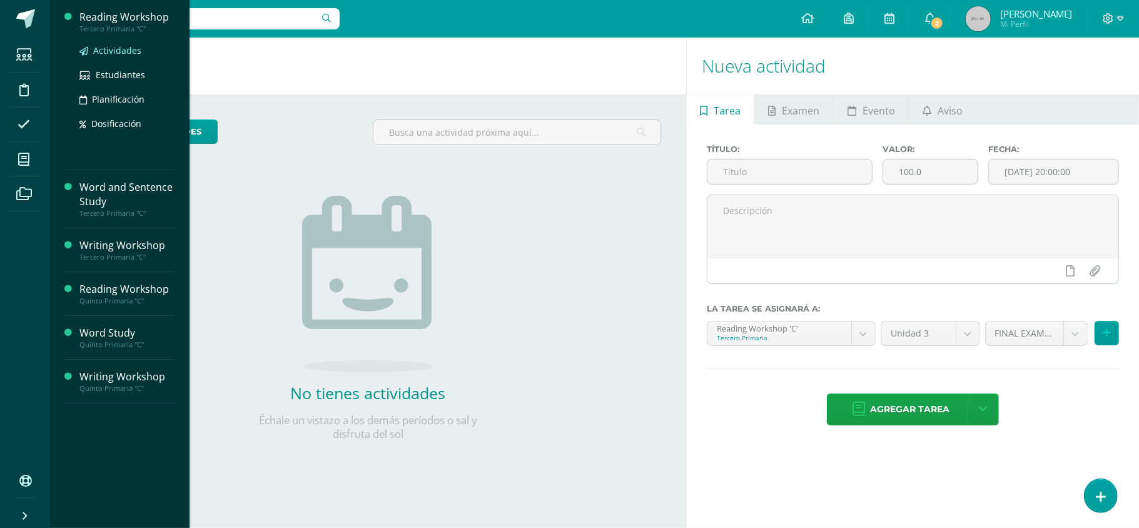
click at [120, 50] on span "Actividades" at bounding box center [117, 50] width 48 height 12
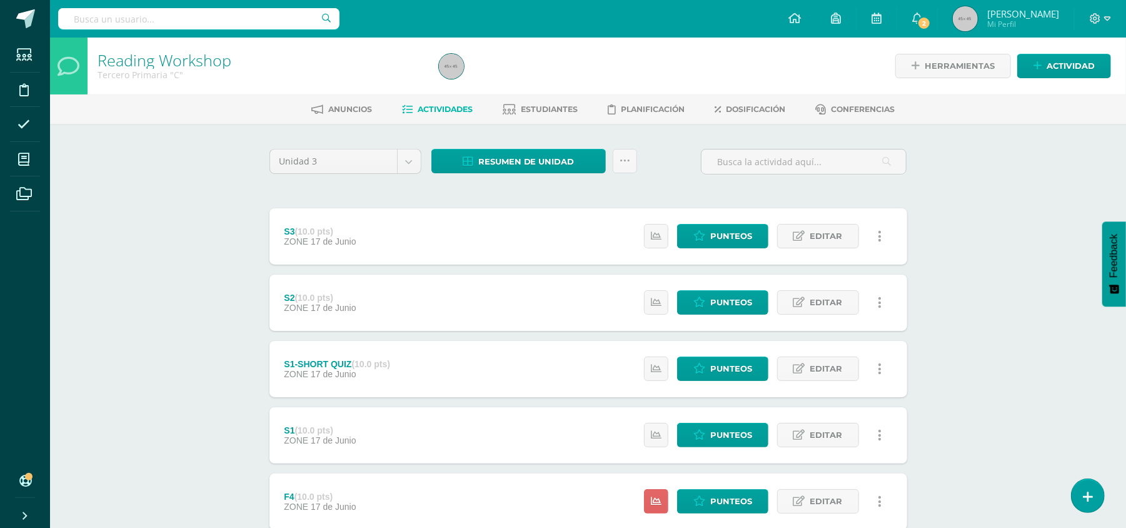
click at [120, 50] on div "Reading Workshop Tercero Primaria "C"" at bounding box center [261, 66] width 346 height 57
click at [499, 163] on span "Resumen de unidad" at bounding box center [526, 161] width 96 height 23
click at [507, 93] on link "Descargar como PDF" at bounding box center [519, 97] width 133 height 19
click at [801, 66] on div "Herramientas Detalle de asistencias Actividad" at bounding box center [945, 66] width 331 height 57
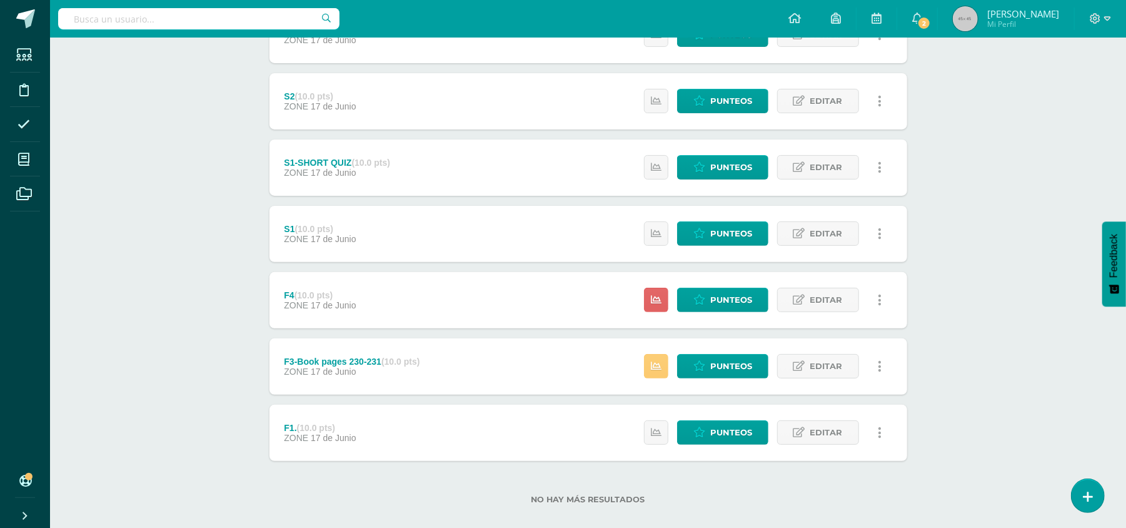
scroll to position [206, 0]
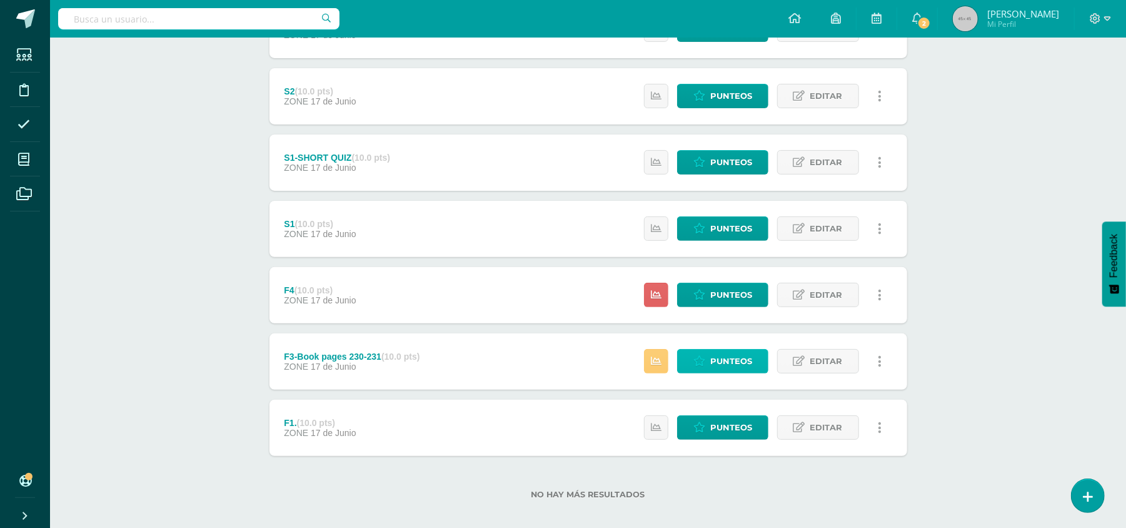
click at [734, 363] on span "Punteos" at bounding box center [731, 361] width 42 height 23
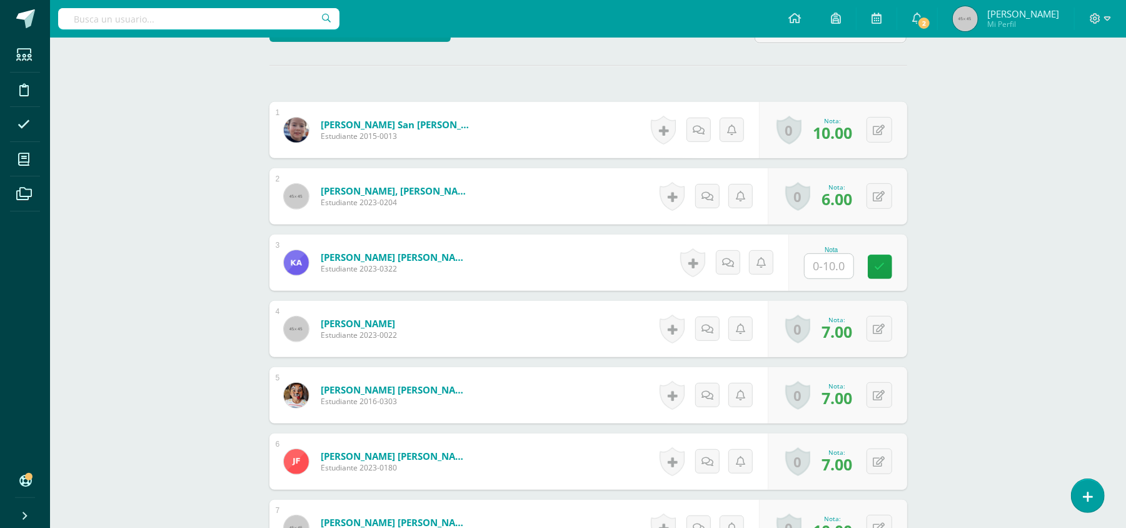
scroll to position [338, 0]
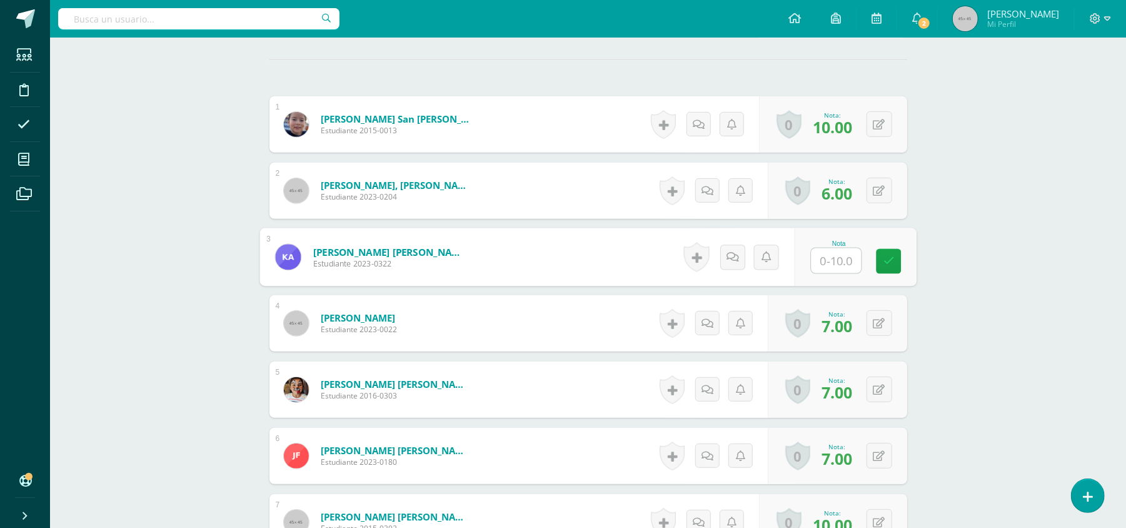
click at [819, 261] on input "text" at bounding box center [836, 260] width 50 height 25
click at [820, 261] on input "text" at bounding box center [836, 260] width 50 height 25
type input "8"
click at [885, 261] on icon at bounding box center [888, 260] width 11 height 11
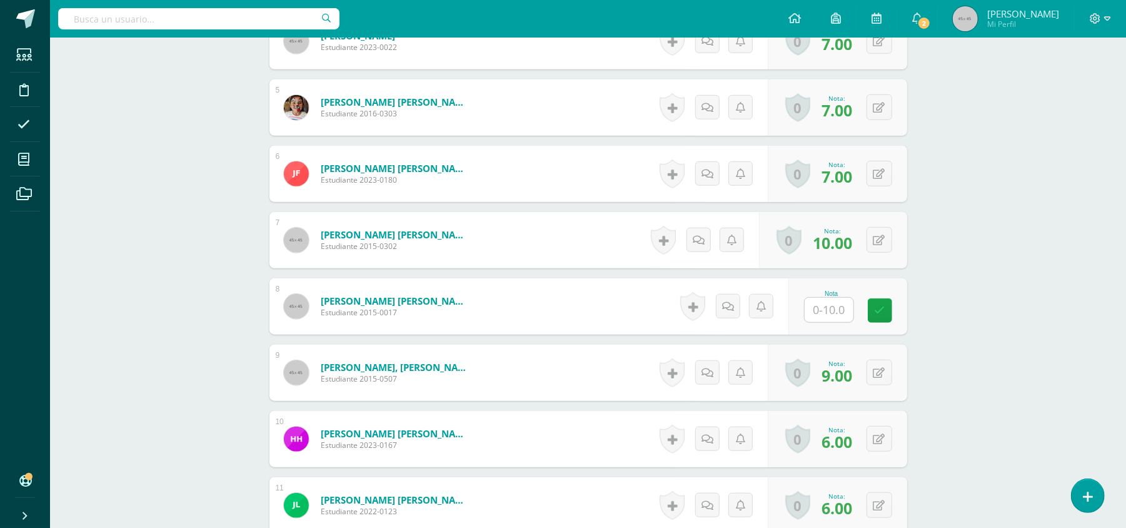
scroll to position [623, 0]
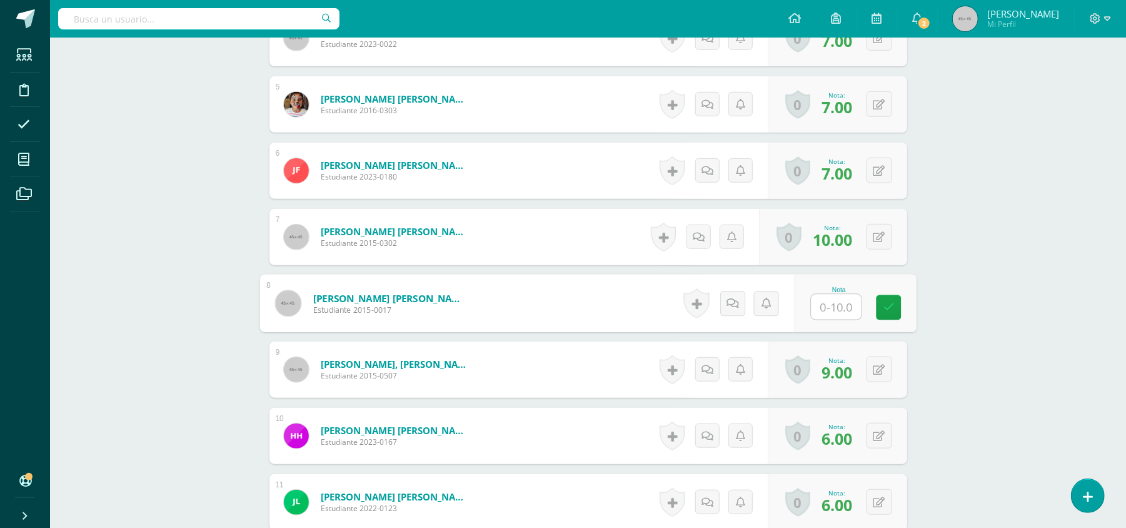
click at [829, 298] on input "text" at bounding box center [836, 307] width 50 height 25
type input "6"
type input "7"
click at [898, 308] on link at bounding box center [888, 307] width 25 height 25
drag, startPoint x: 1138, startPoint y: 166, endPoint x: 123, endPoint y: 228, distance: 1016.8
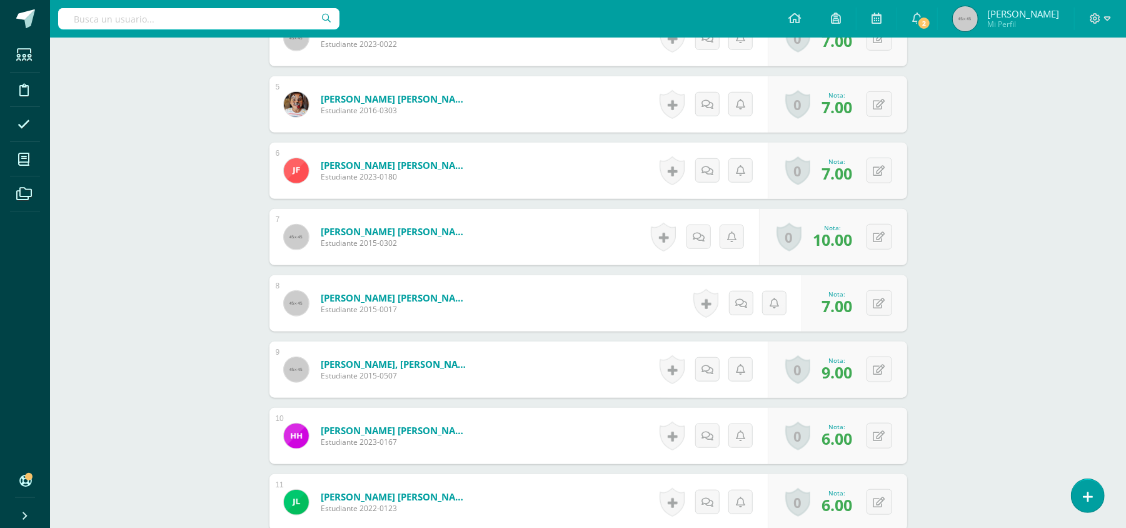
click at [123, 228] on div "Reading Workshop Tercero Primaria "C" Herramientas Detalle de asistencias Activ…" at bounding box center [588, 309] width 1076 height 1790
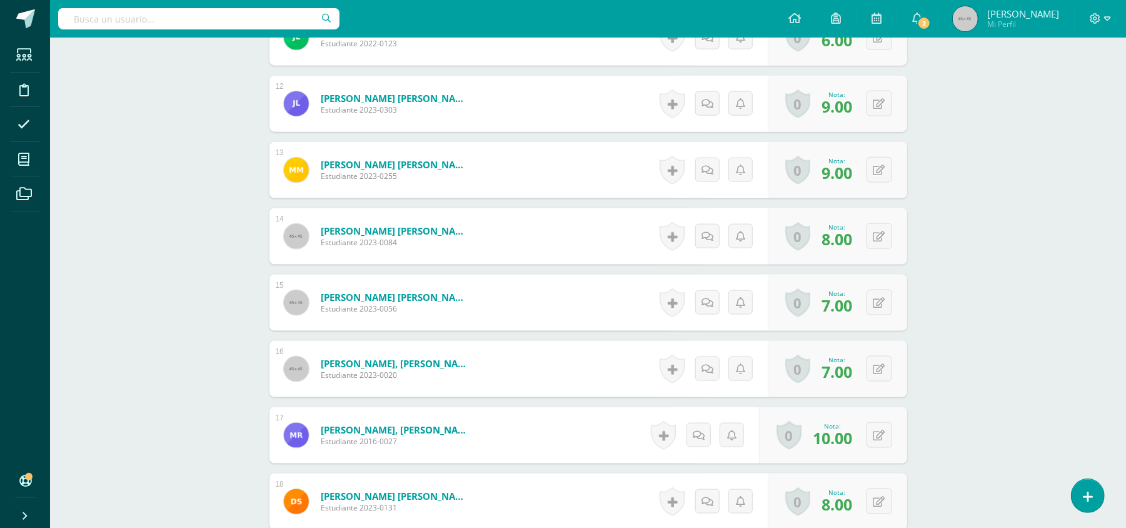
scroll to position [1299, 0]
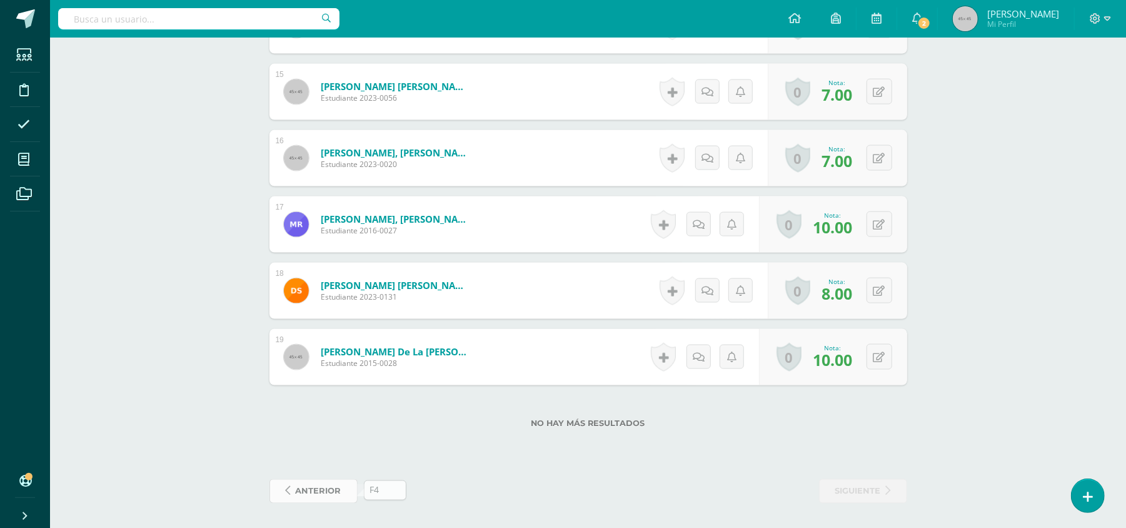
click at [316, 480] on span "anterior" at bounding box center [319, 491] width 46 height 23
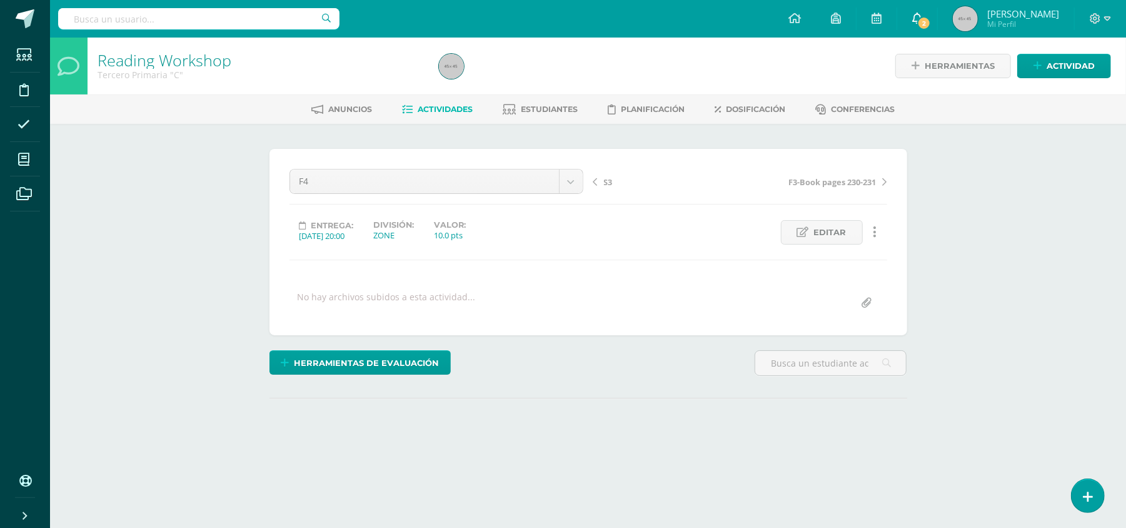
click at [937, 24] on link "2" at bounding box center [917, 19] width 40 height 38
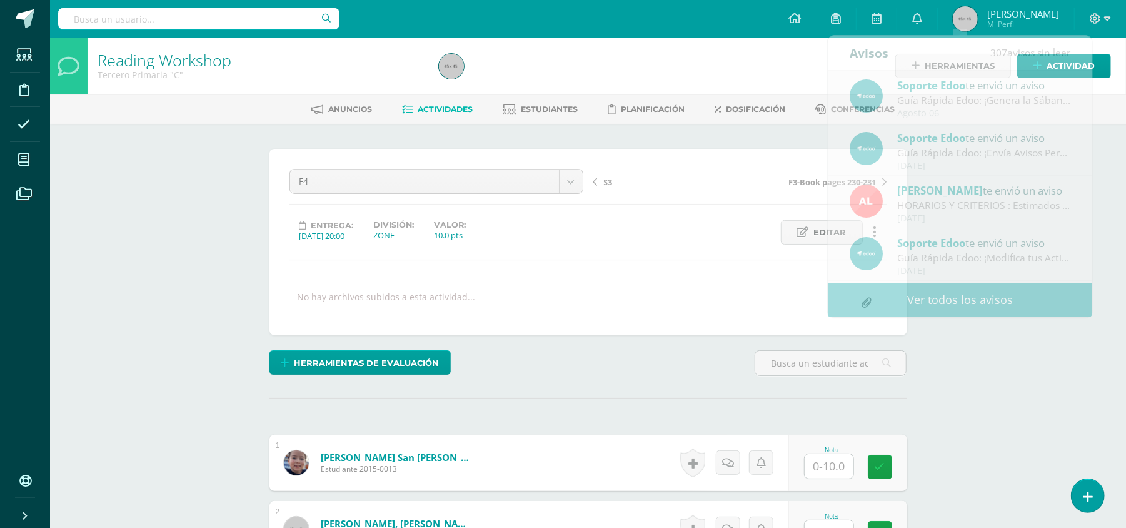
click at [729, 38] on div at bounding box center [607, 66] width 346 height 57
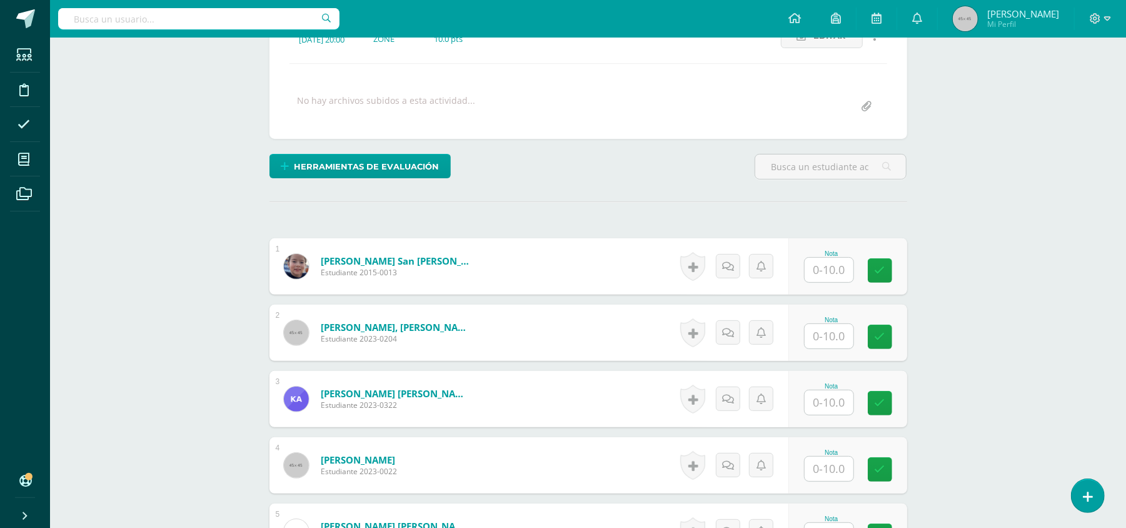
scroll to position [246, 0]
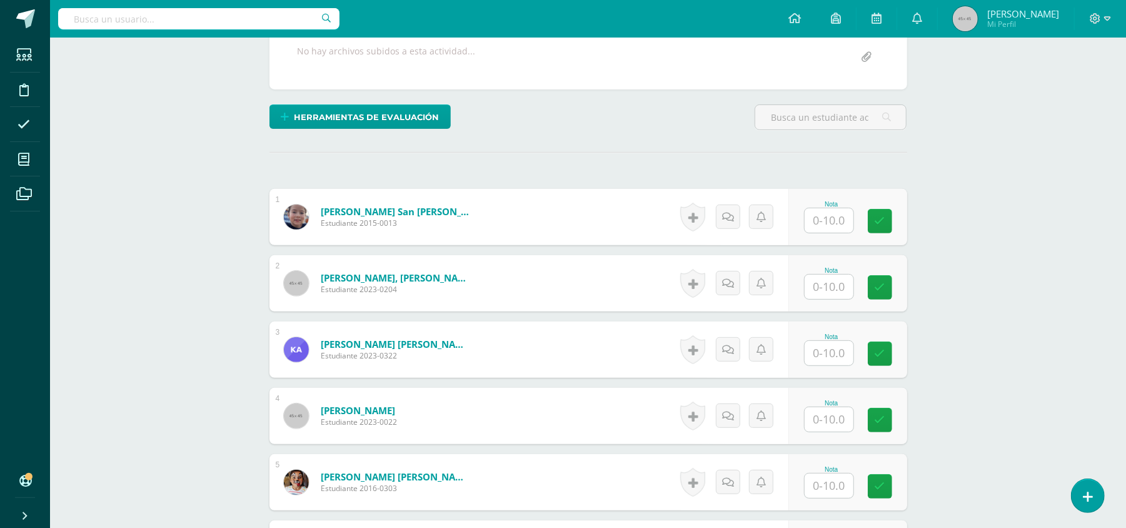
click at [844, 218] on input "text" at bounding box center [829, 220] width 49 height 24
type input "10"
type input "8"
type input "9"
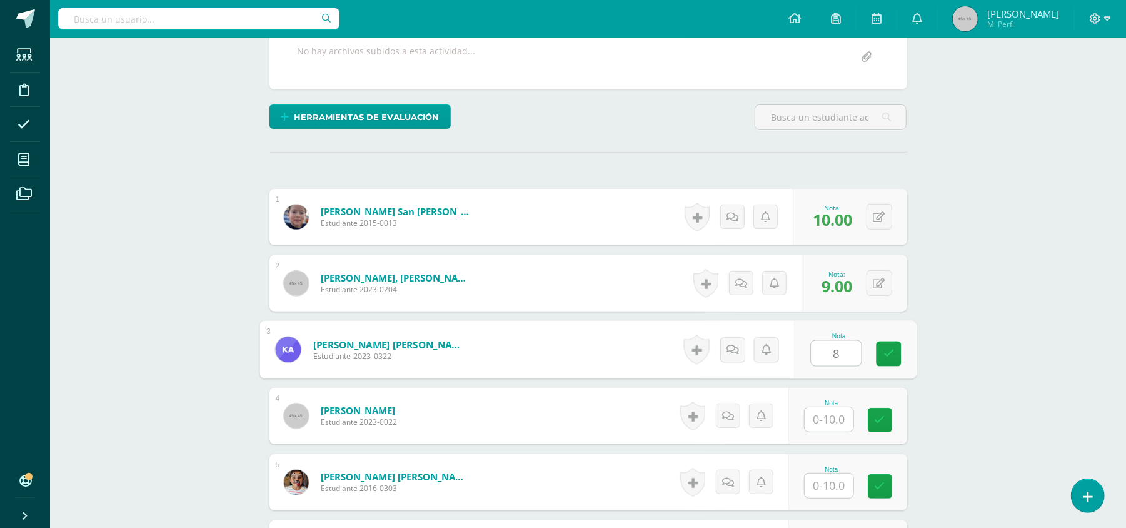
type input "8"
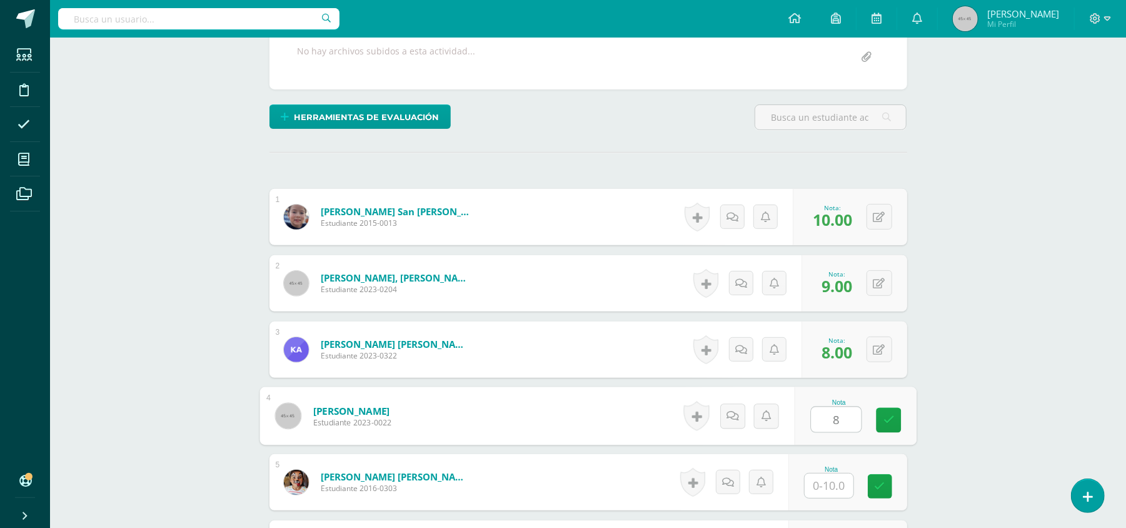
type input "8"
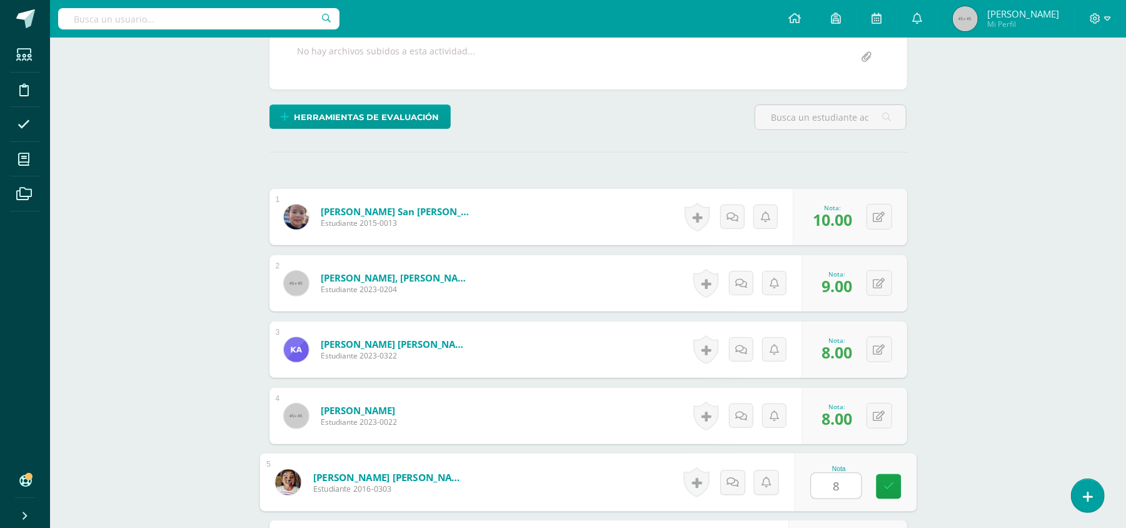
type input "8"
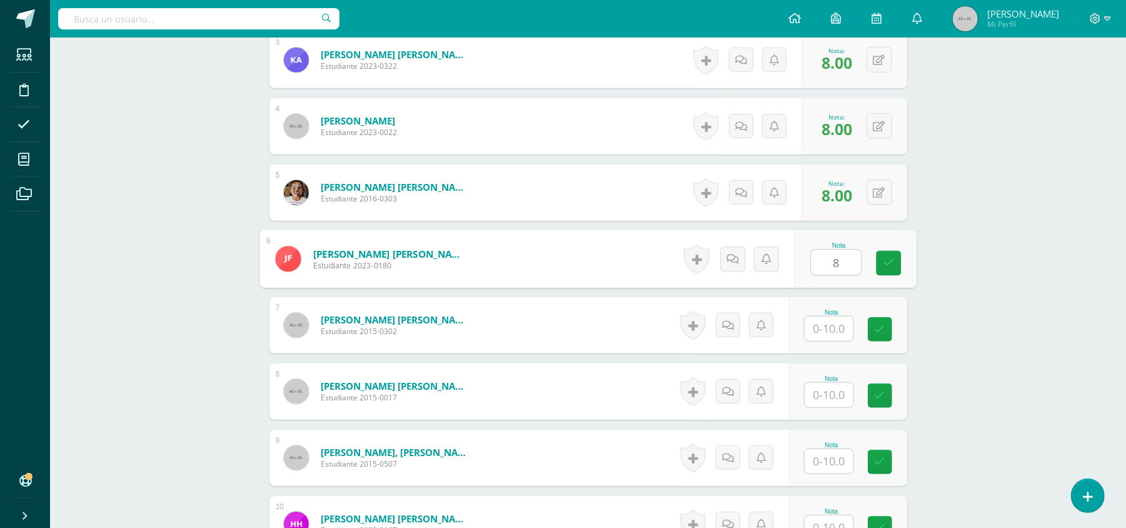
type input "8"
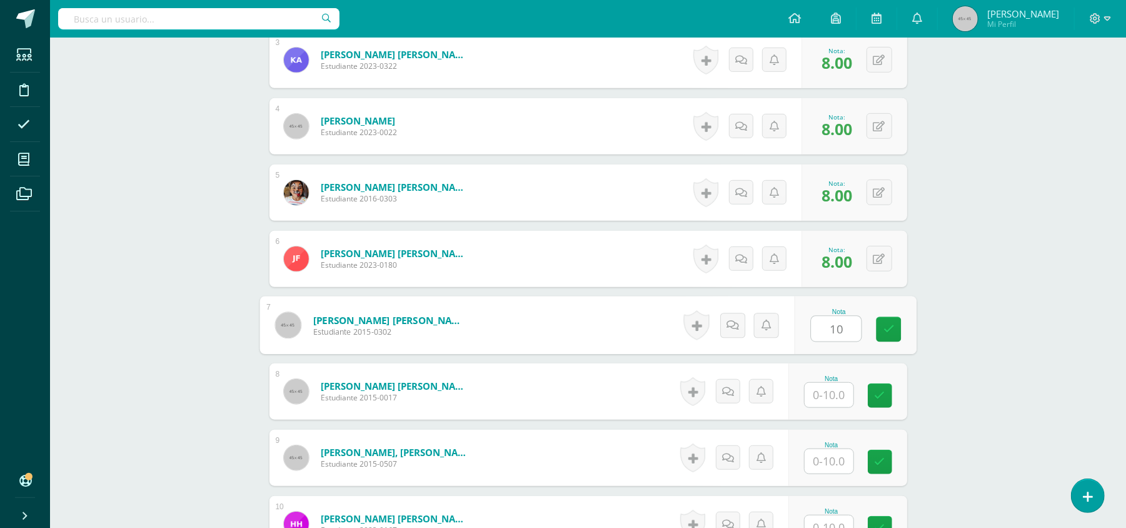
type input "10"
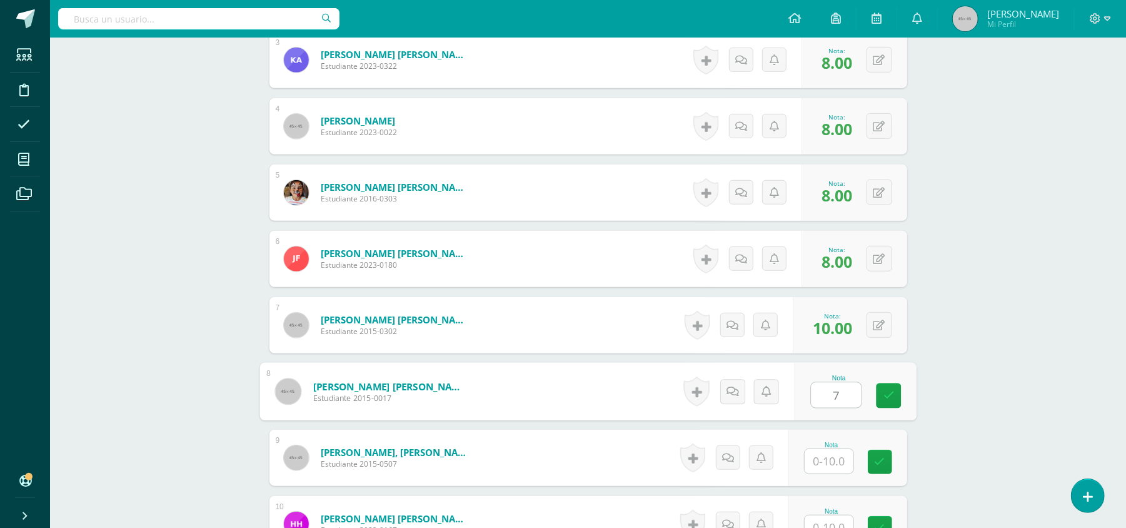
type input "7"
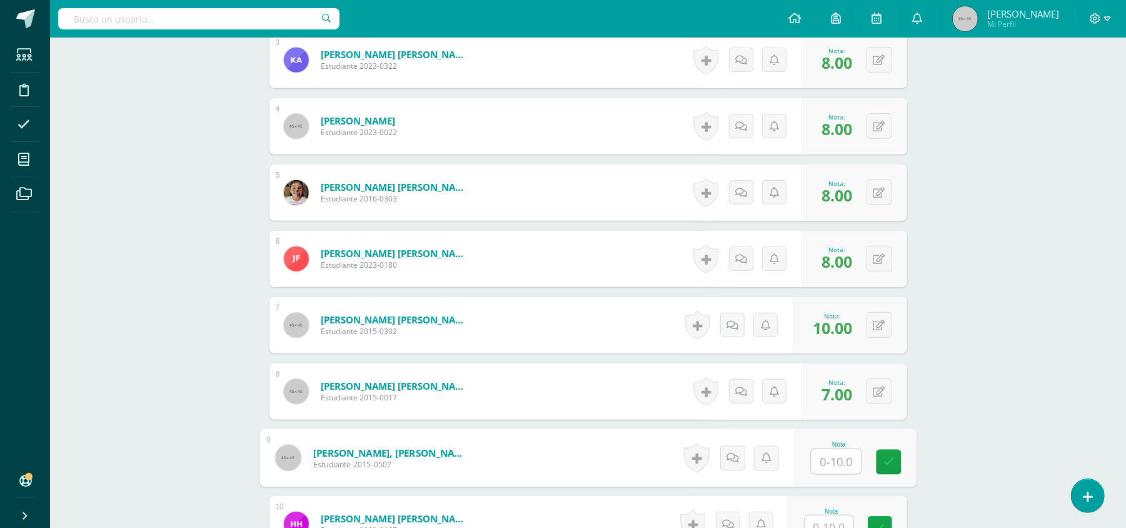
type input "8"
type input "9"
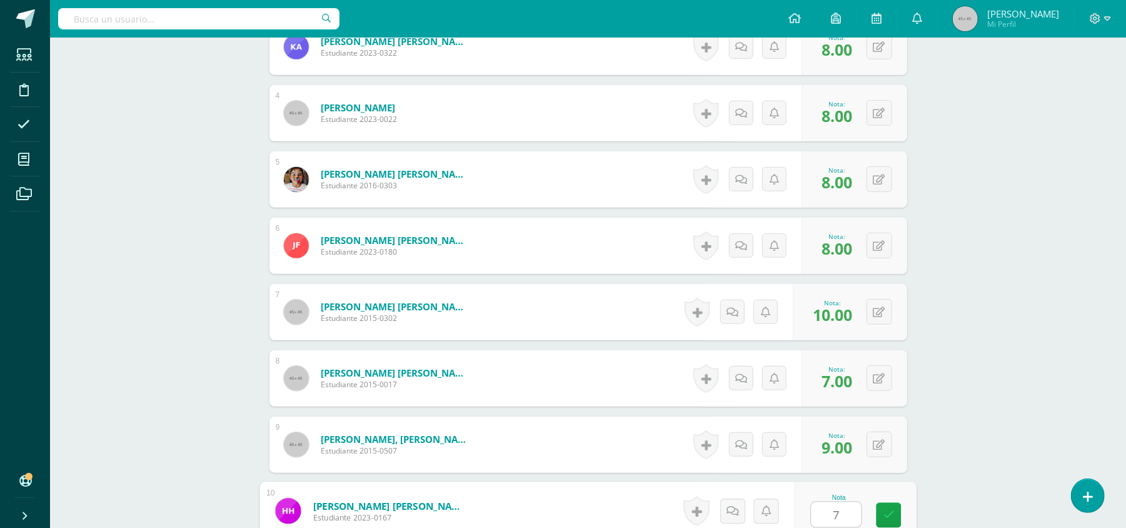
type input "7"
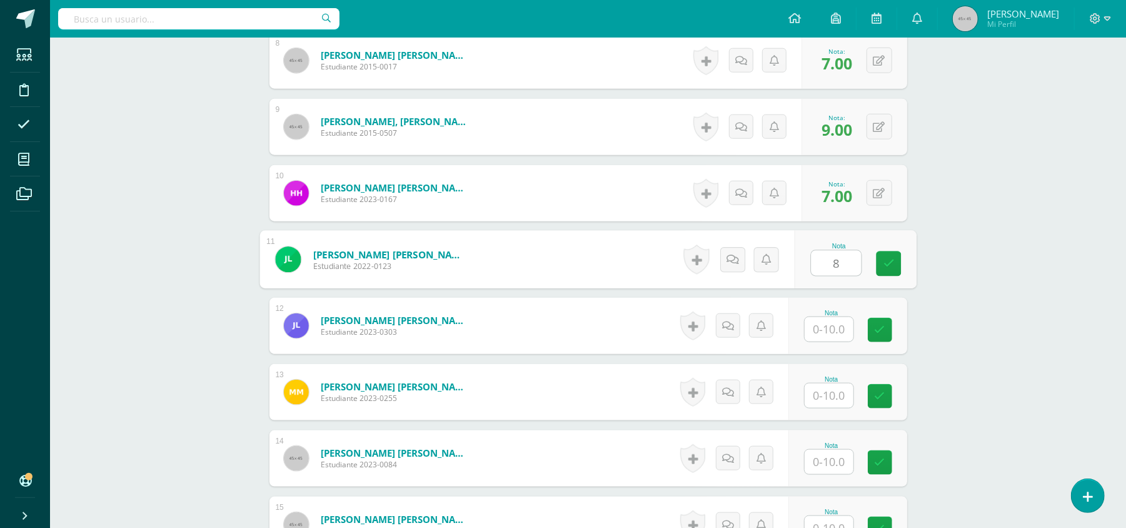
type input "8"
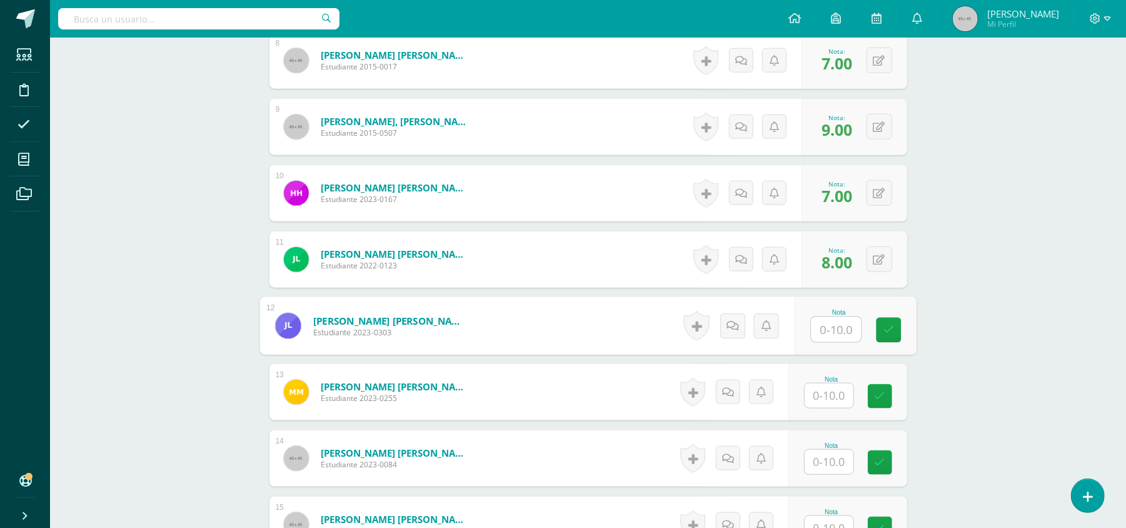
type input "8"
type input "9"
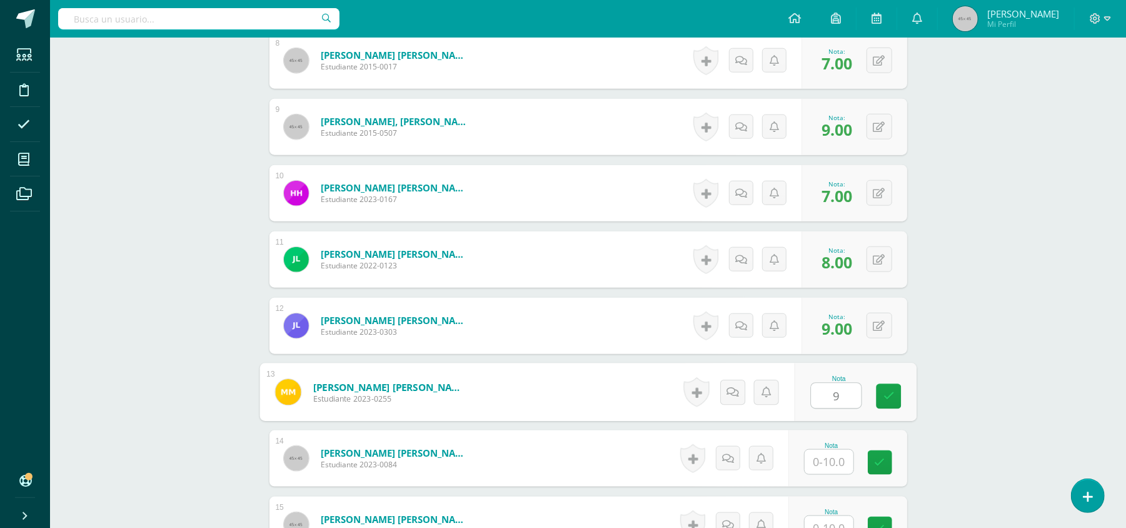
type input "9"
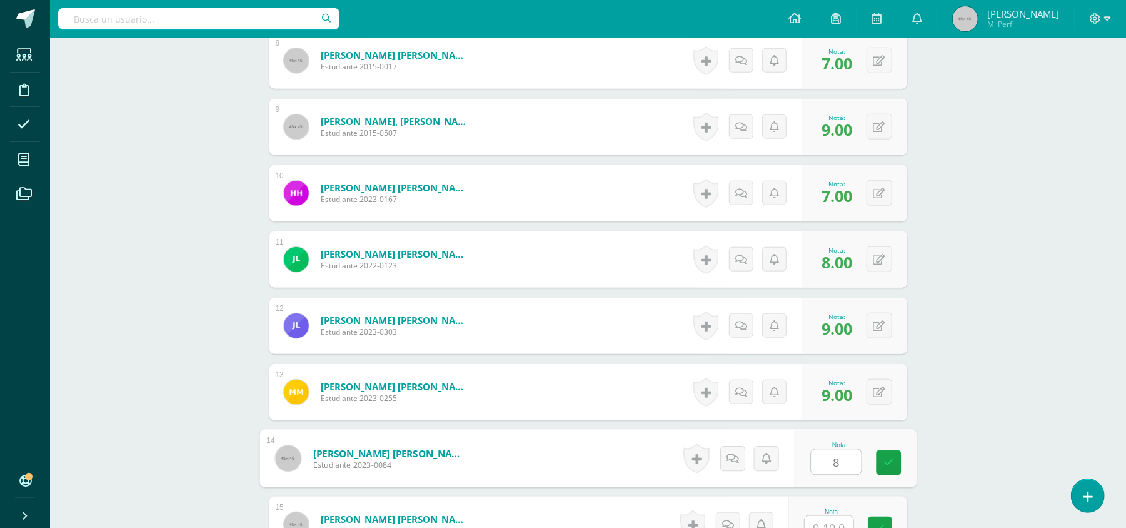
type input "8"
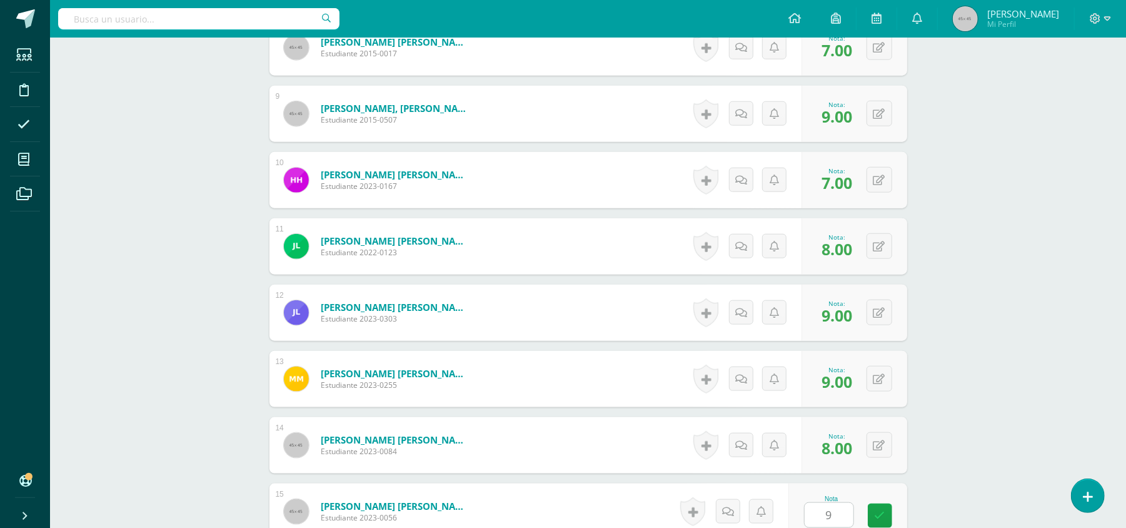
scroll to position [1198, 0]
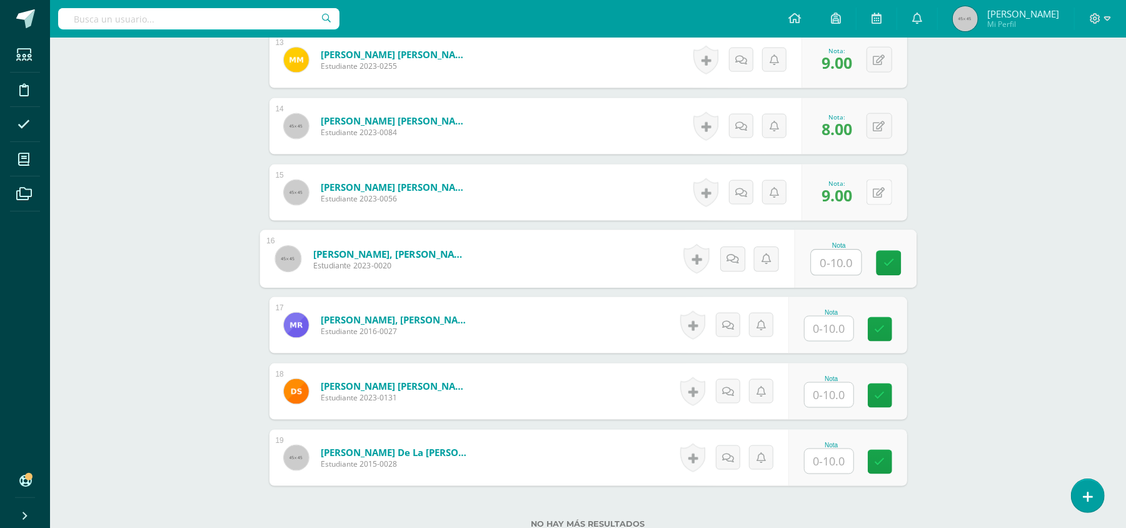
click at [876, 203] on button at bounding box center [880, 192] width 26 height 26
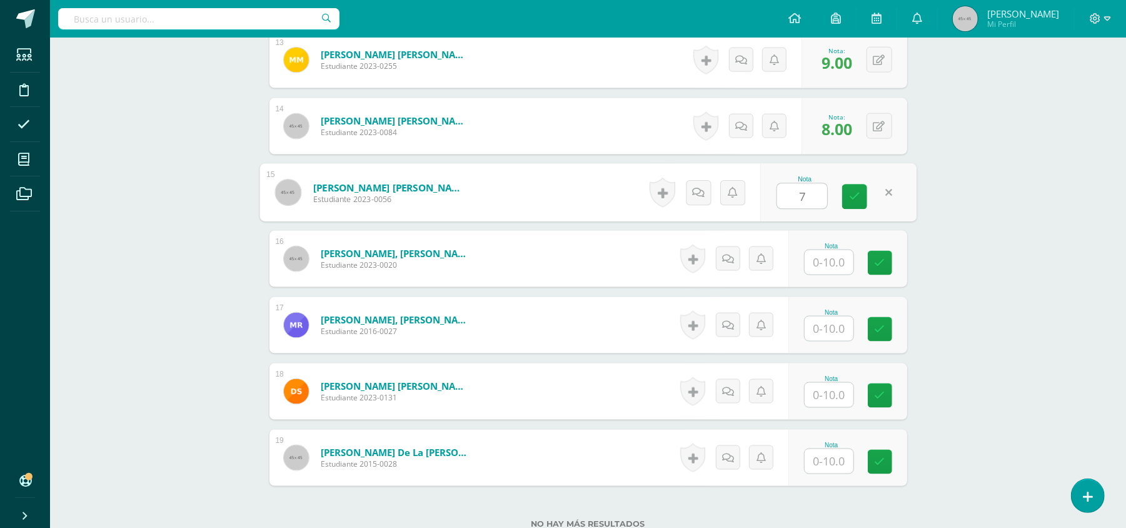
type input "7"
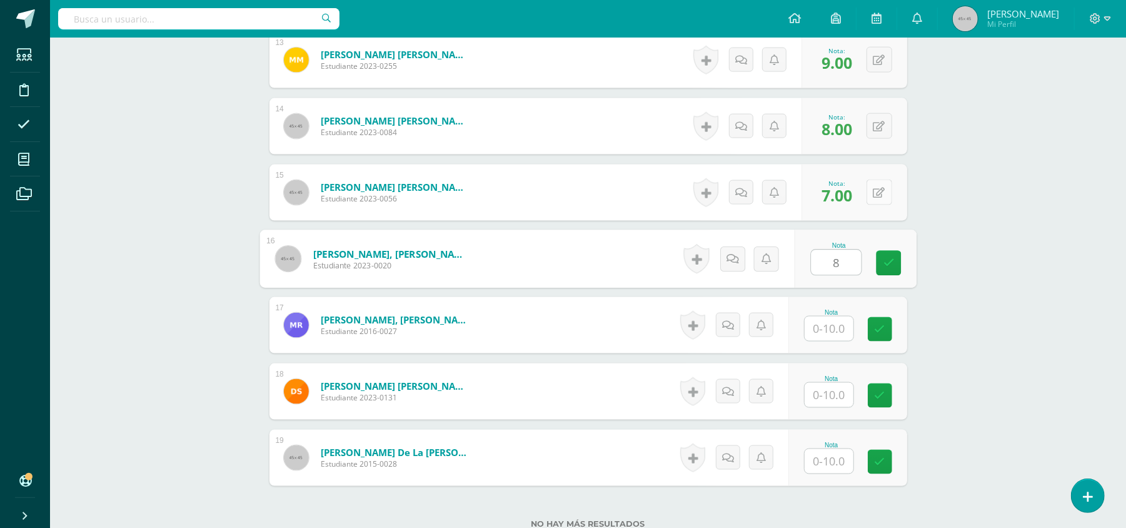
type input "8"
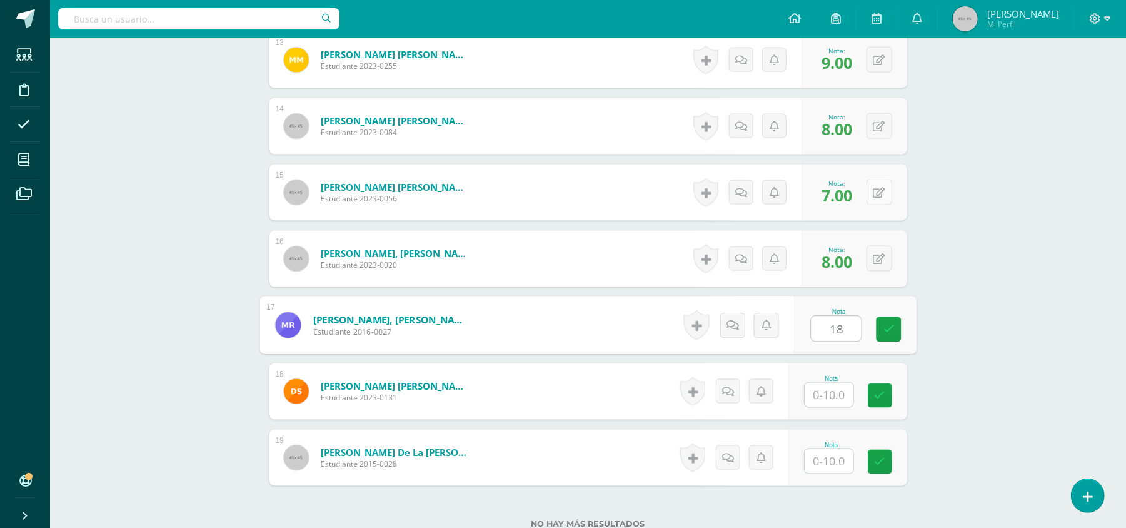
type input "1"
type input "10"
drag, startPoint x: 899, startPoint y: 331, endPoint x: 819, endPoint y: 394, distance: 101.6
click at [819, 394] on input "text" at bounding box center [829, 395] width 49 height 24
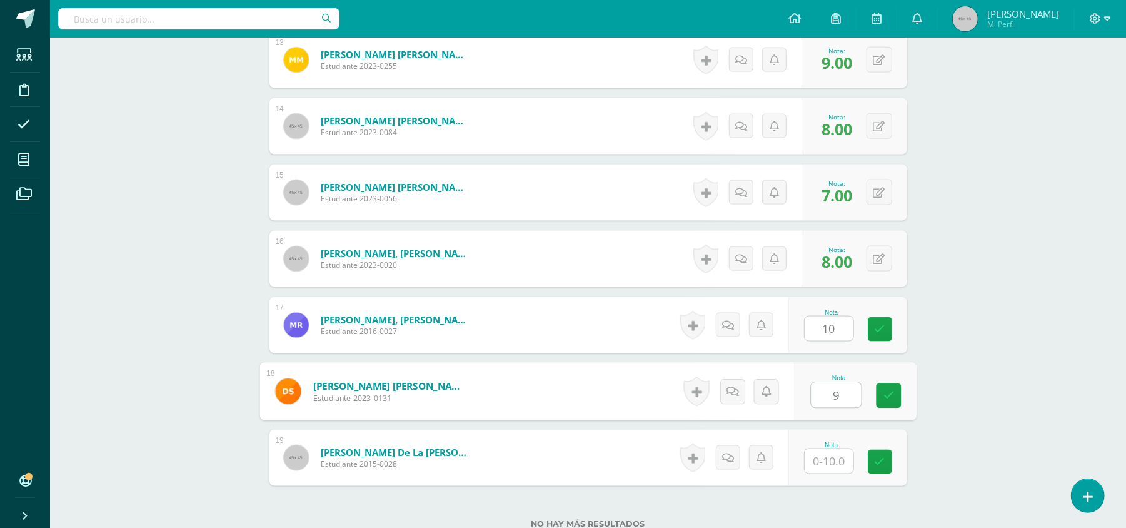
type input "9"
click at [830, 458] on input "text" at bounding box center [836, 461] width 50 height 25
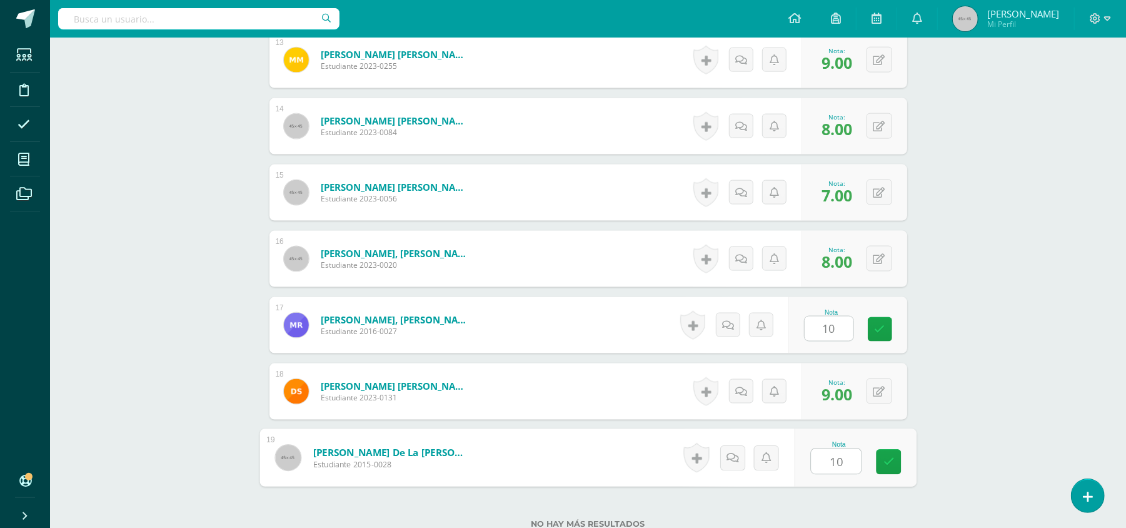
scroll to position [1299, 0]
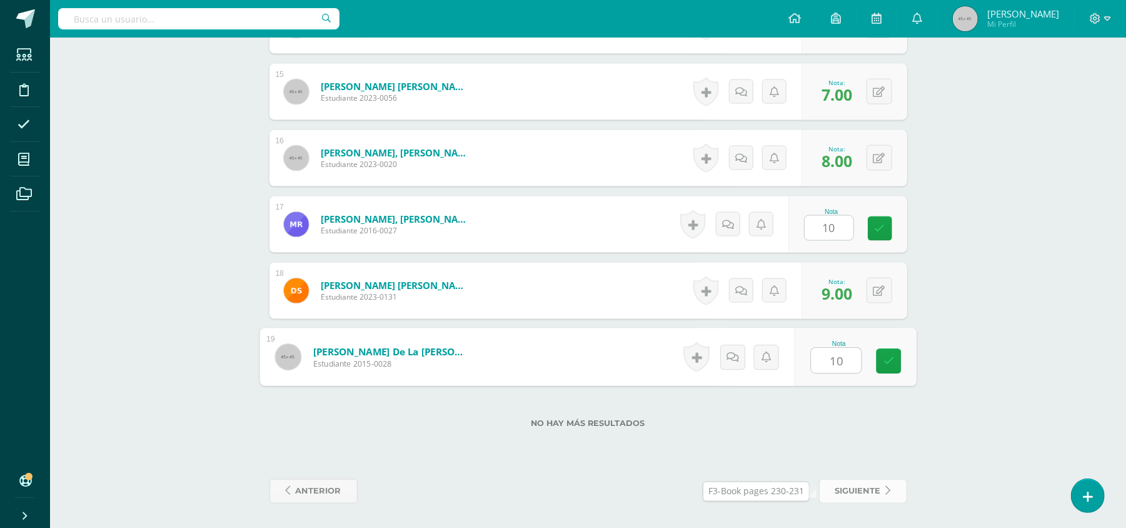
type input "10"
click at [875, 498] on span "siguiente" at bounding box center [858, 491] width 46 height 23
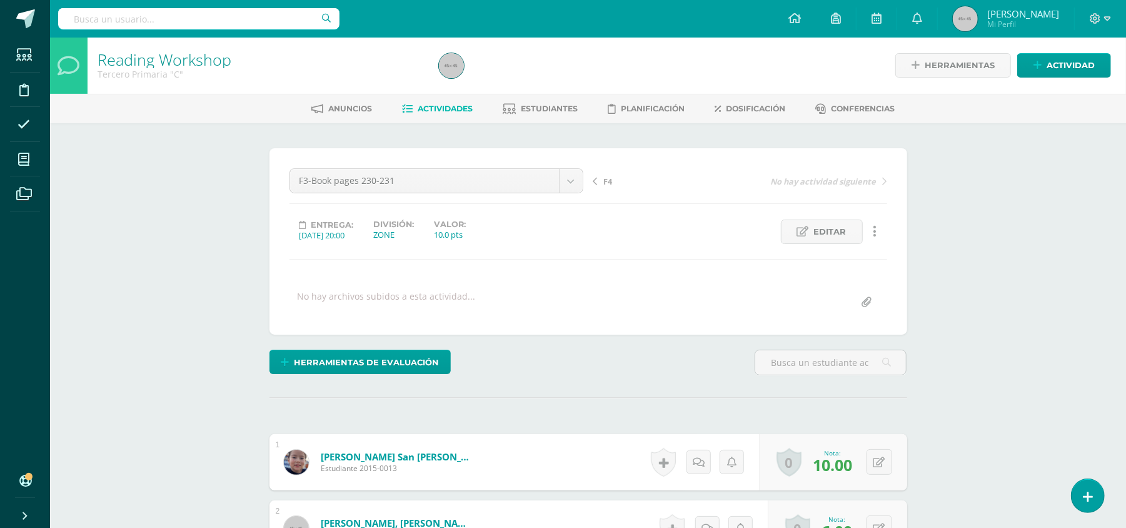
scroll to position [1, 0]
click at [433, 103] on span "Actividades" at bounding box center [445, 107] width 55 height 9
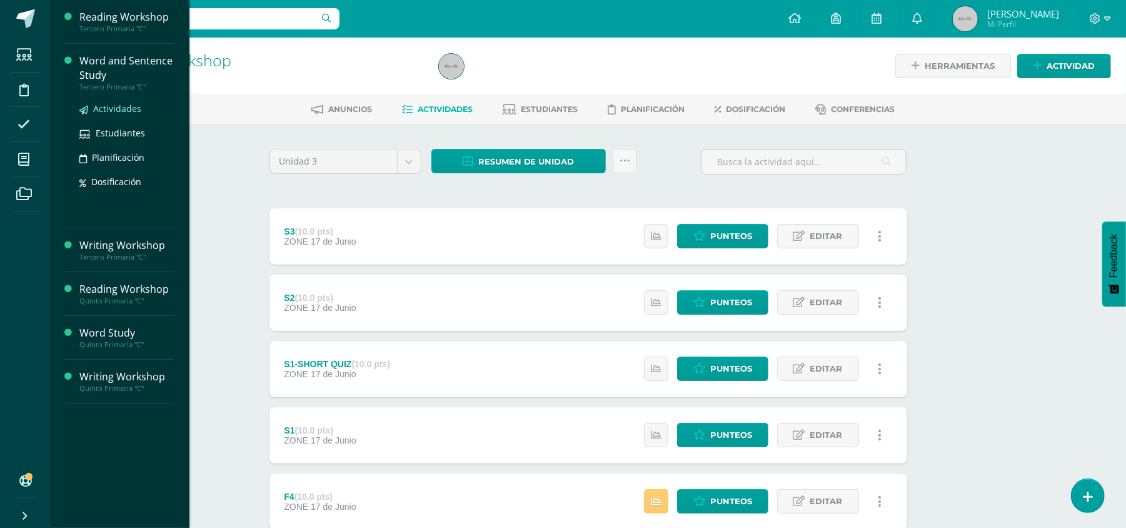
click at [120, 108] on span "Actividades" at bounding box center [117, 109] width 48 height 12
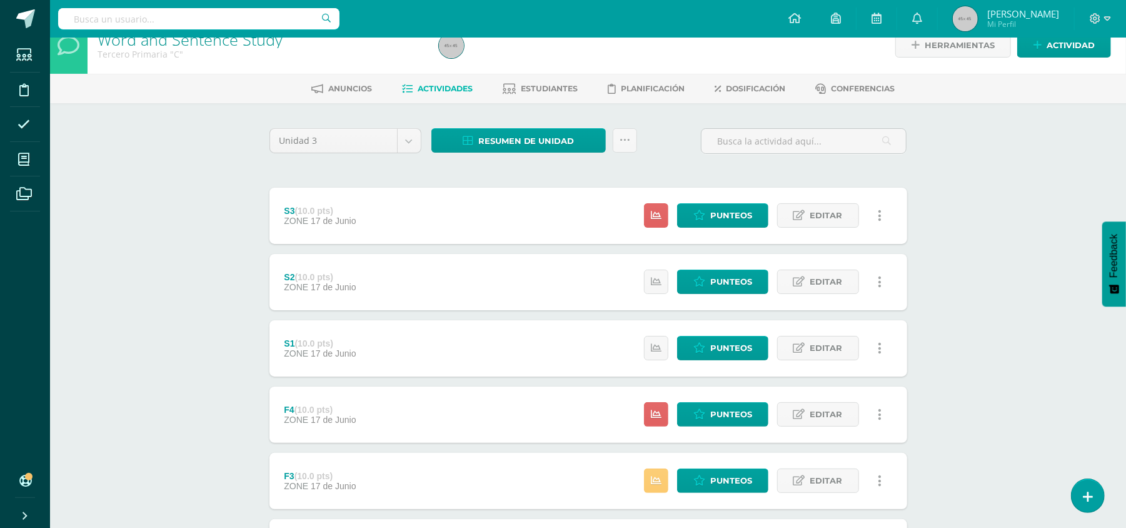
scroll to position [26, 0]
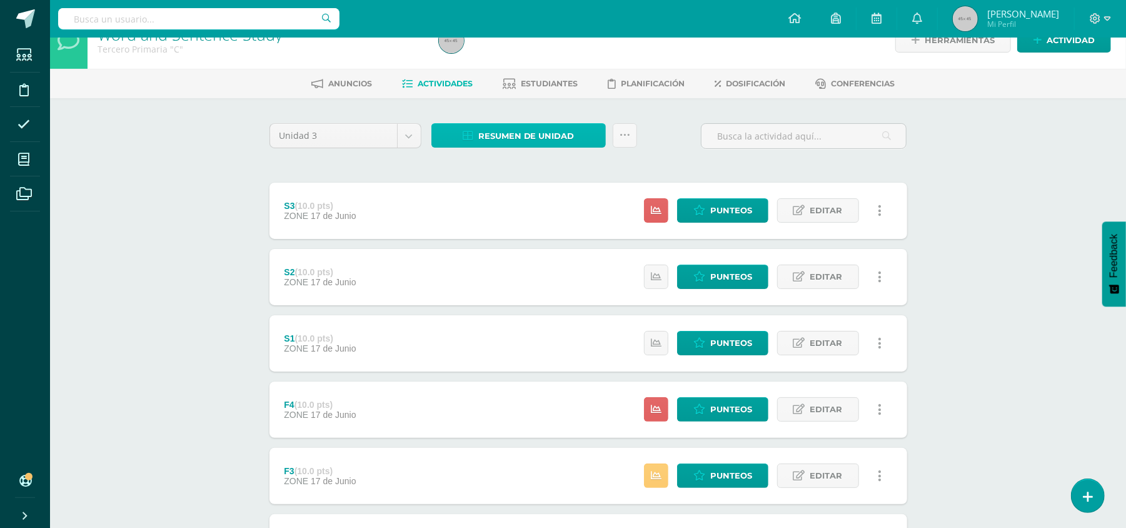
click at [531, 133] on span "Resumen de unidad" at bounding box center [526, 135] width 96 height 23
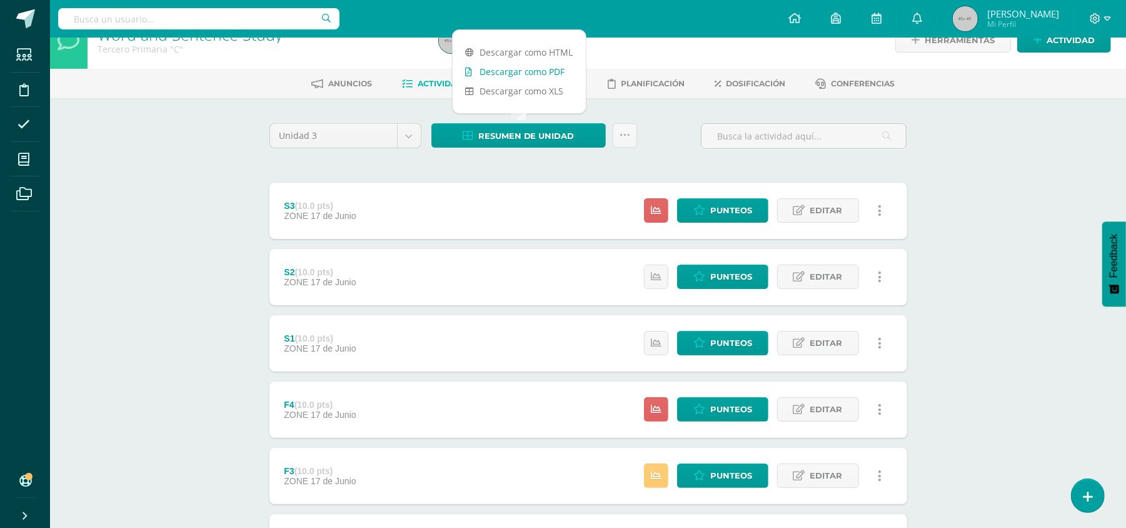
click at [511, 75] on link "Descargar como PDF" at bounding box center [519, 71] width 133 height 19
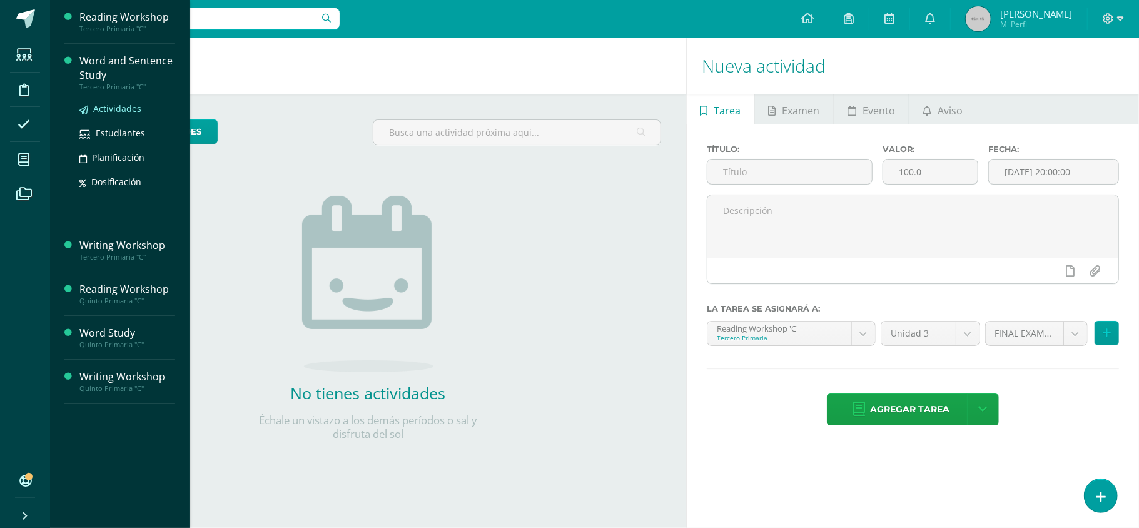
click at [138, 108] on span "Actividades" at bounding box center [117, 109] width 48 height 12
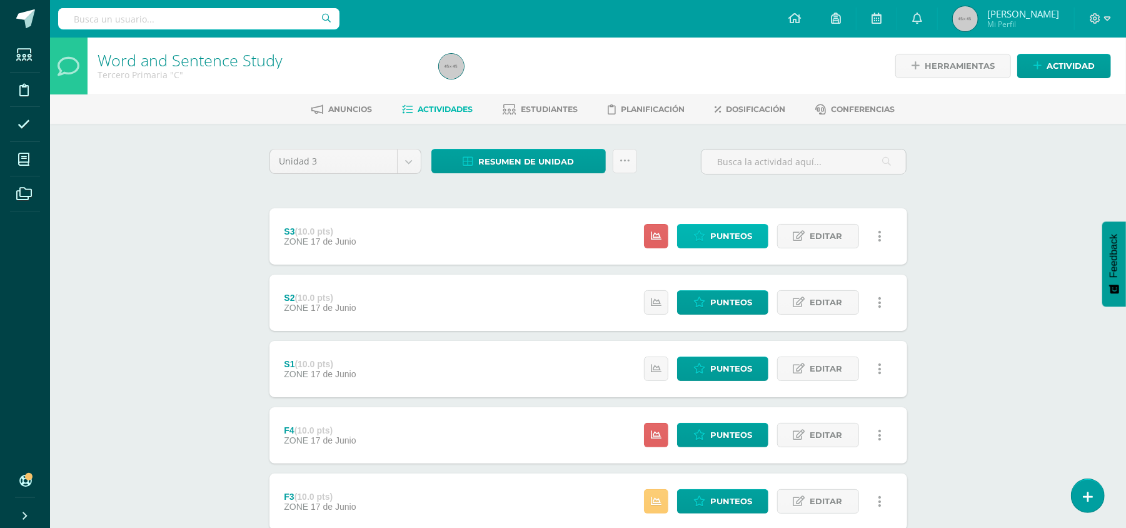
click at [724, 238] on span "Punteos" at bounding box center [731, 235] width 42 height 23
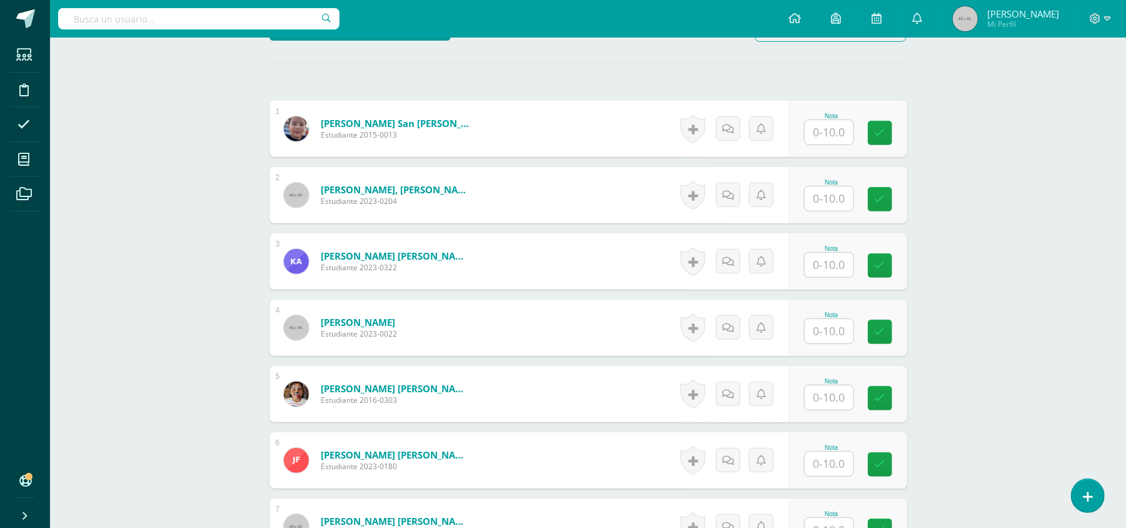
scroll to position [341, 0]
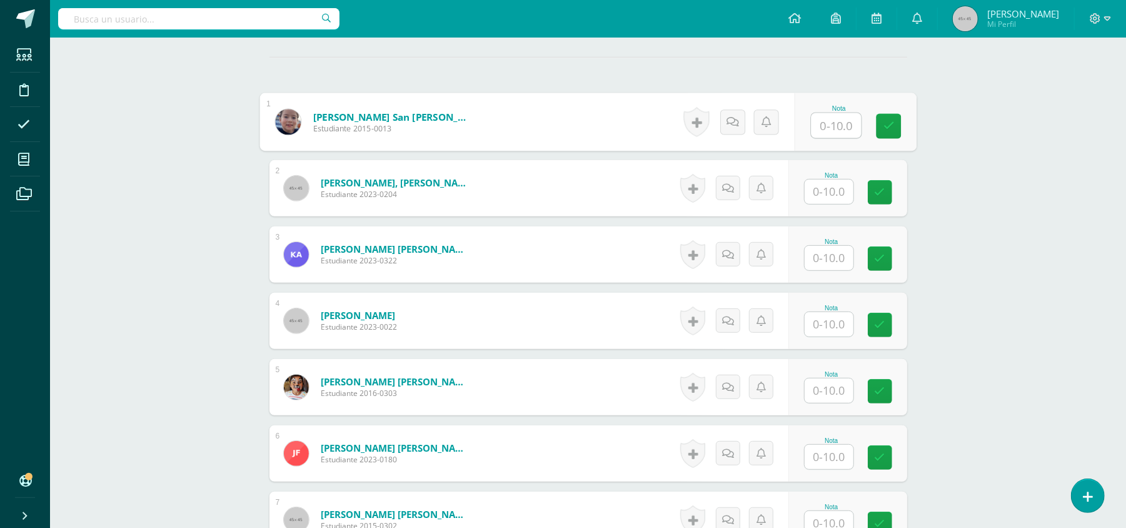
click at [819, 124] on input "text" at bounding box center [836, 125] width 50 height 25
type input "10"
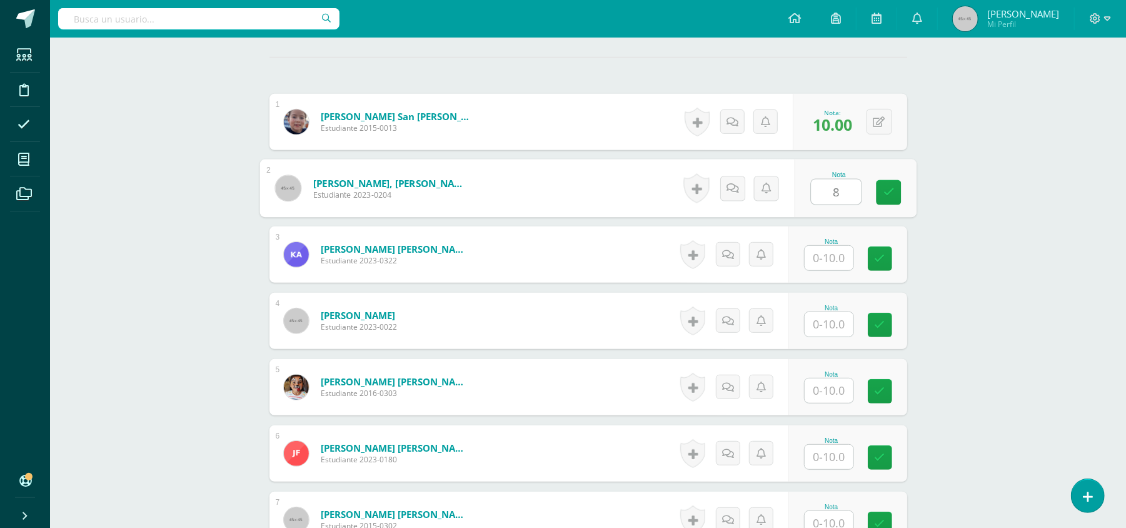
type input "8"
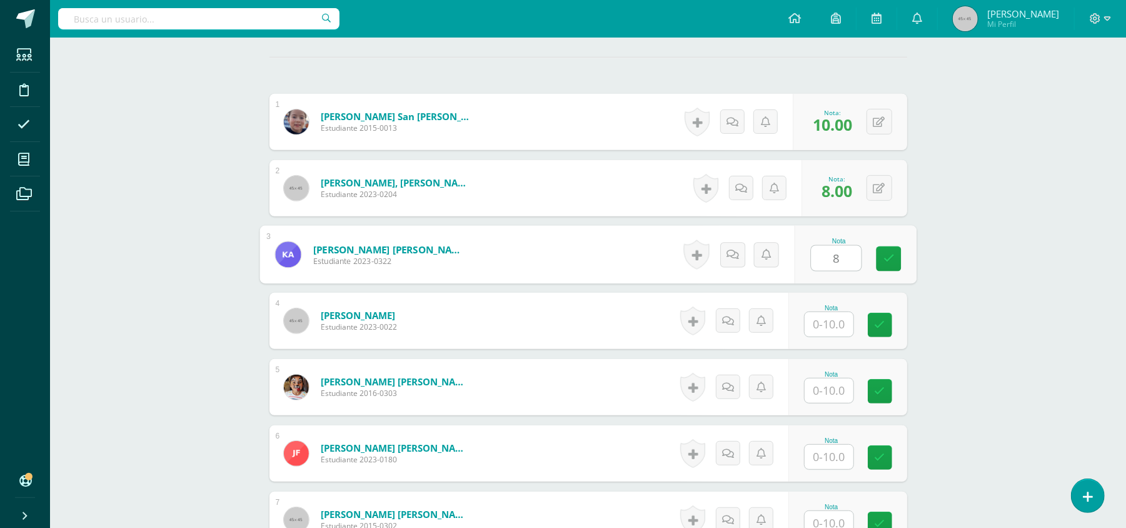
type input "8"
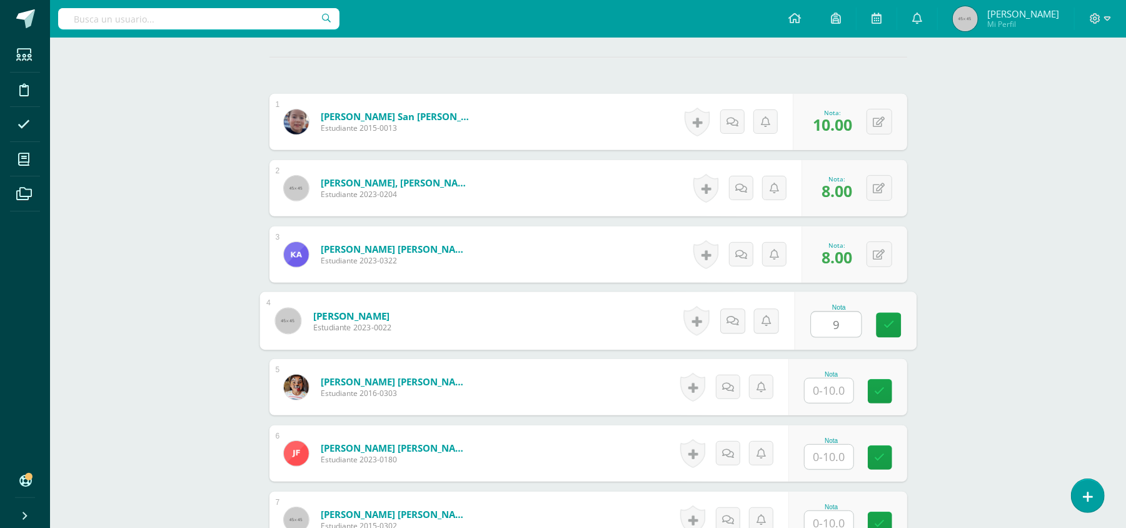
type input "9"
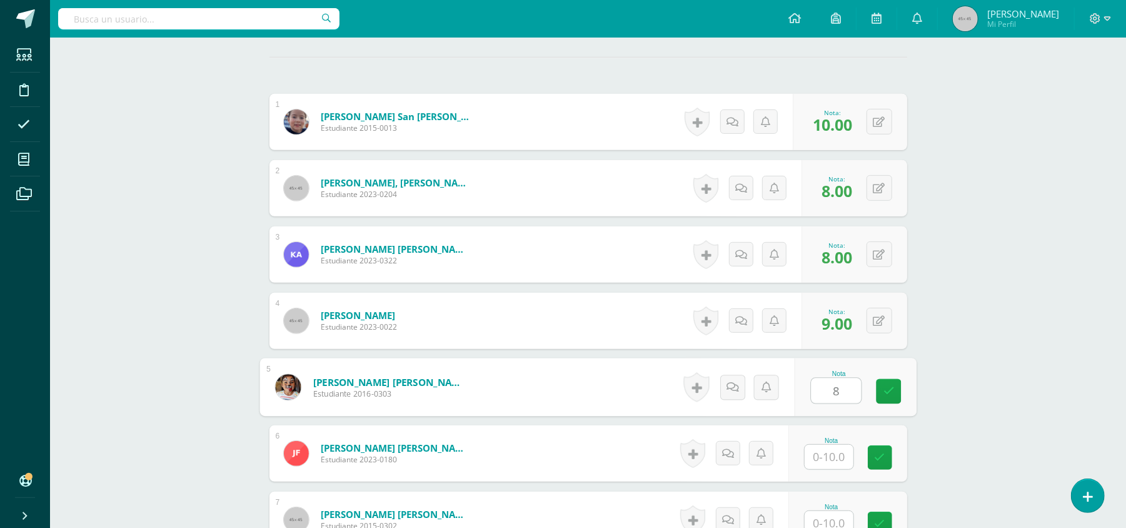
type input "8"
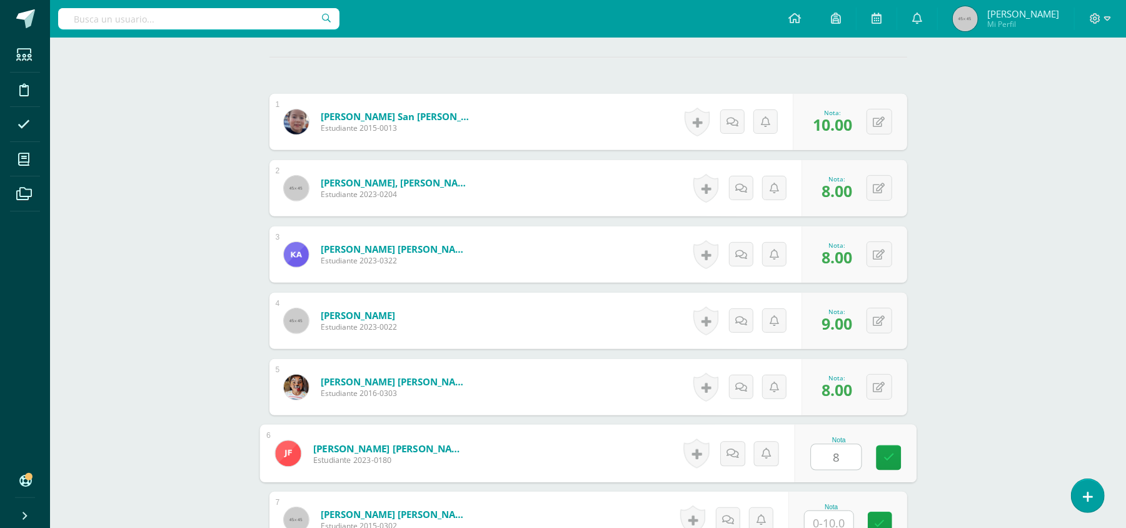
type input "8"
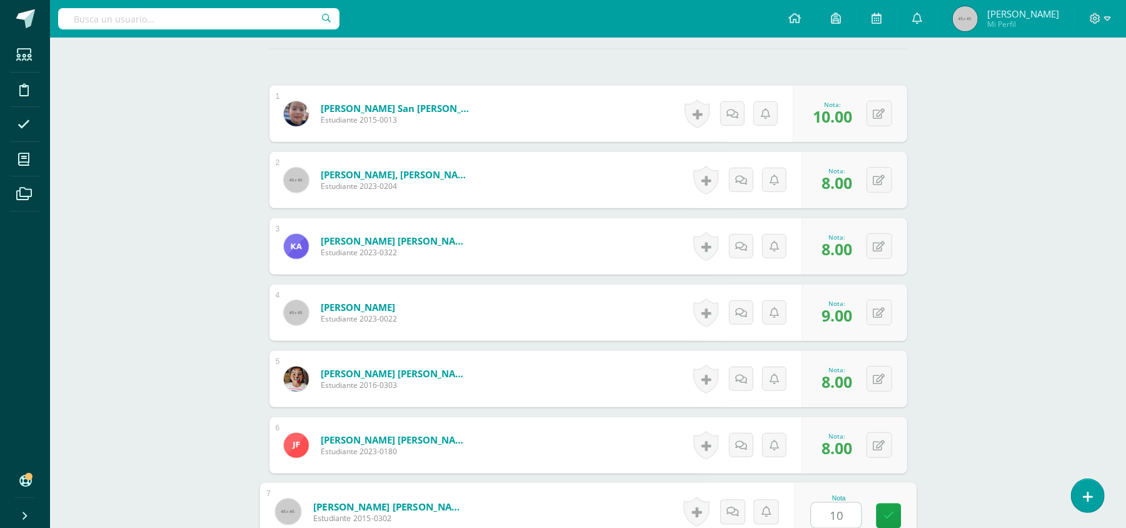
type input "10"
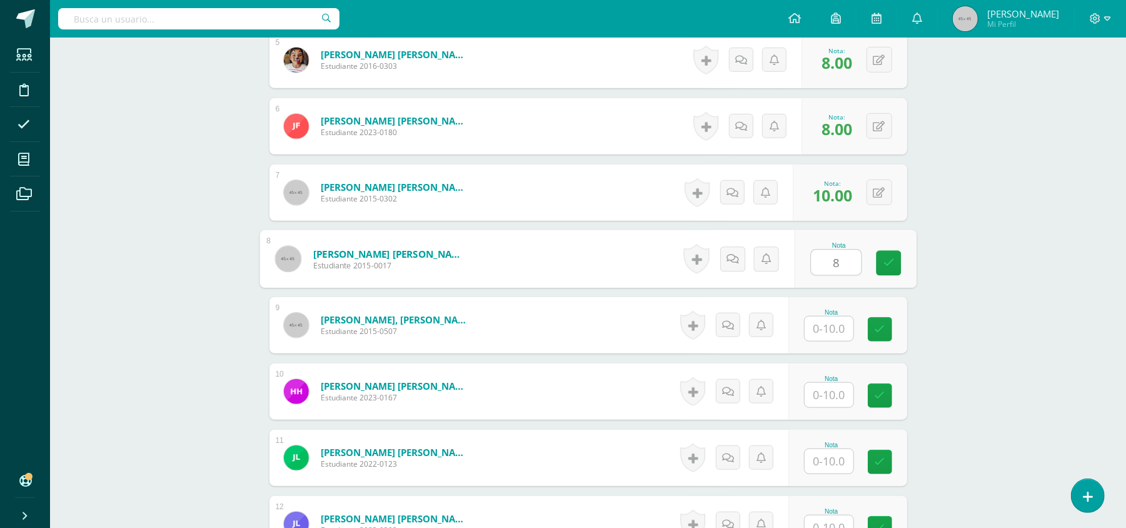
type input "8"
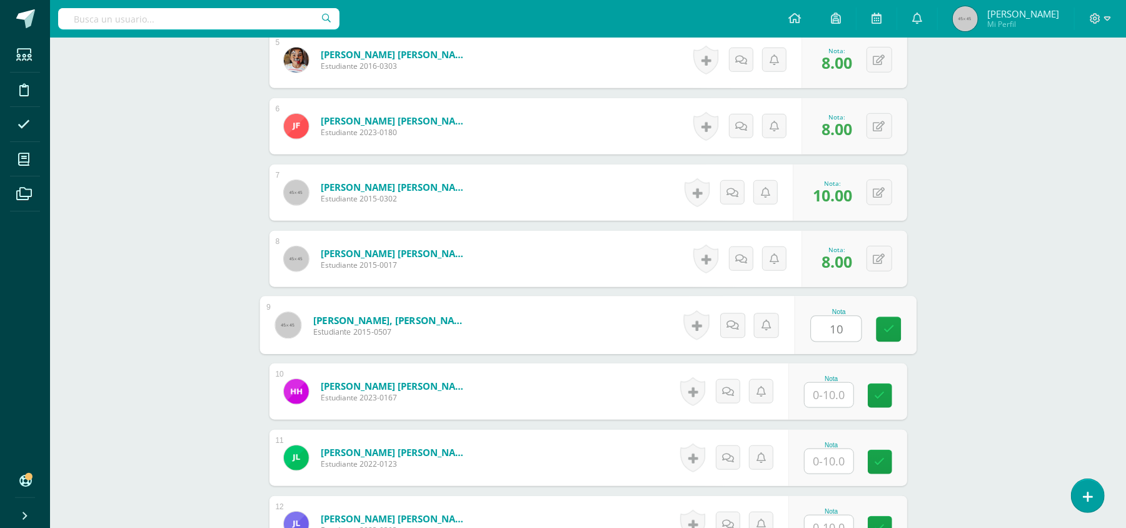
type input "10"
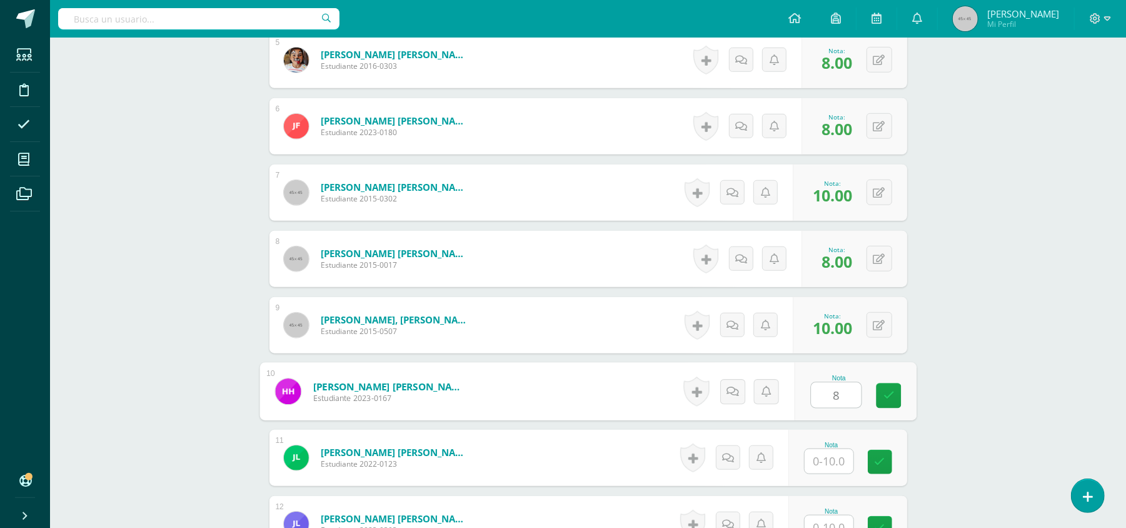
type input "8"
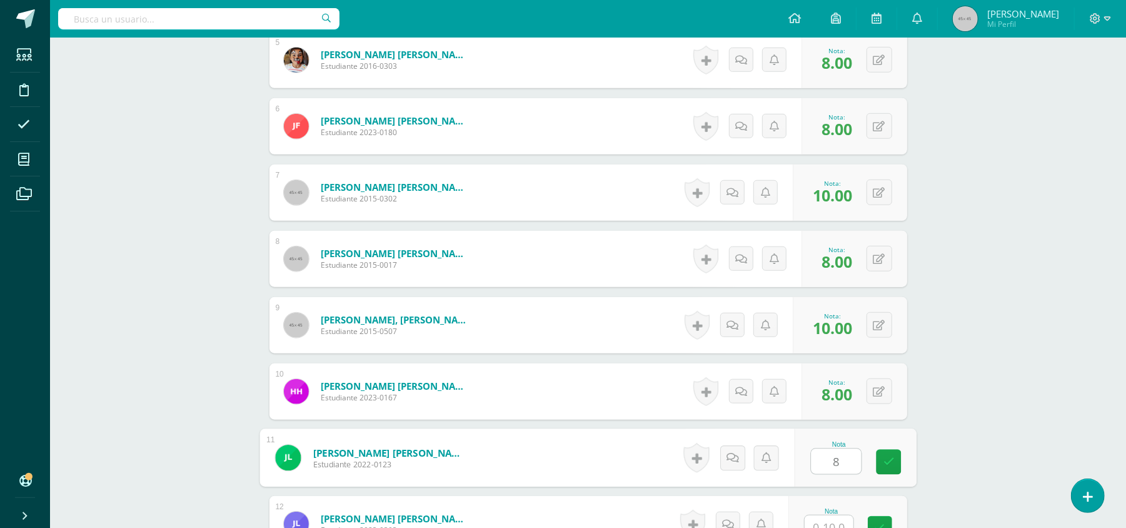
type input "8"
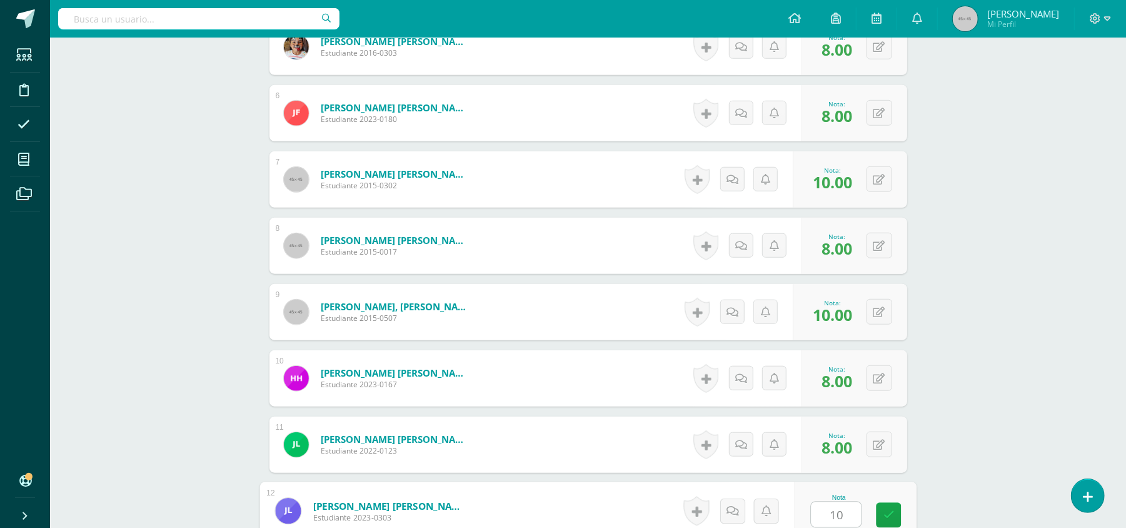
type input "10"
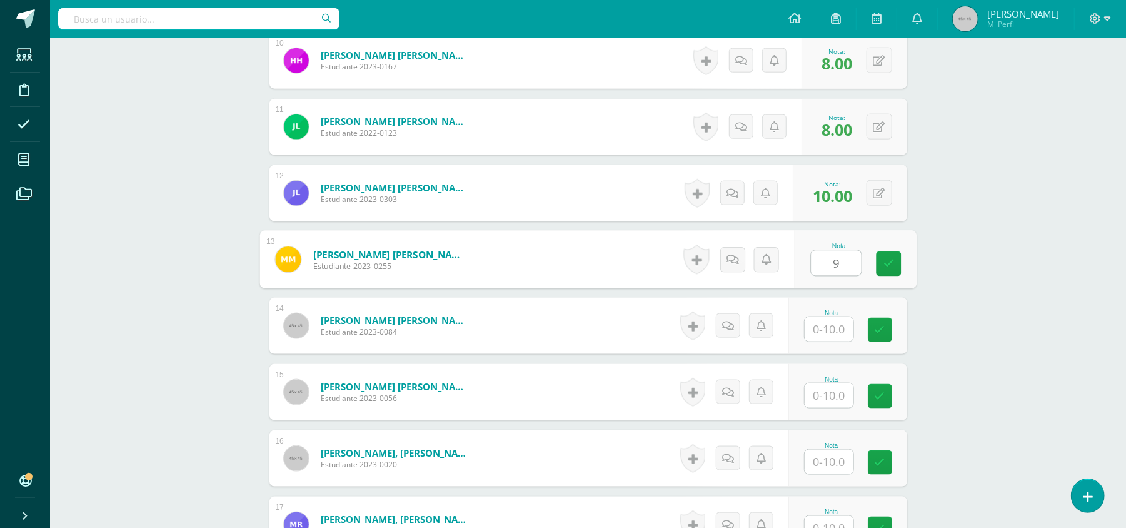
type input "9"
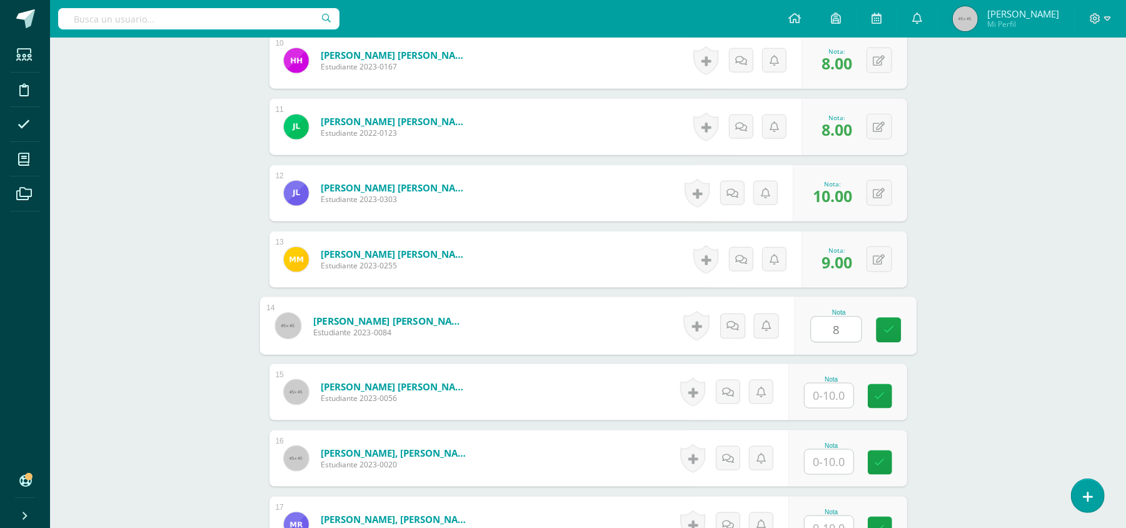
type input "8"
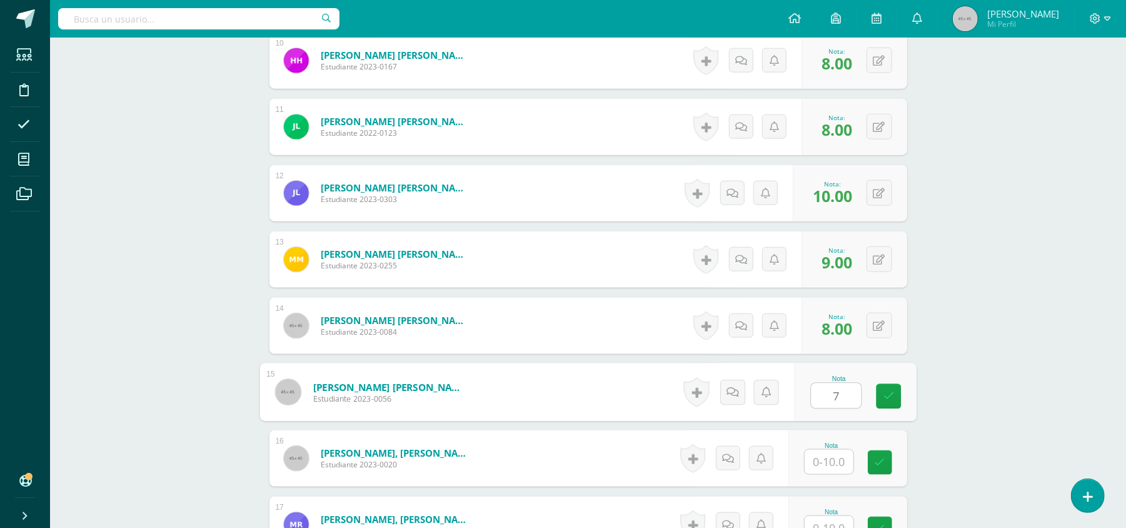
type input "7"
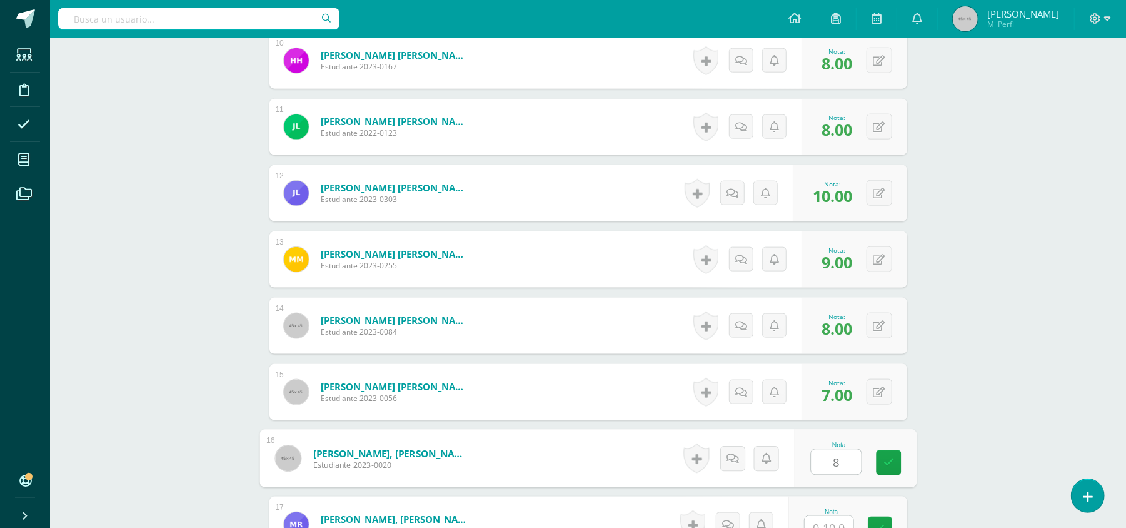
type input "8"
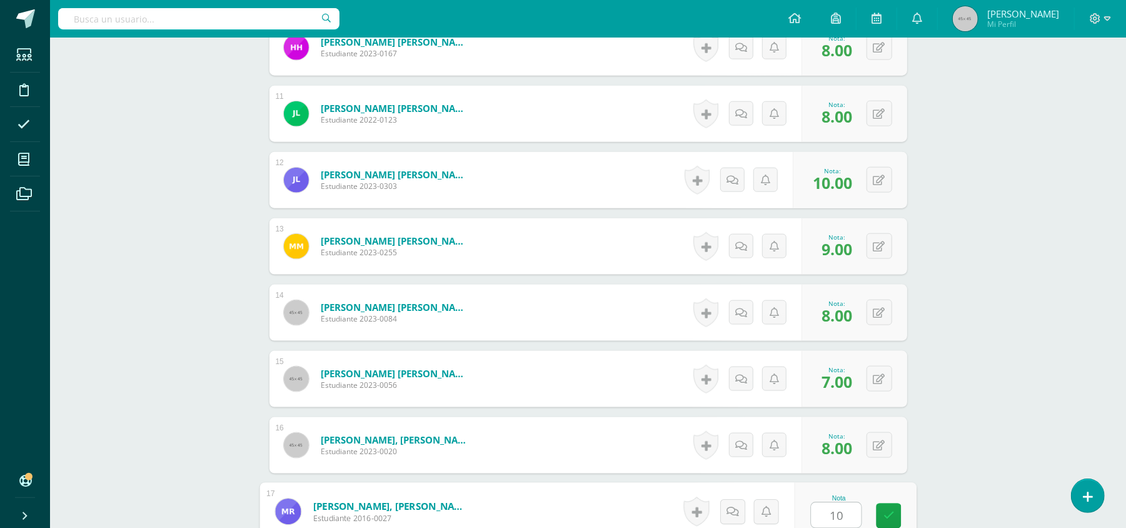
type input "10"
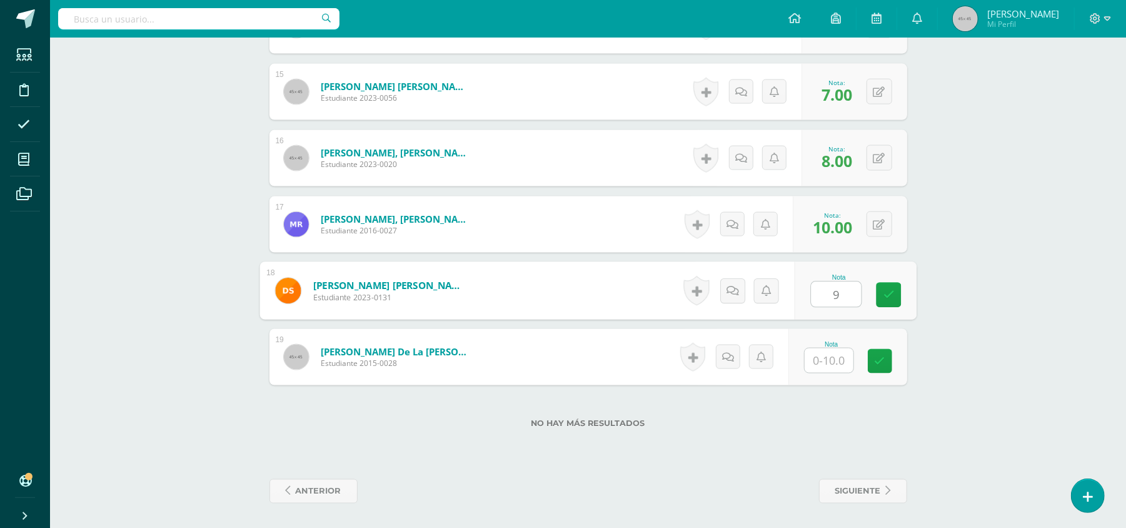
type input "9"
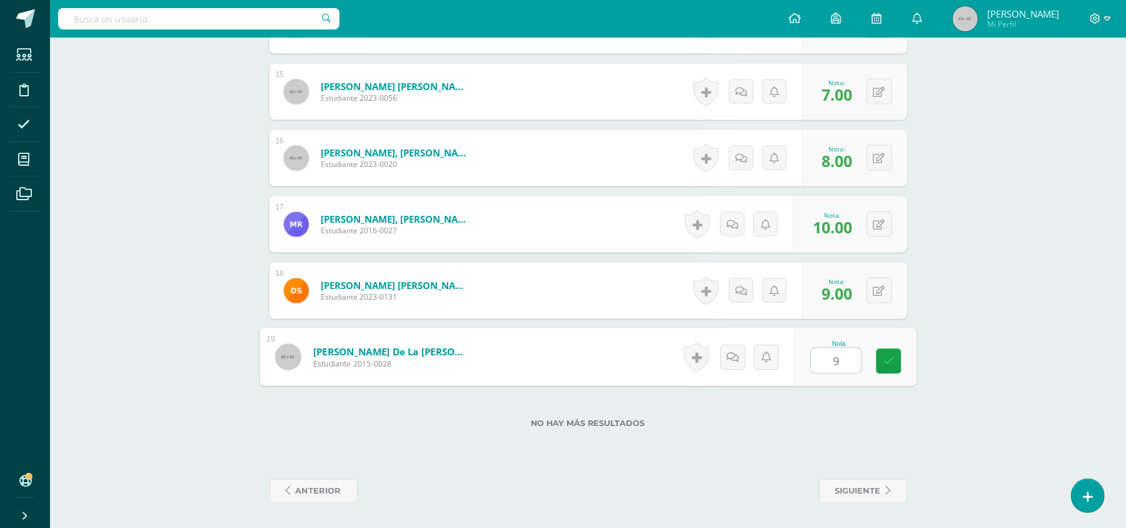
type input "9"
click at [866, 480] on span "siguiente" at bounding box center [858, 491] width 46 height 23
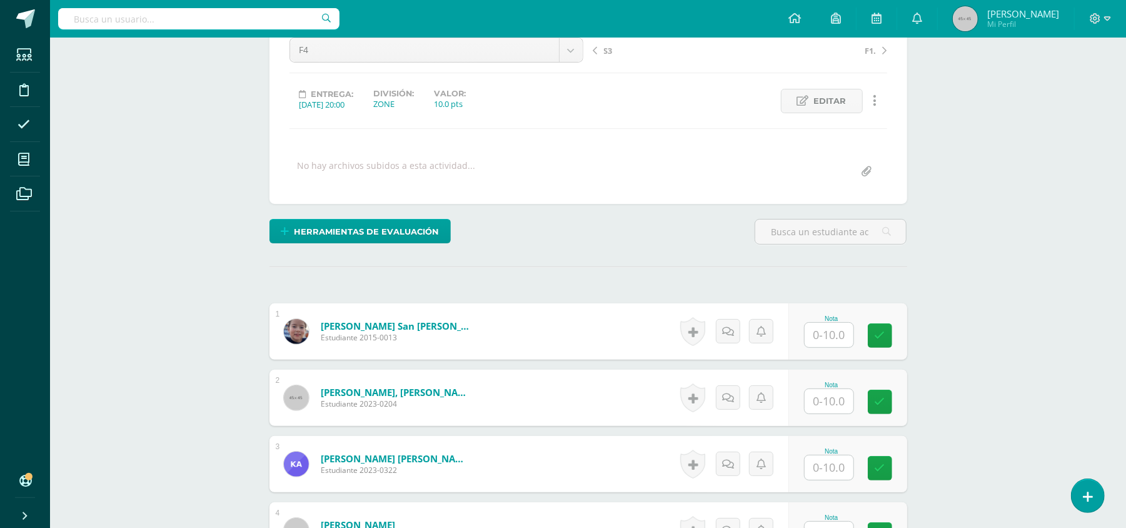
scroll to position [136, 0]
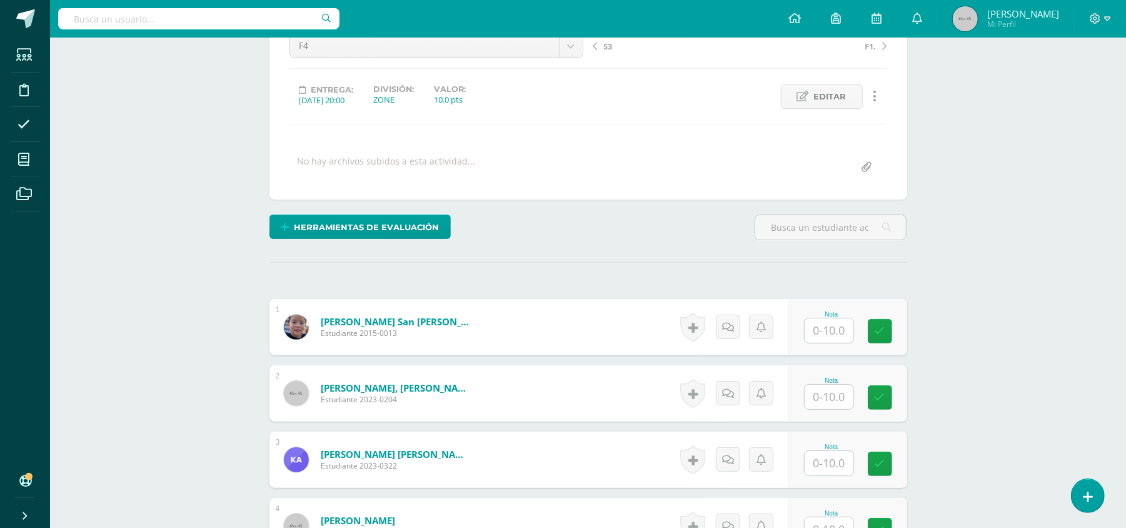
click at [830, 340] on input "text" at bounding box center [829, 330] width 49 height 24
type input "9"
type input "8"
type input "9"
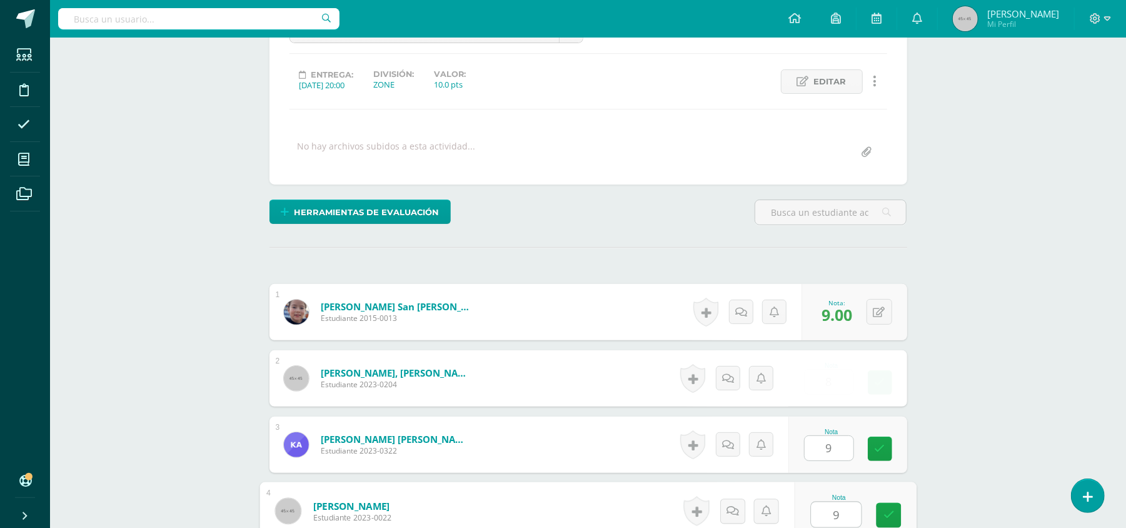
type input "9"
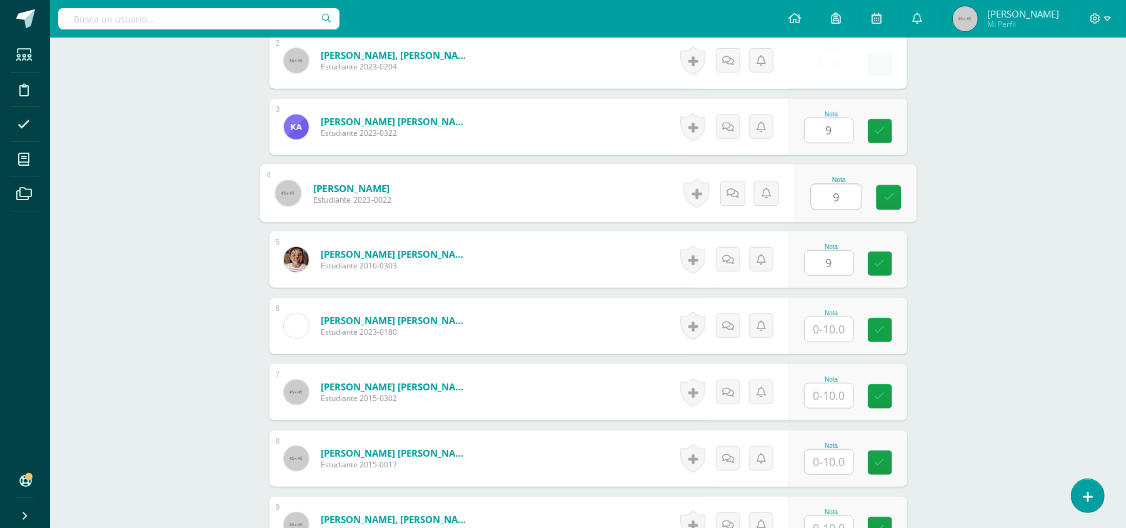
type input "9"
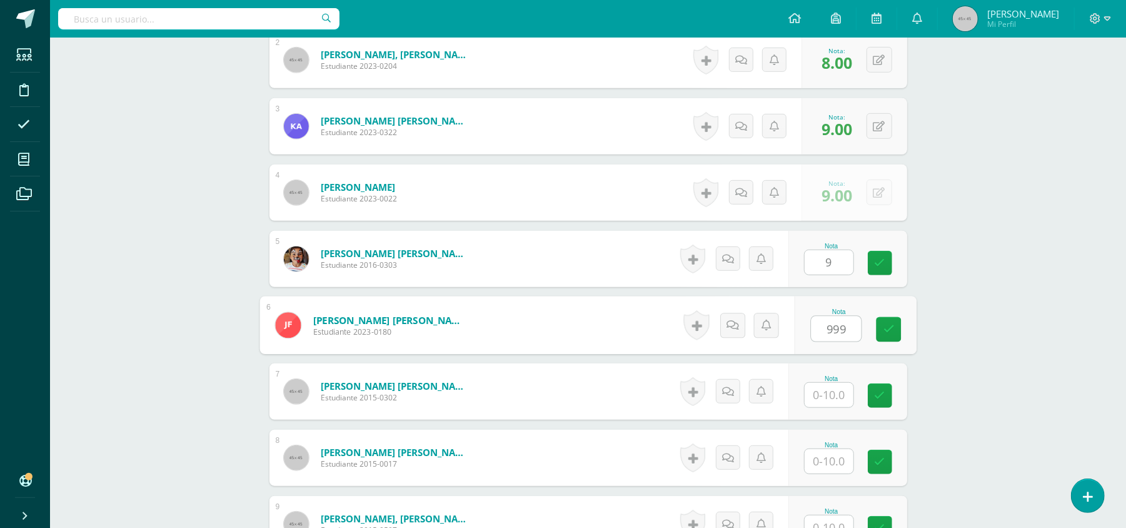
type input "999"
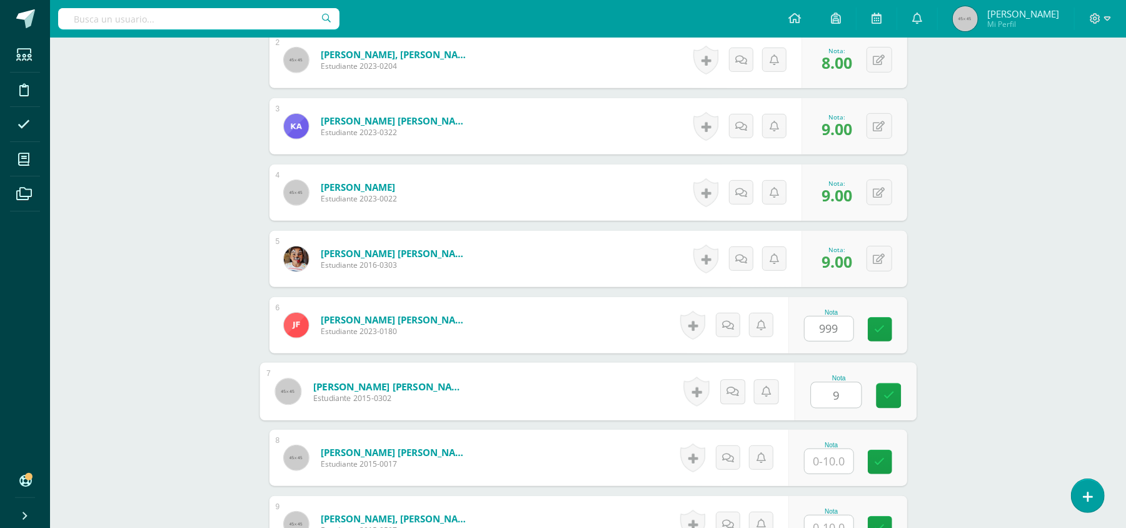
type input "9"
type input "0"
type input "9"
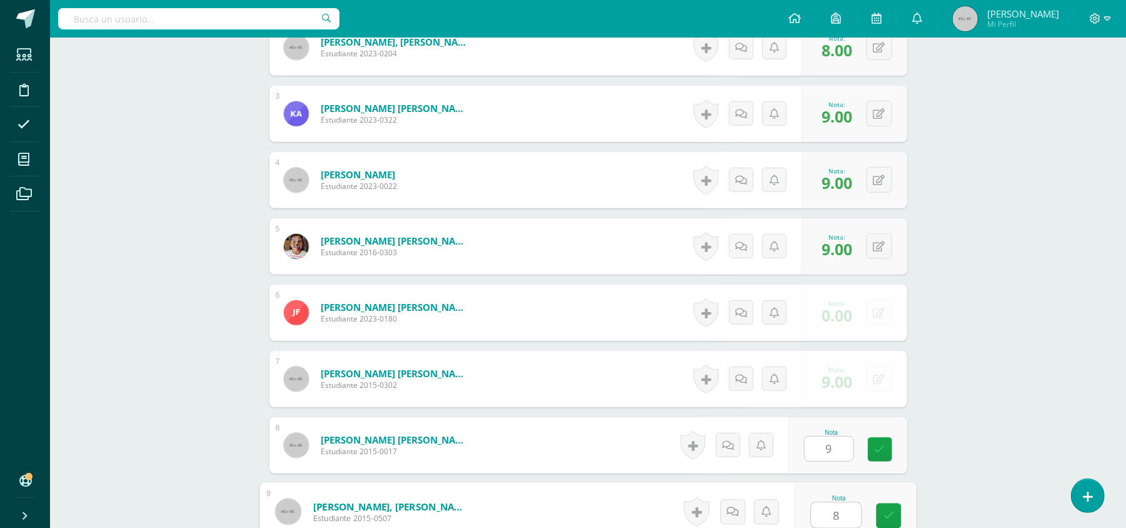
type input "8"
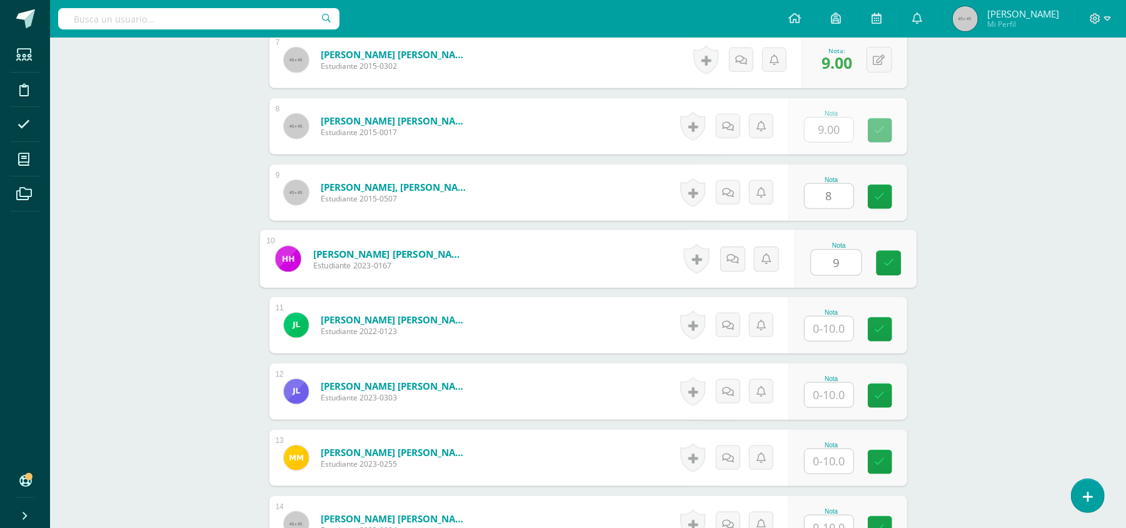
type input "9"
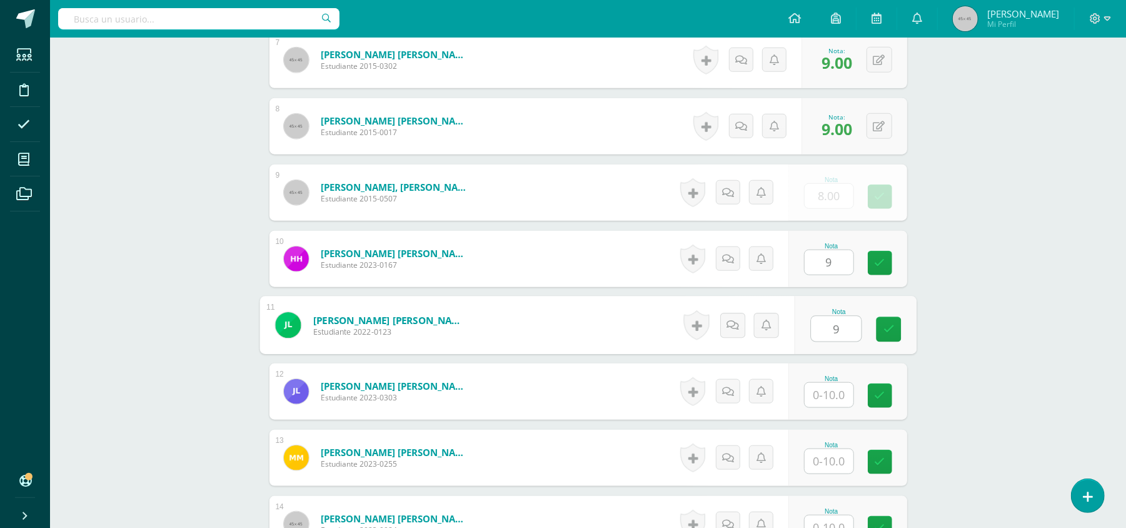
type input "9"
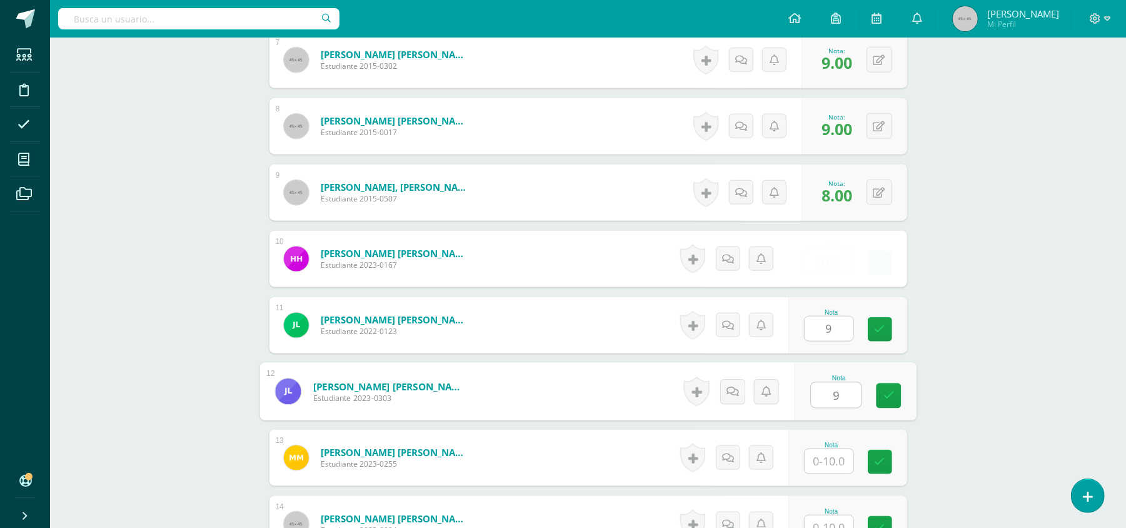
type input "9"
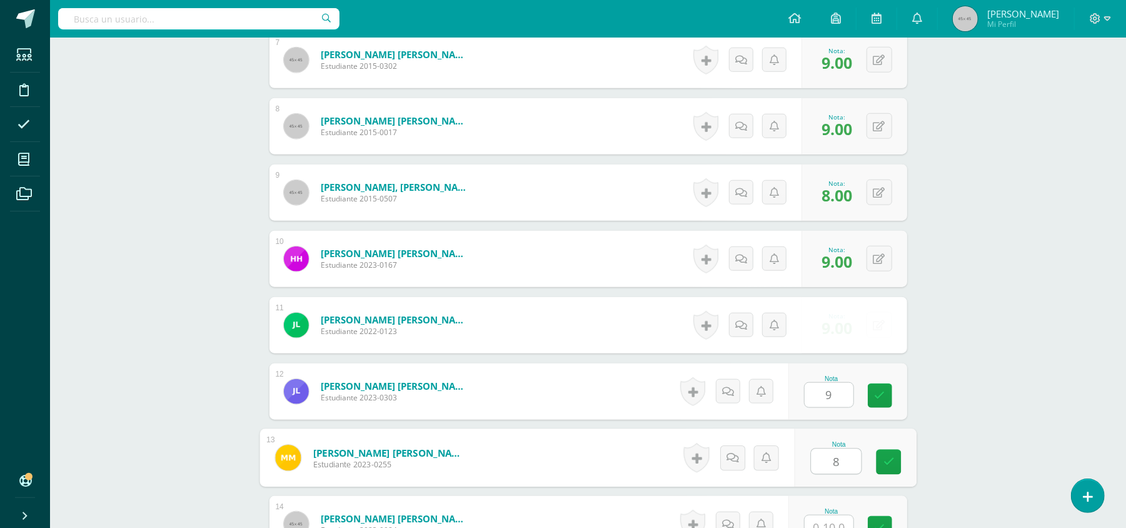
type input "8"
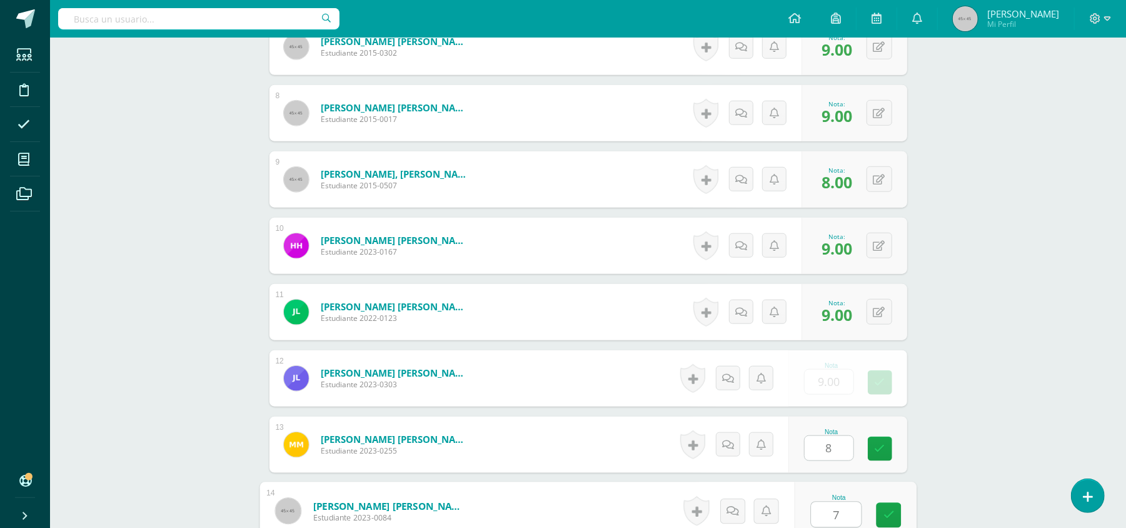
type input "7"
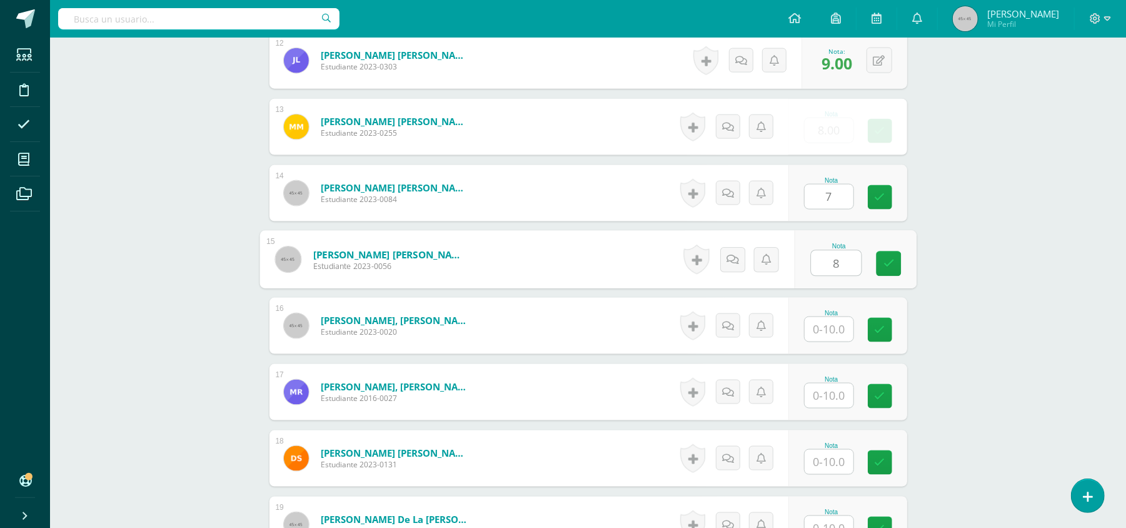
type input "8"
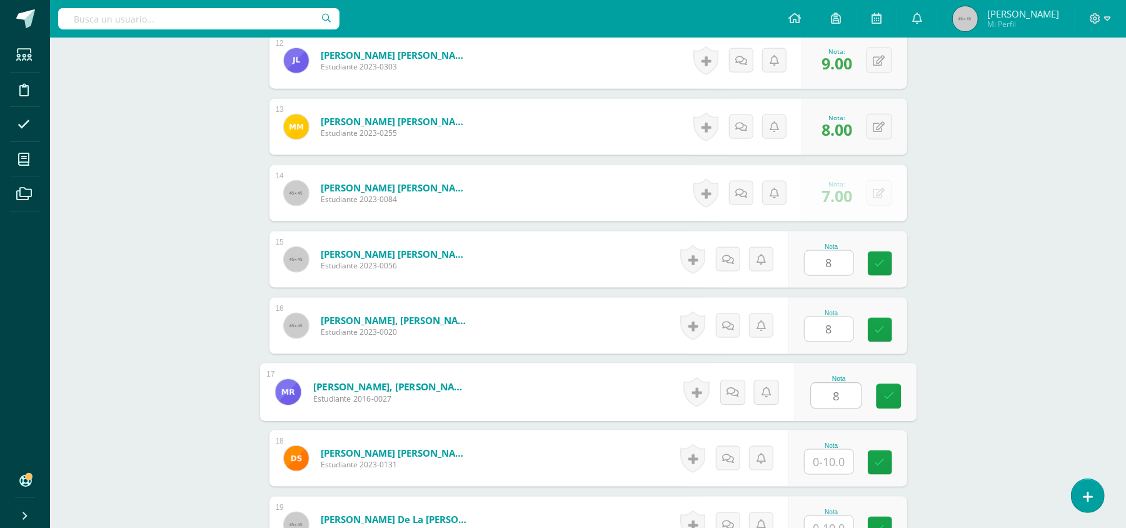
type input "8"
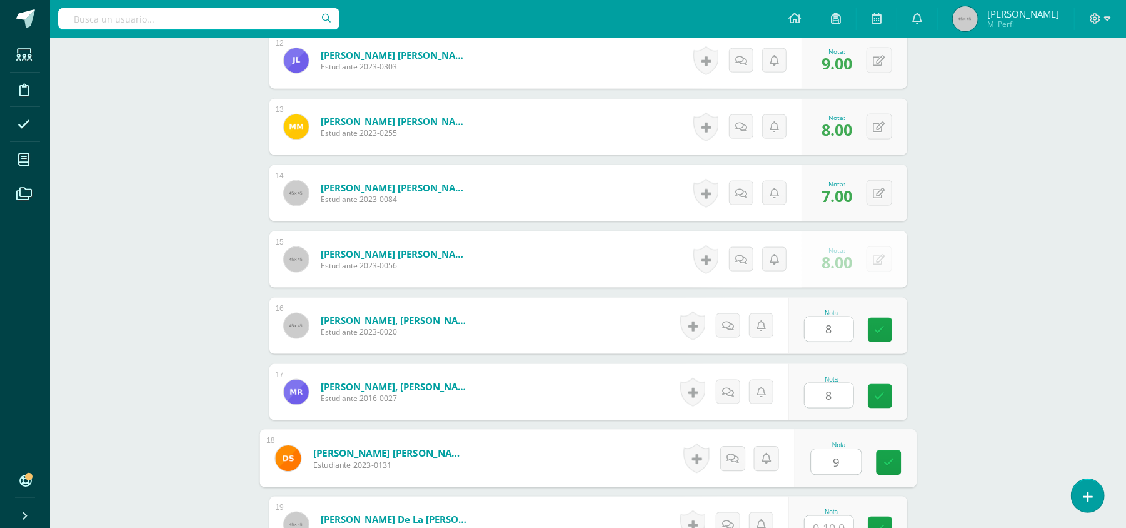
type input "9"
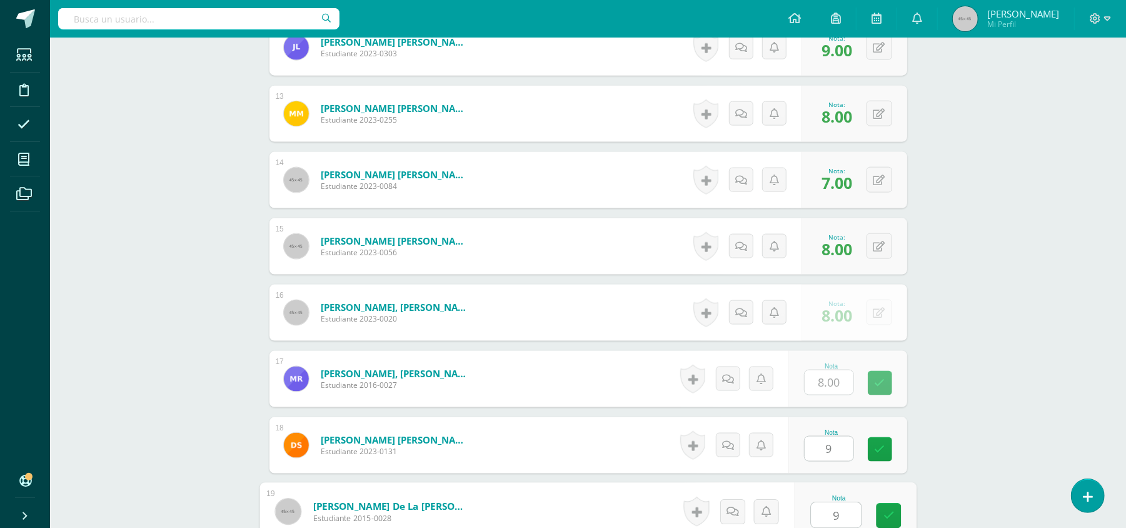
type input "9"
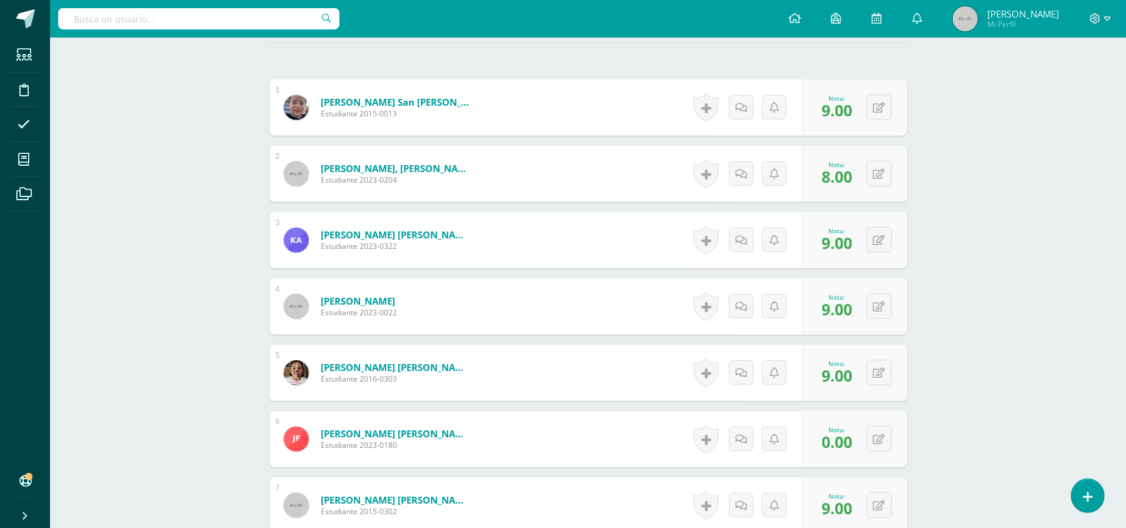
scroll to position [361, 0]
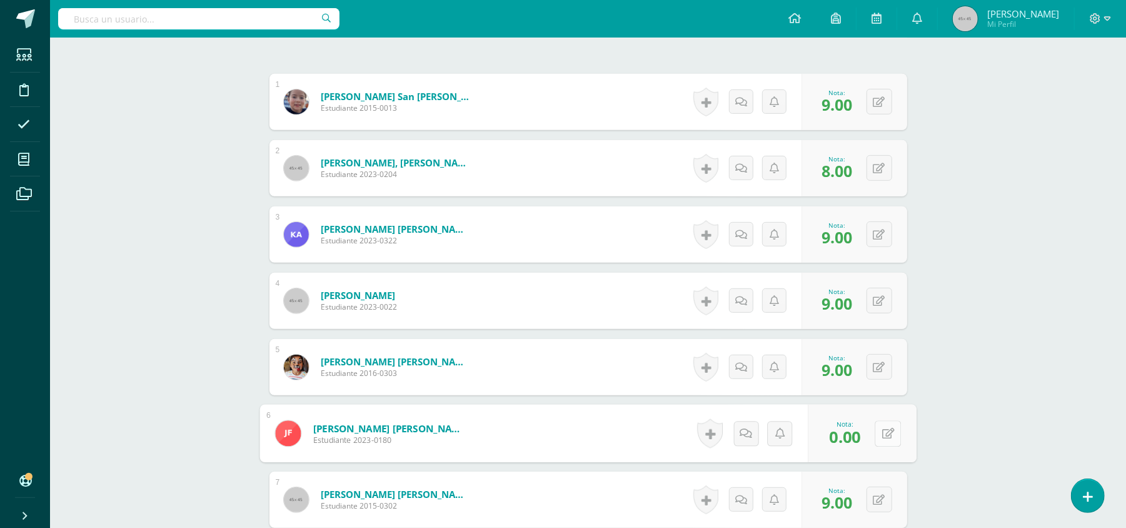
click at [888, 433] on button at bounding box center [888, 433] width 26 height 26
type input "9"
click at [849, 433] on icon at bounding box center [854, 437] width 11 height 11
click at [885, 228] on button at bounding box center [888, 234] width 26 height 26
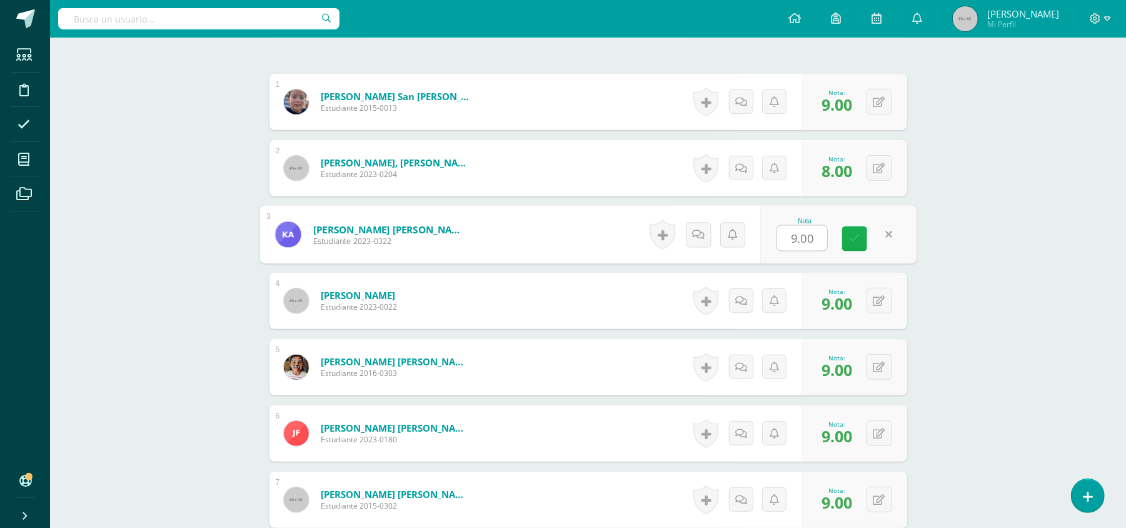
click at [843, 238] on link at bounding box center [854, 238] width 25 height 25
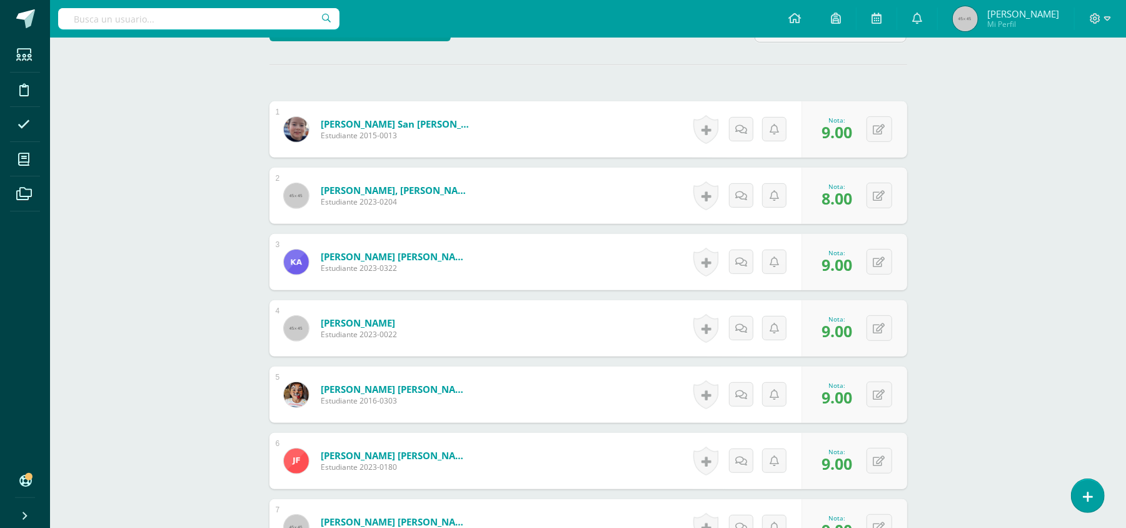
scroll to position [336, 0]
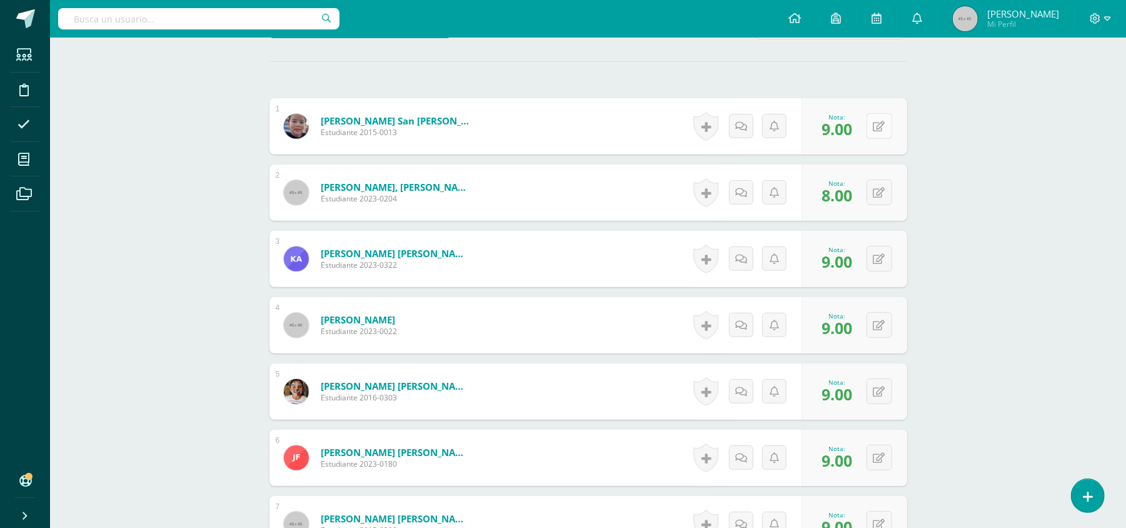
click at [878, 130] on button at bounding box center [880, 126] width 26 height 26
click at [852, 133] on icon at bounding box center [854, 130] width 11 height 11
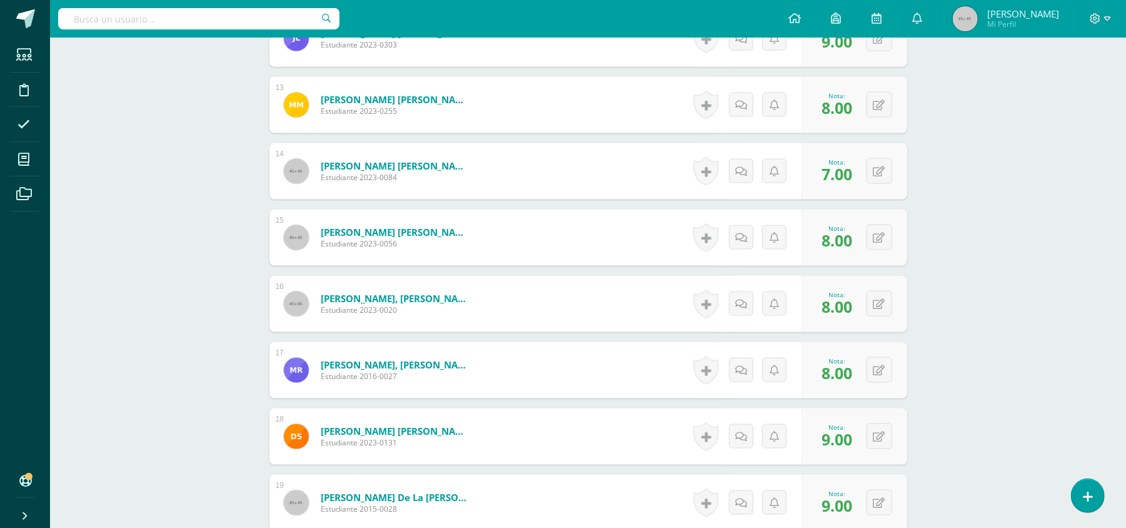
scroll to position [1299, 0]
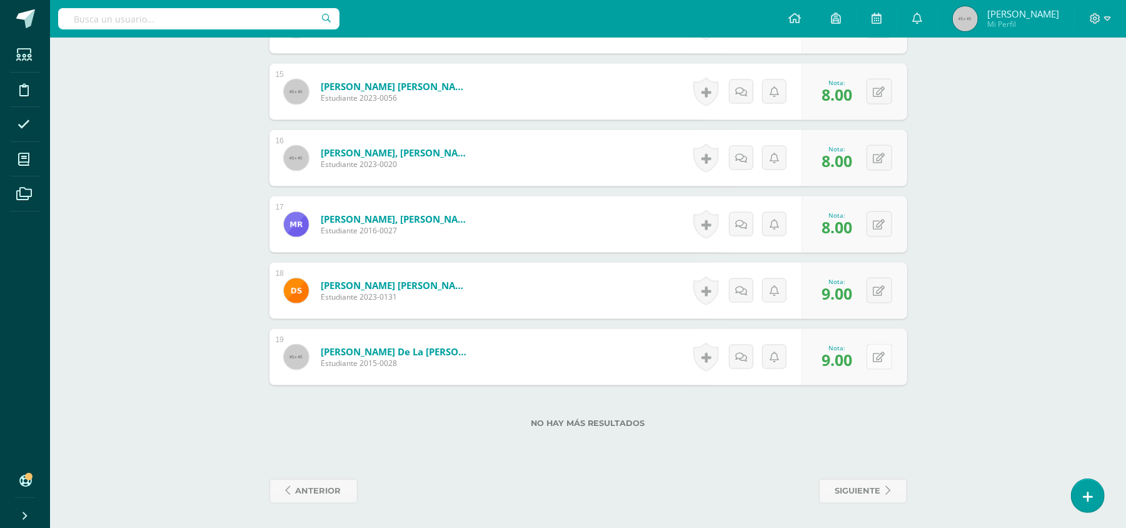
click at [885, 350] on button at bounding box center [880, 357] width 26 height 26
type input "10"
click at [842, 361] on link at bounding box center [854, 361] width 25 height 25
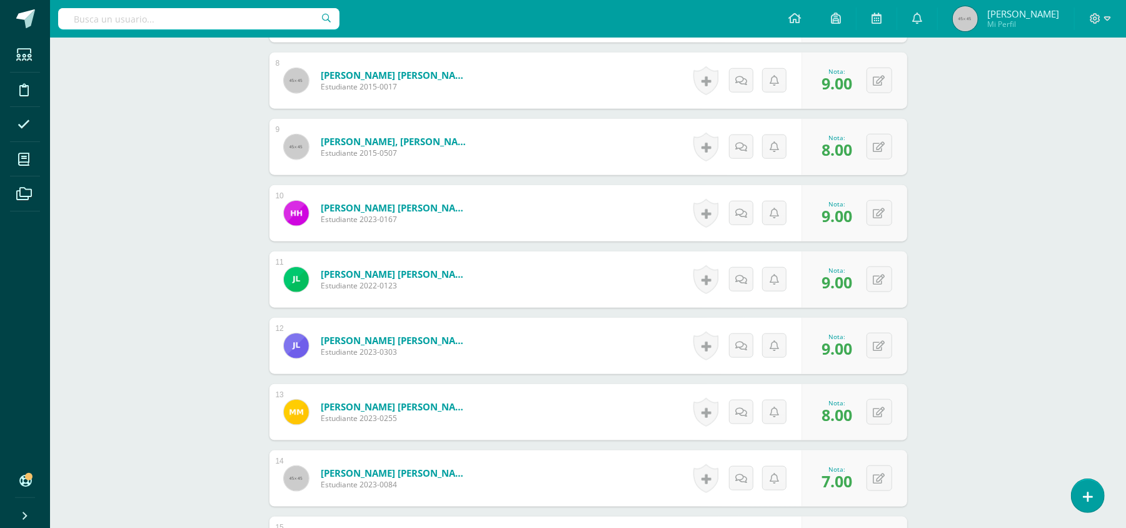
scroll to position [840, 0]
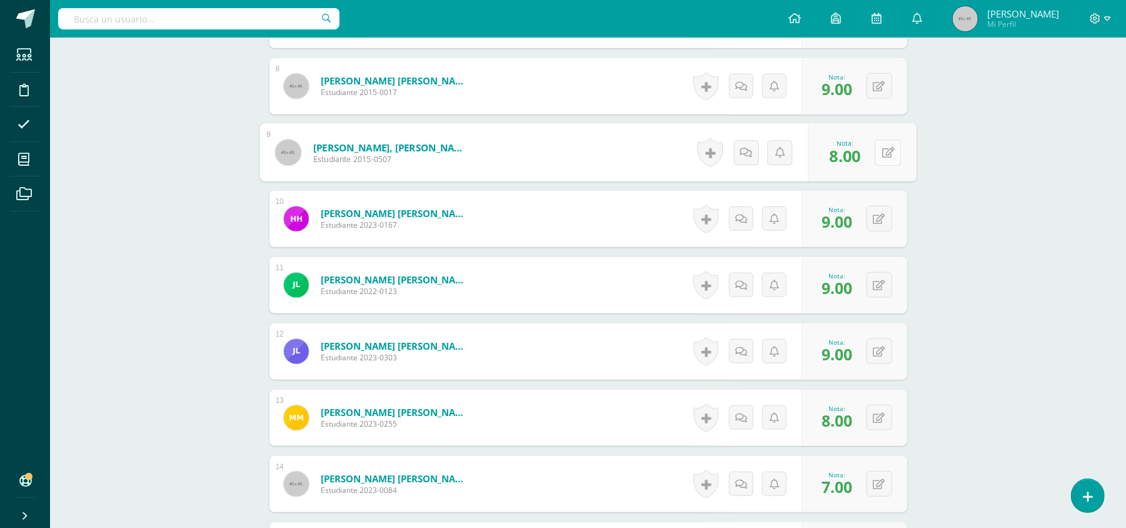
click at [875, 158] on button at bounding box center [888, 152] width 26 height 26
type input "10"
click at [859, 155] on link at bounding box center [854, 156] width 25 height 25
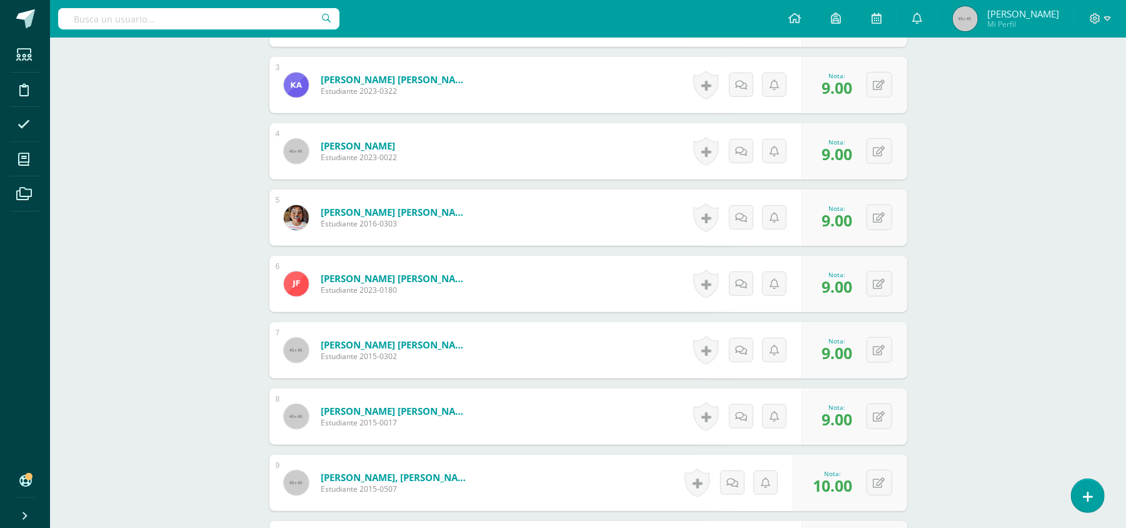
scroll to position [508, 0]
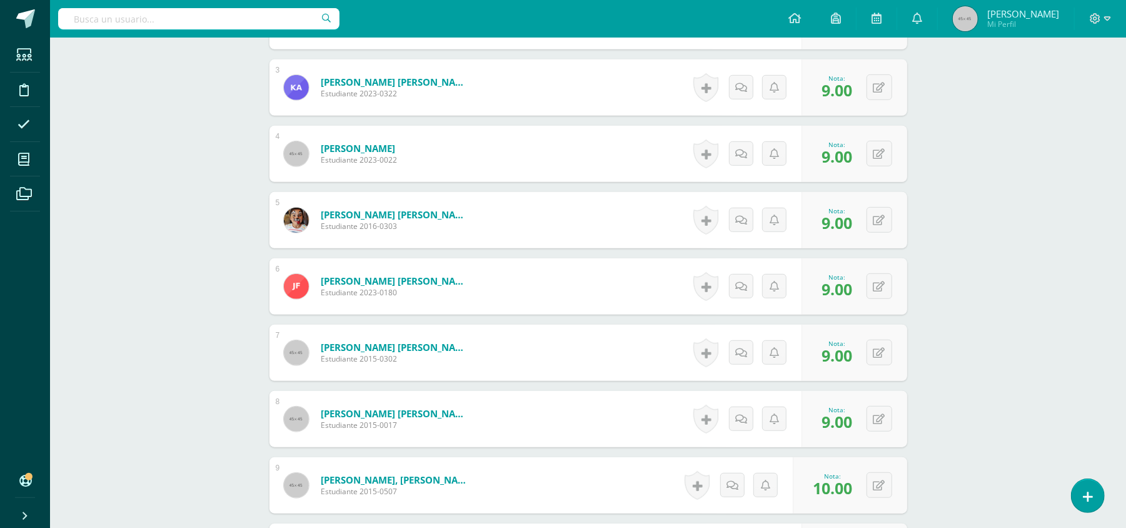
click at [1111, 183] on div "Word and Sentence Study Tercero Primaria "C" Herramientas Detalle de asistencia…" at bounding box center [588, 425] width 1076 height 1790
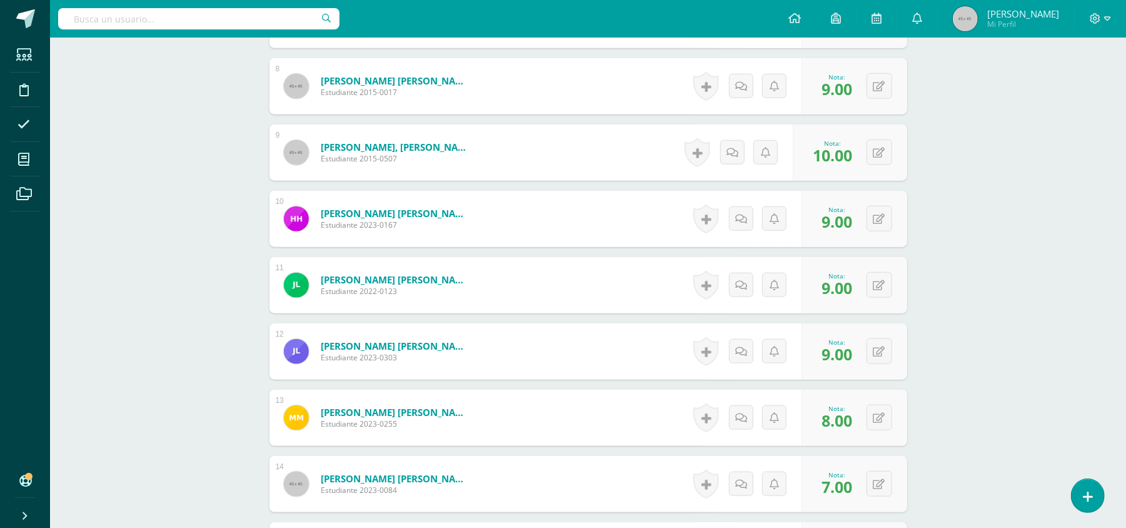
scroll to position [1299, 0]
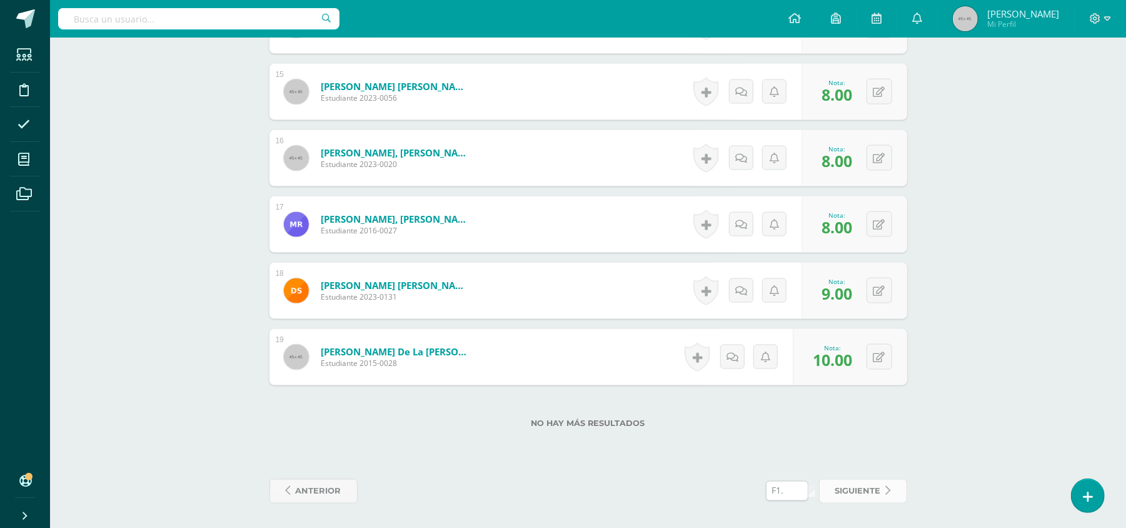
click at [843, 484] on span "siguiente" at bounding box center [858, 491] width 46 height 23
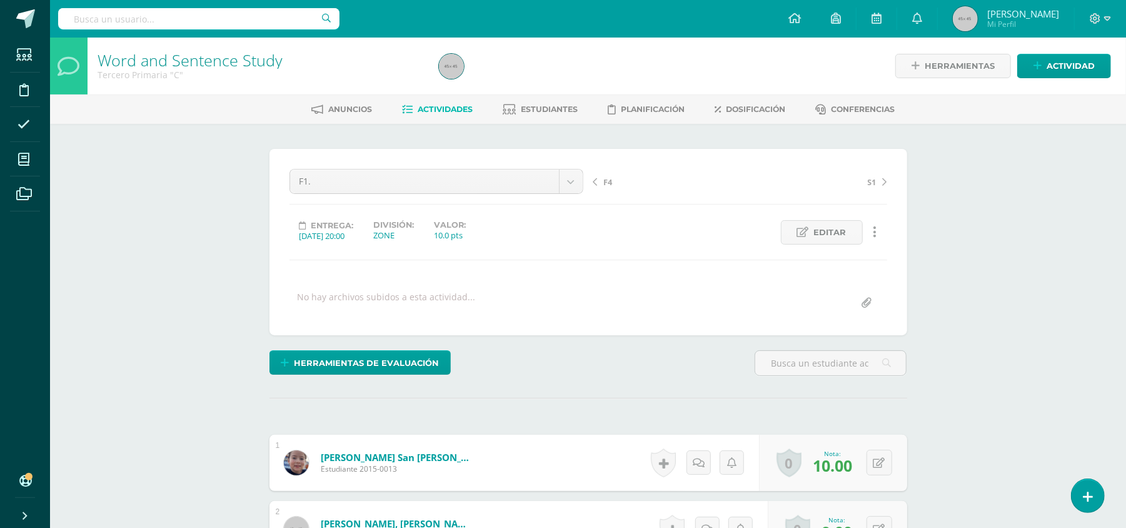
scroll to position [1, 0]
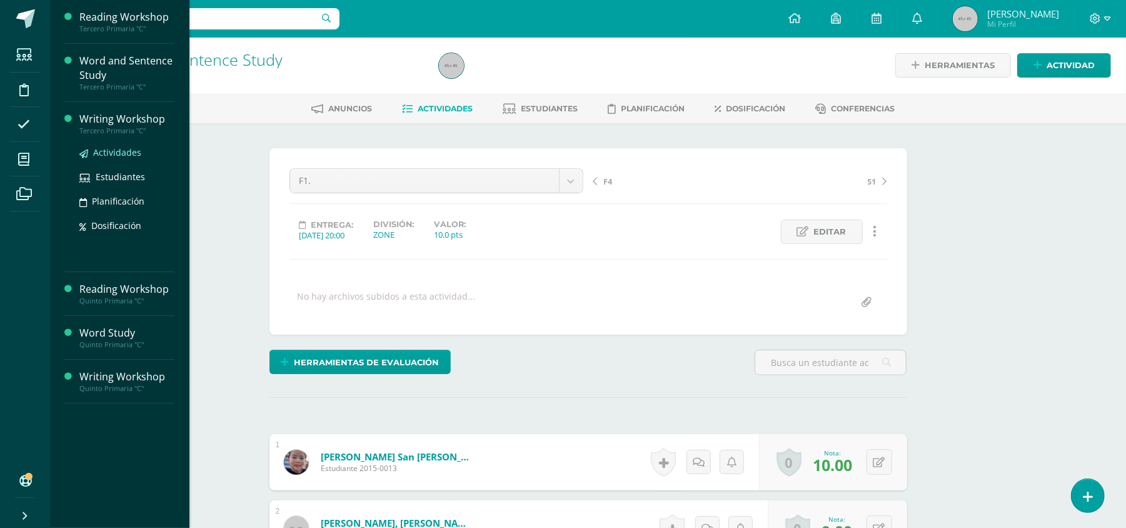
click at [118, 151] on span "Actividades" at bounding box center [117, 152] width 48 height 12
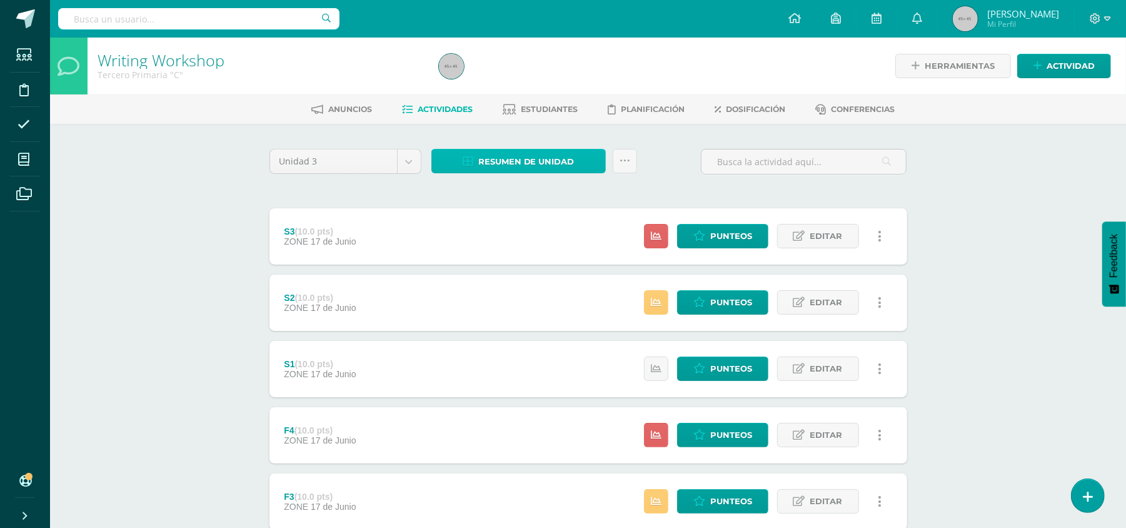
click at [511, 156] on span "Resumen de unidad" at bounding box center [526, 161] width 96 height 23
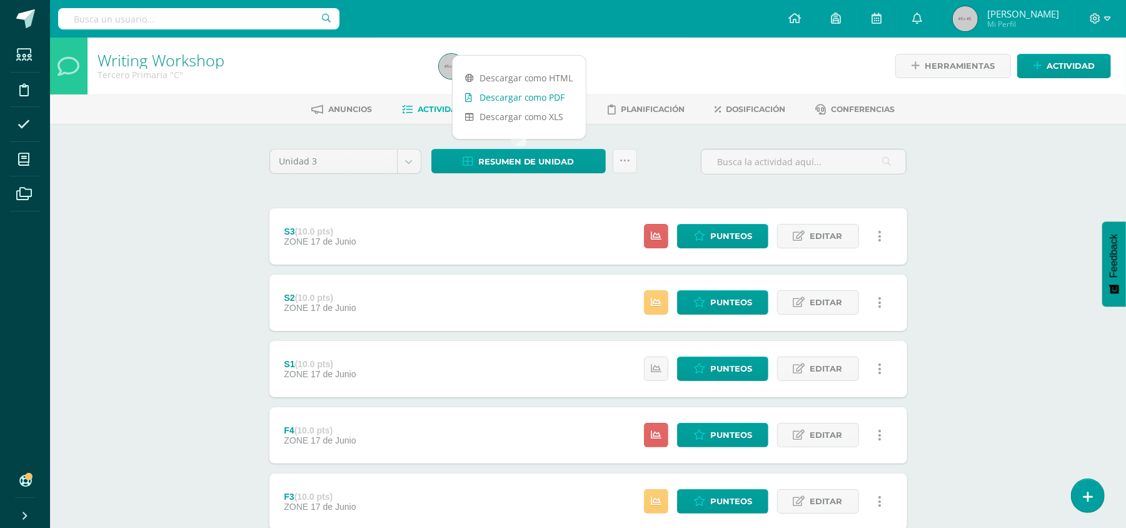
click at [525, 96] on link "Descargar como PDF" at bounding box center [519, 97] width 133 height 19
click at [751, 228] on span "Punteos" at bounding box center [731, 235] width 42 height 23
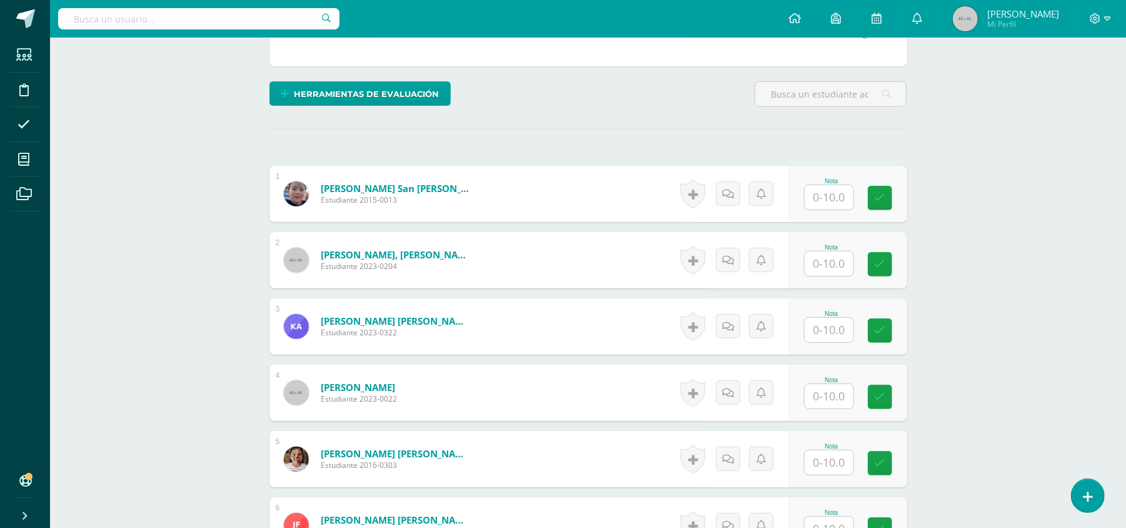
scroll to position [298, 0]
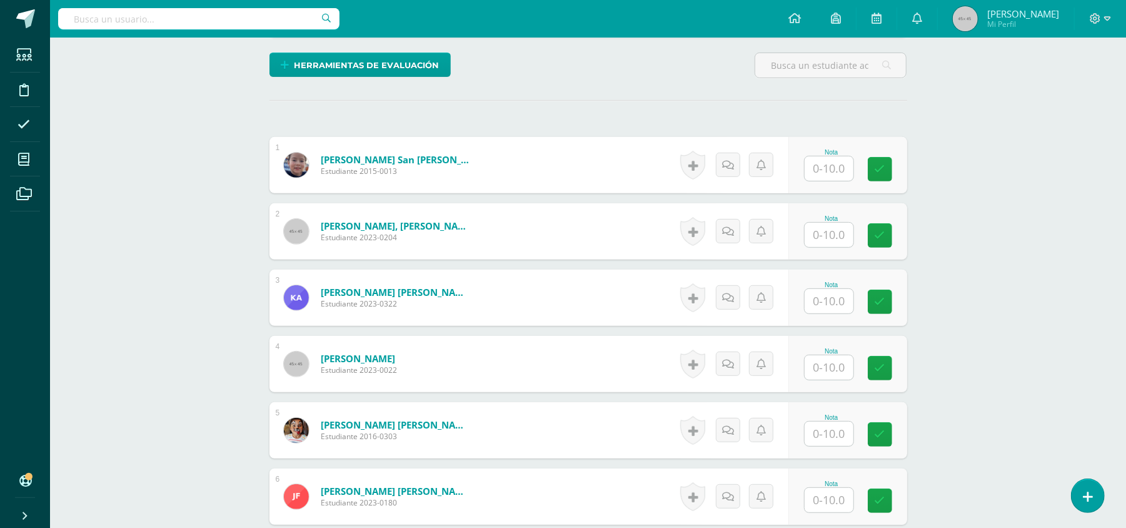
click at [814, 171] on input "text" at bounding box center [829, 168] width 49 height 24
type input "10"
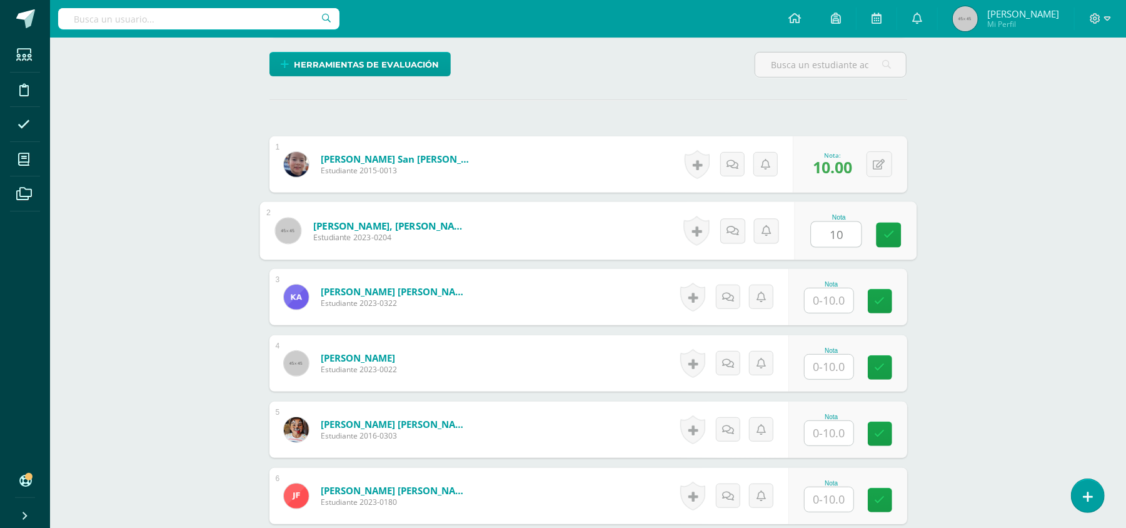
type input "1"
type input "9"
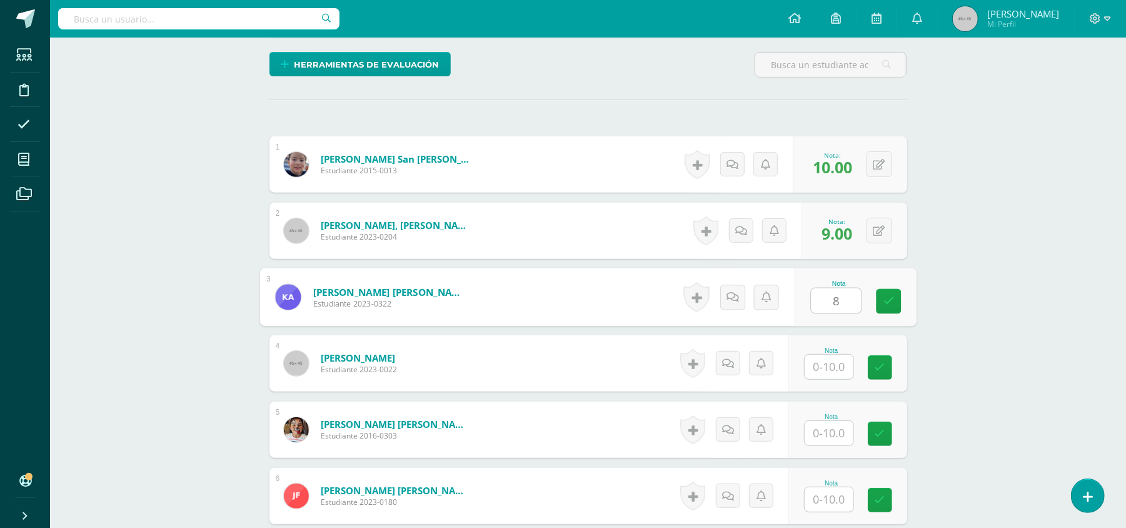
type input "8"
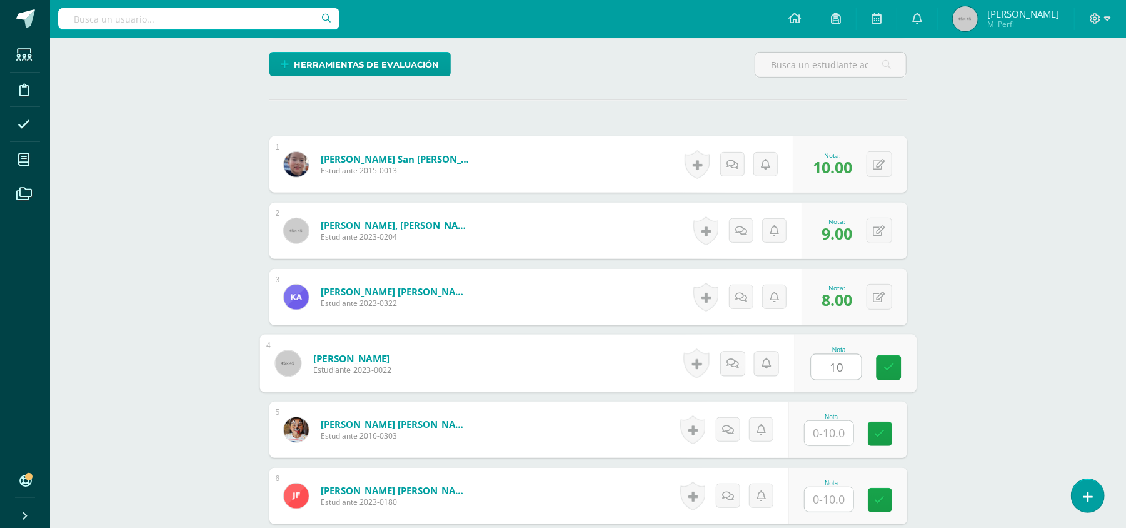
type input "10"
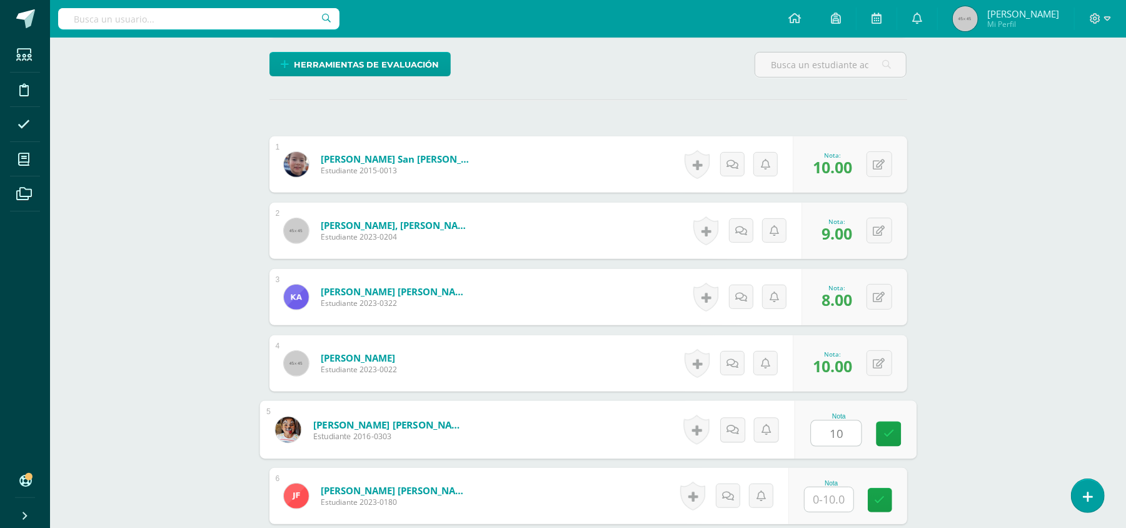
type input "10"
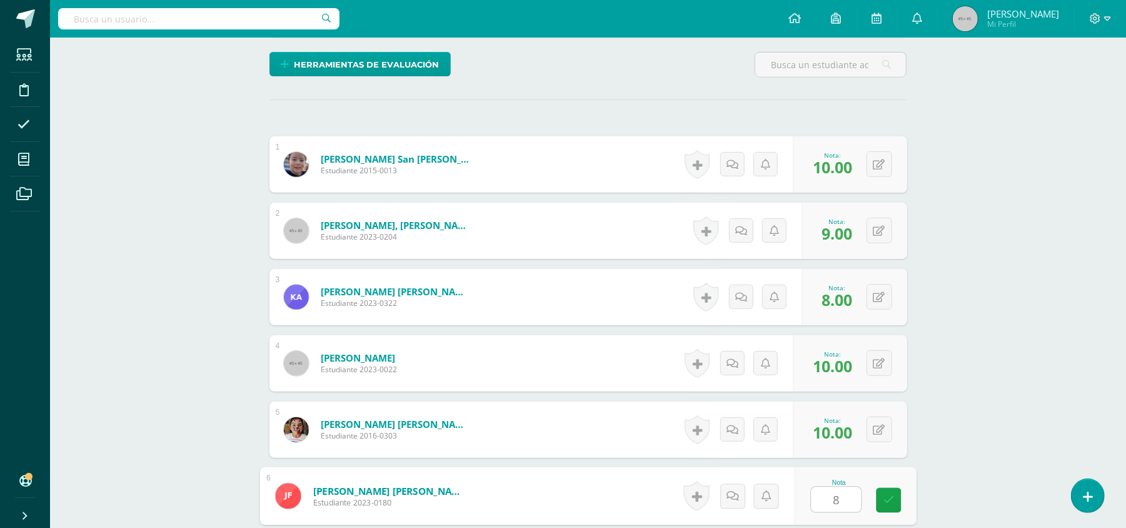
type input "8"
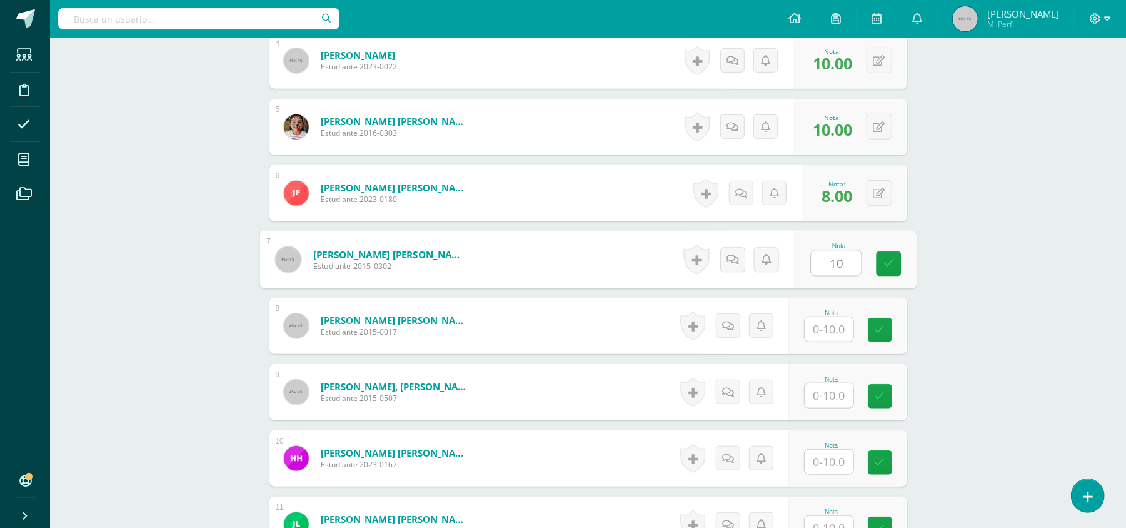
type input "10"
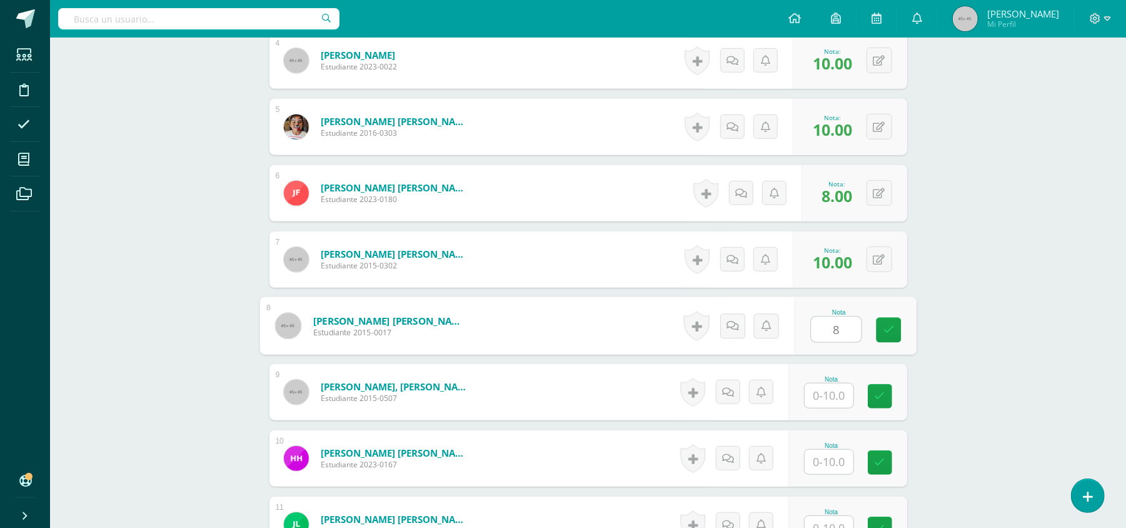
type input "8"
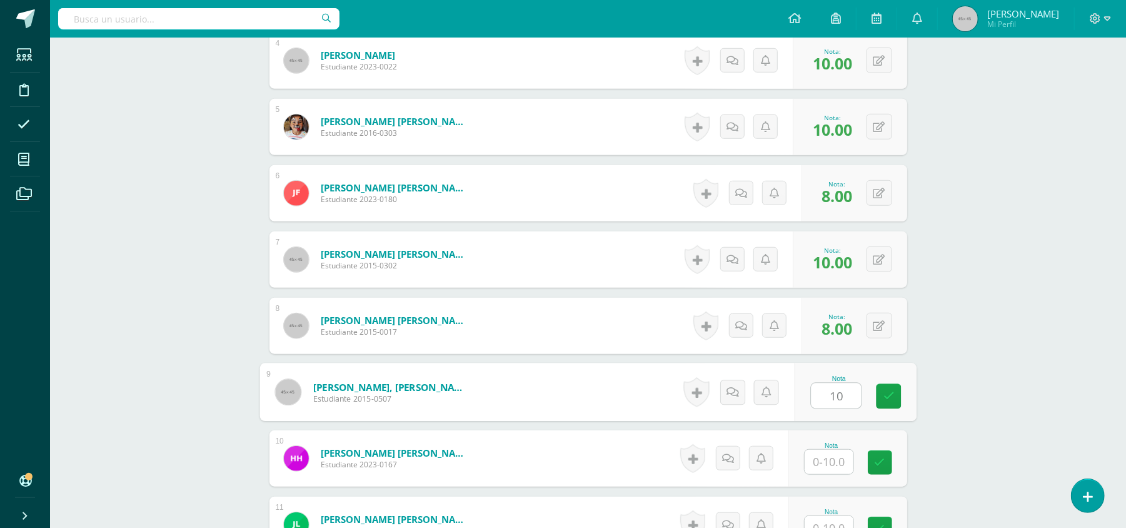
type input "10"
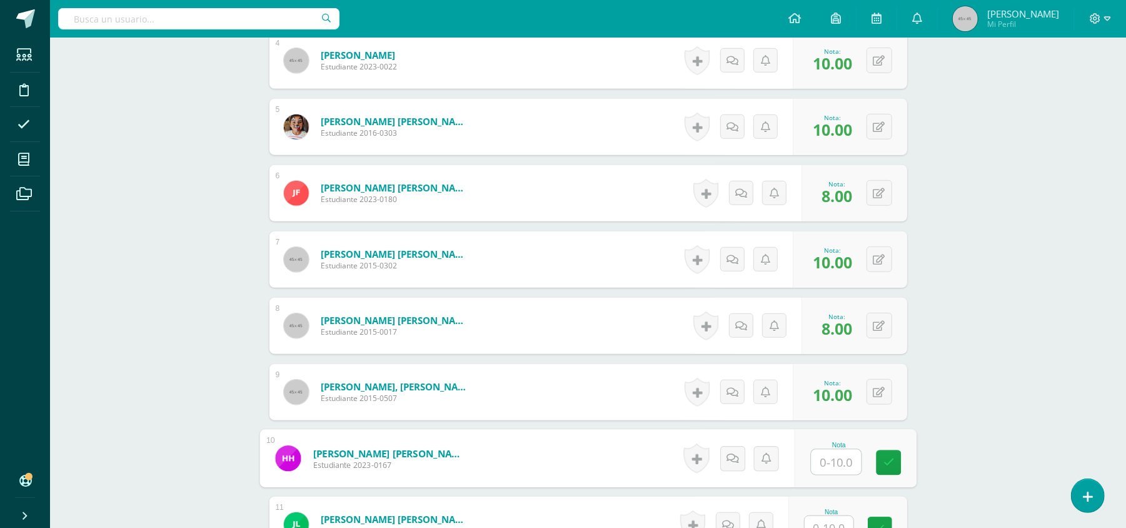
type input "8"
type input "7"
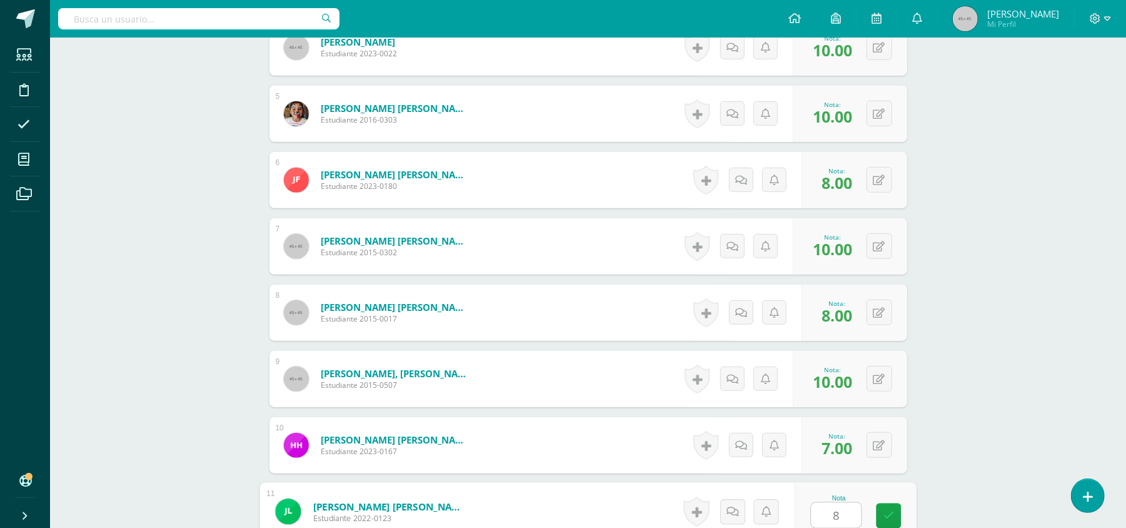
type input "8"
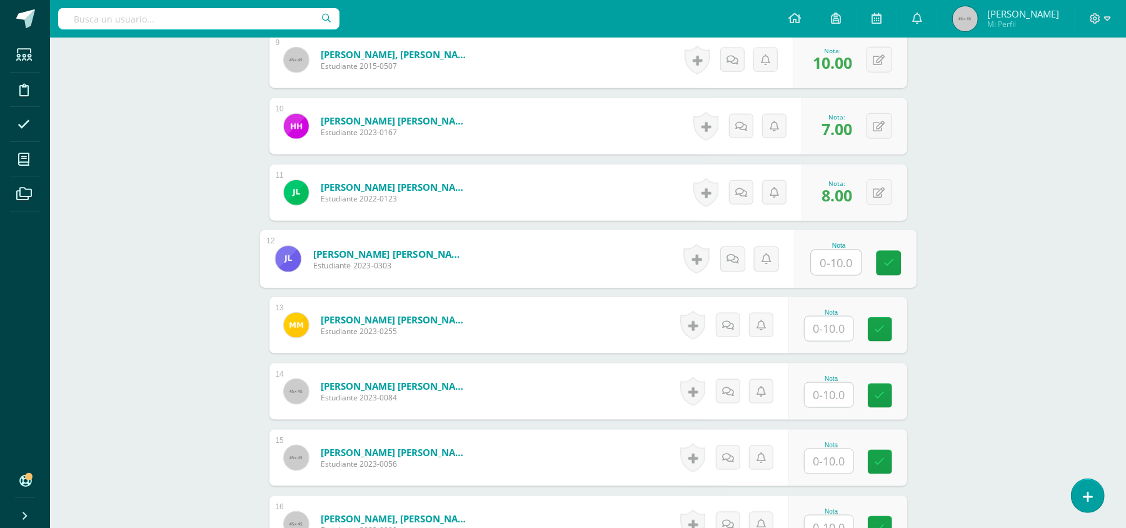
type input "1"
type input "9"
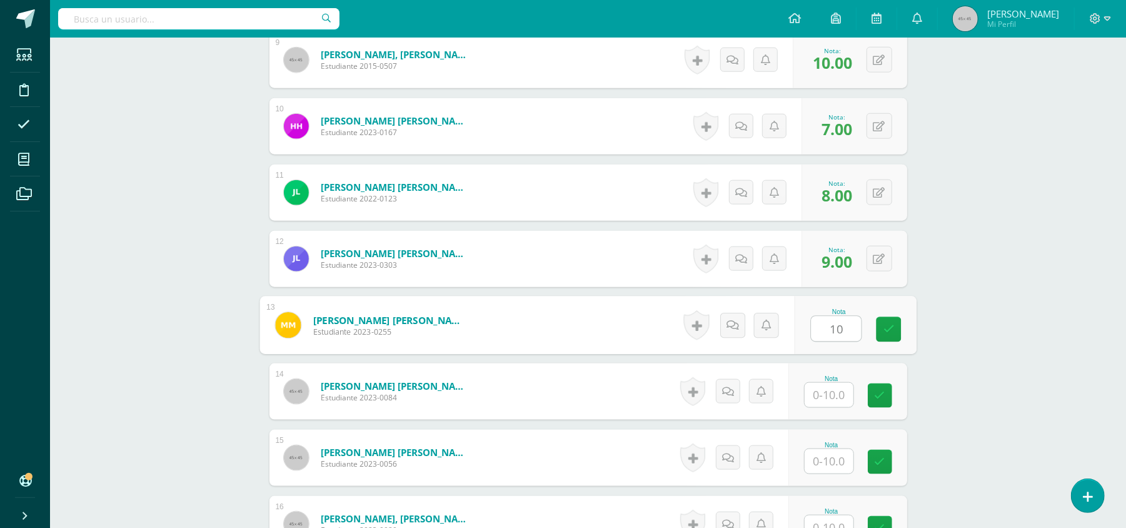
type input "10"
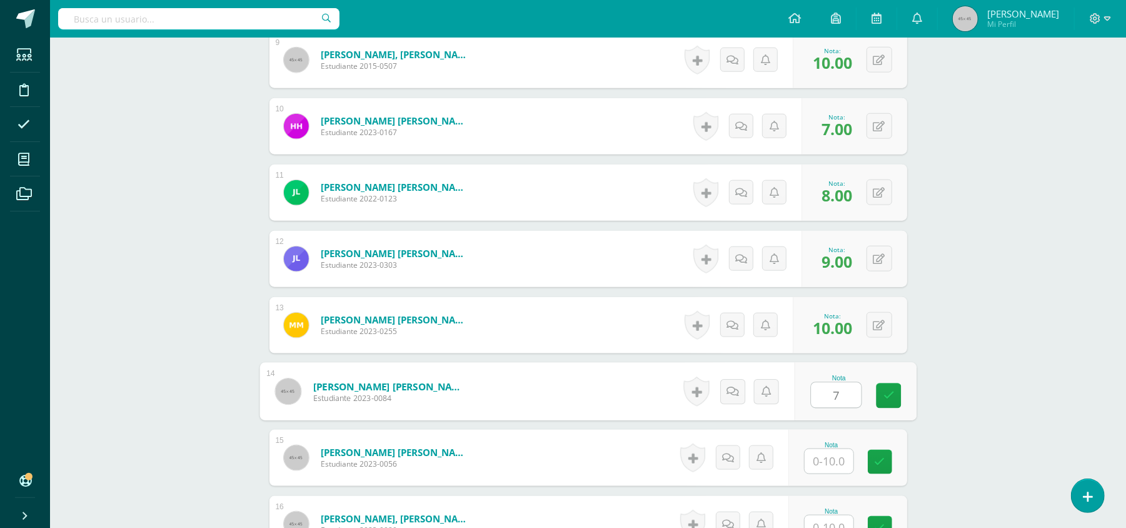
type input "7"
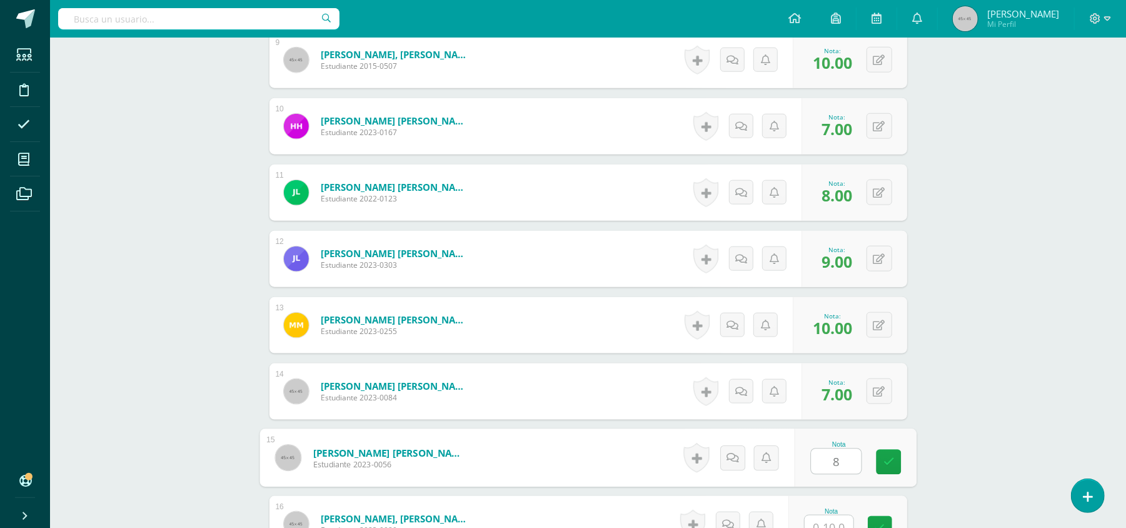
type input "8"
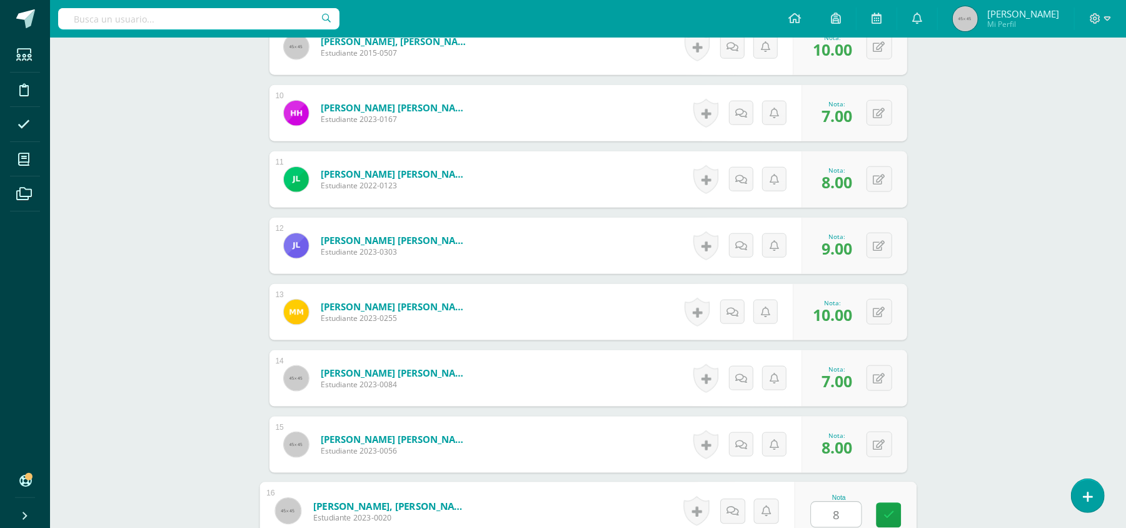
type input "8"
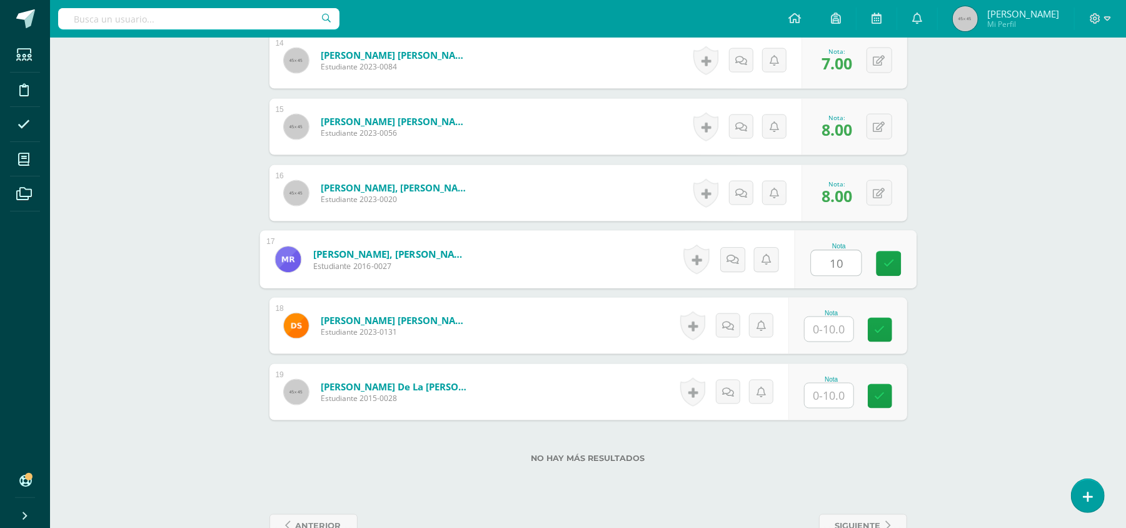
type input "10"
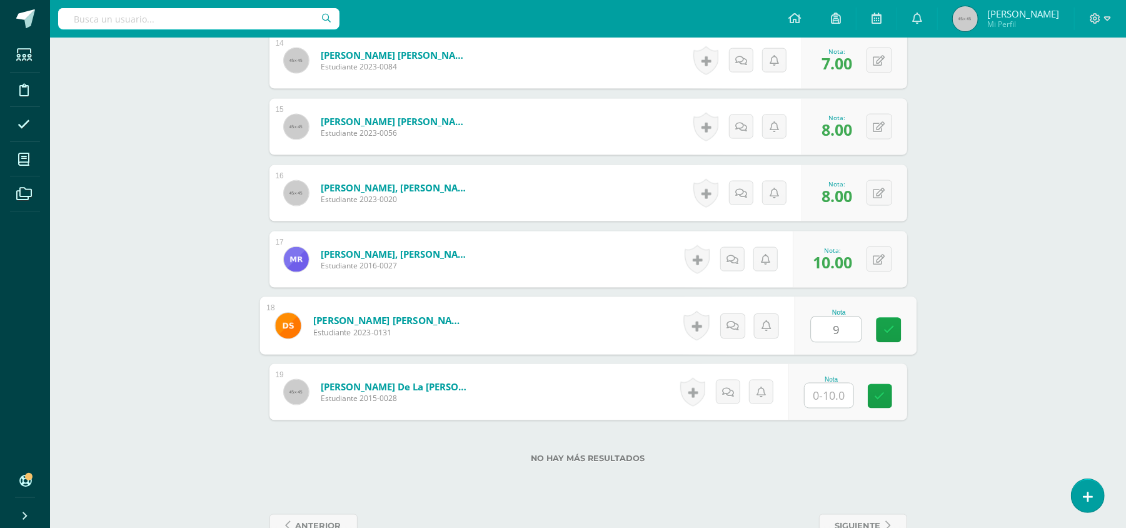
type input "9"
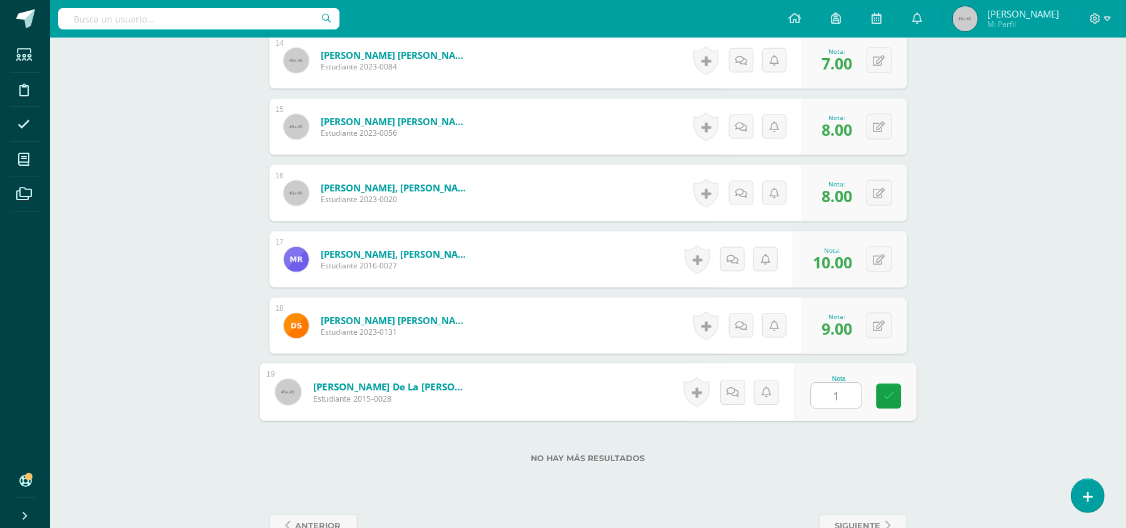
type input "10"
click at [896, 391] on link at bounding box center [888, 396] width 25 height 25
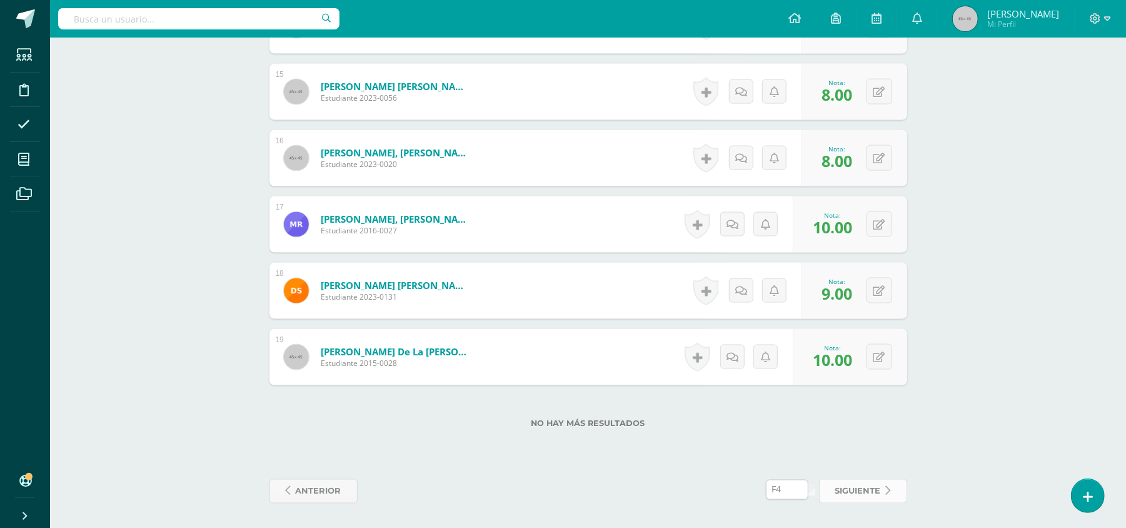
click at [846, 492] on span "siguiente" at bounding box center [858, 491] width 46 height 23
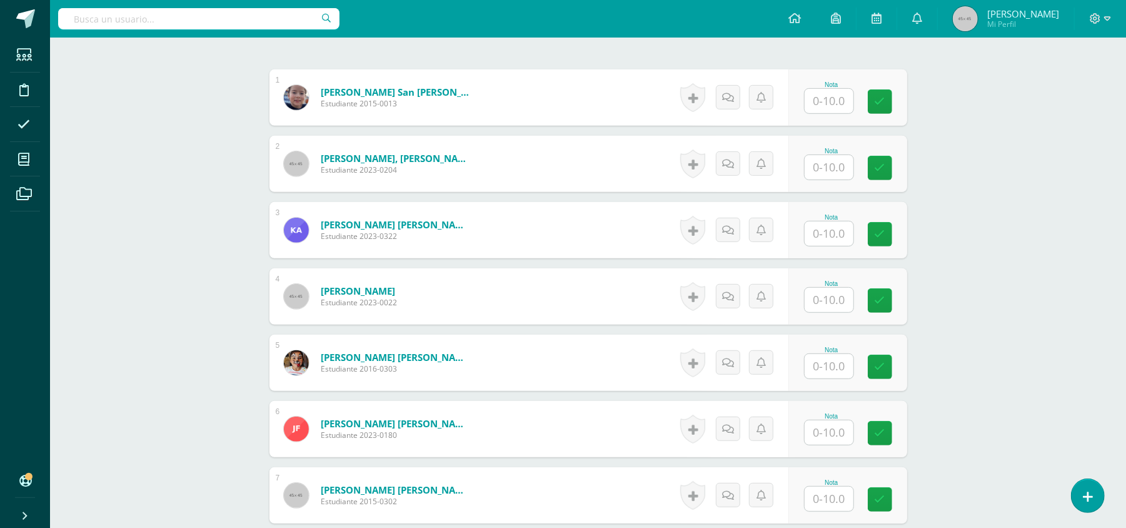
scroll to position [371, 0]
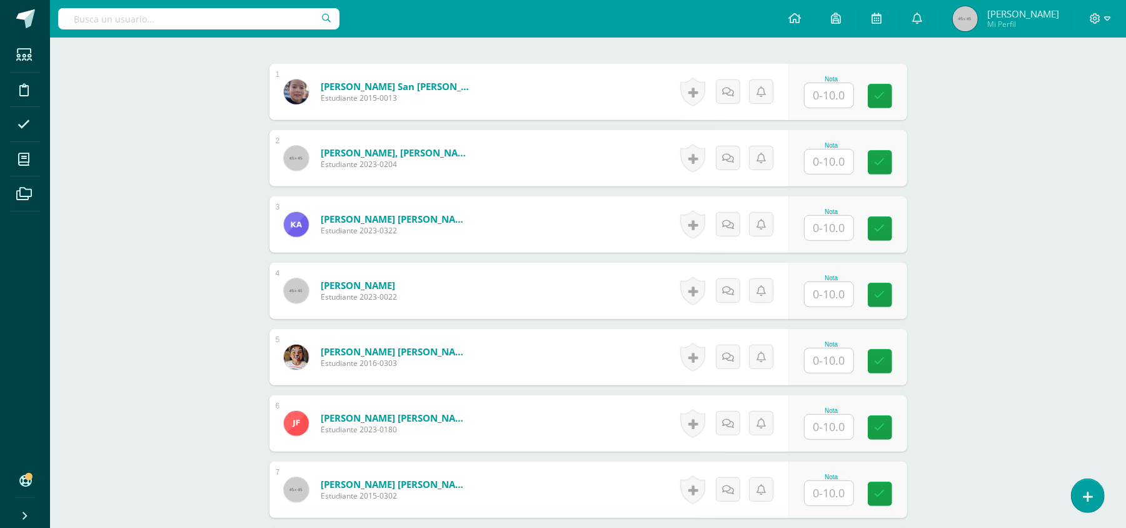
click at [825, 101] on input "text" at bounding box center [829, 95] width 49 height 24
type input "10"
type input "9"
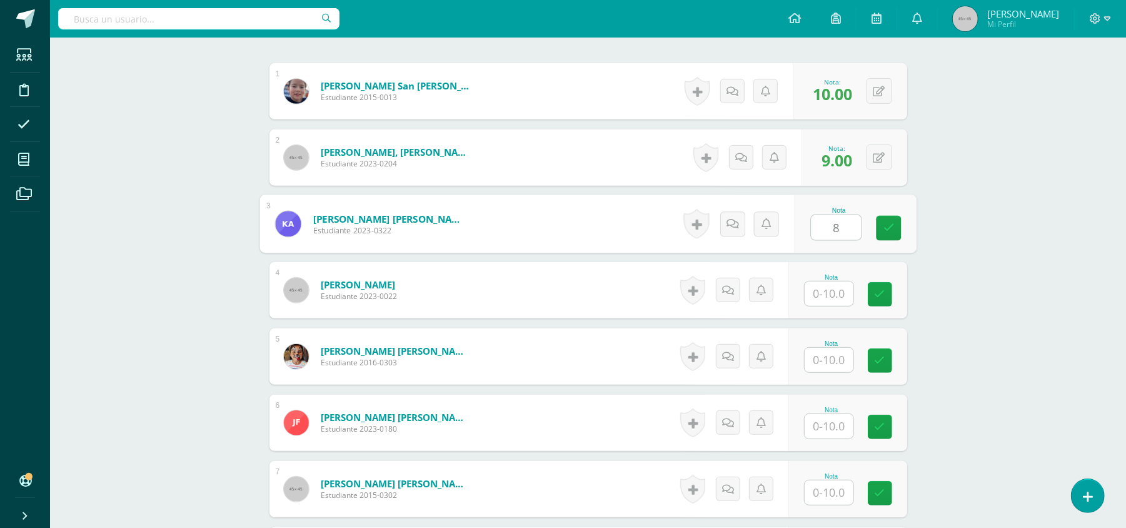
type input "8"
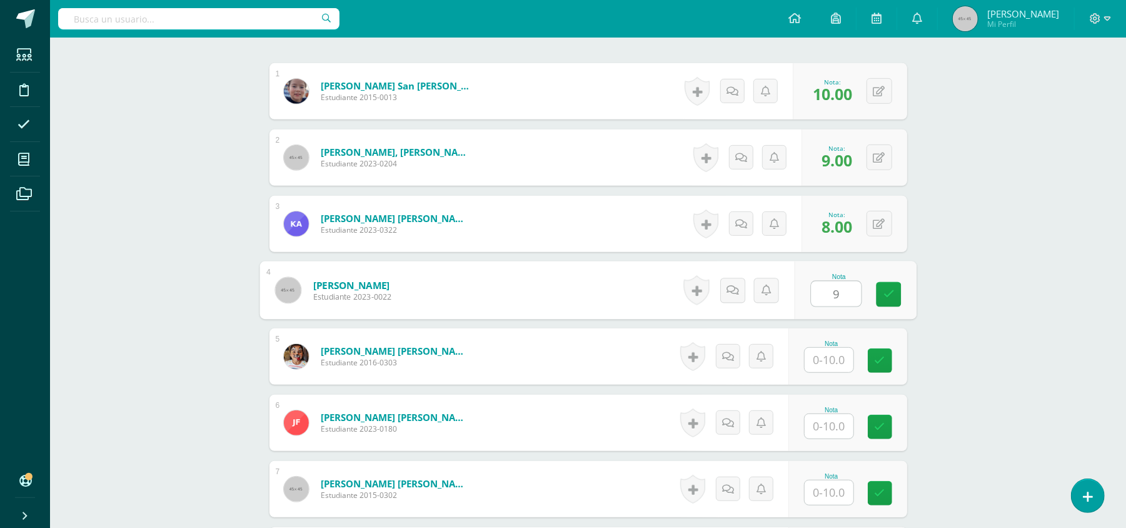
type input "9"
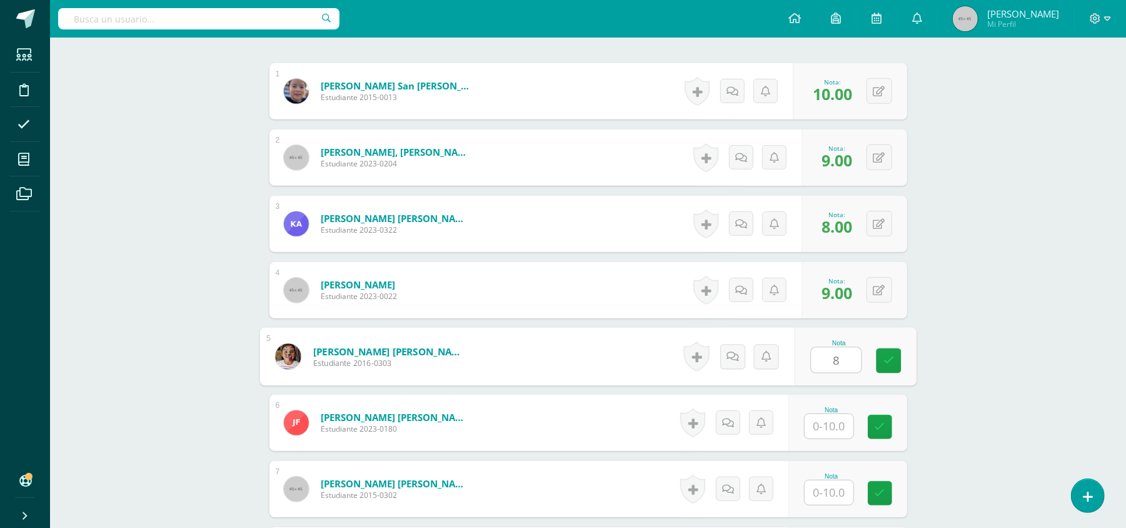
type input "8"
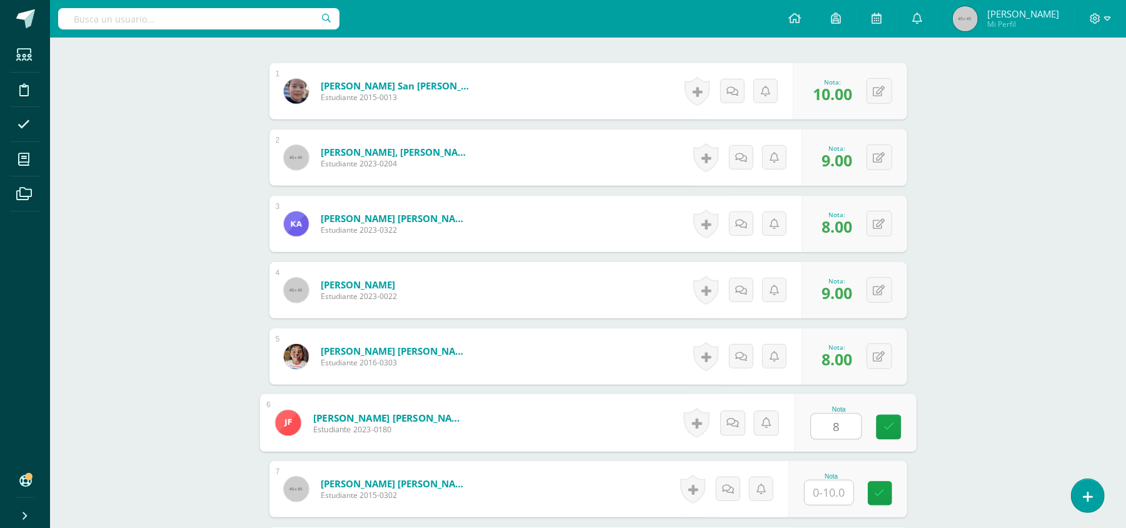
type input "8"
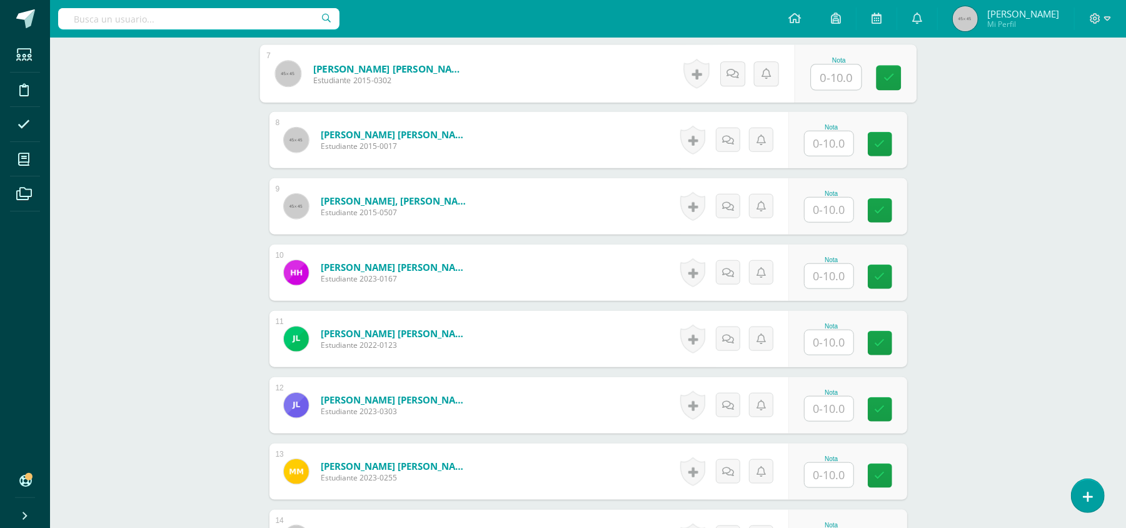
scroll to position [790, 0]
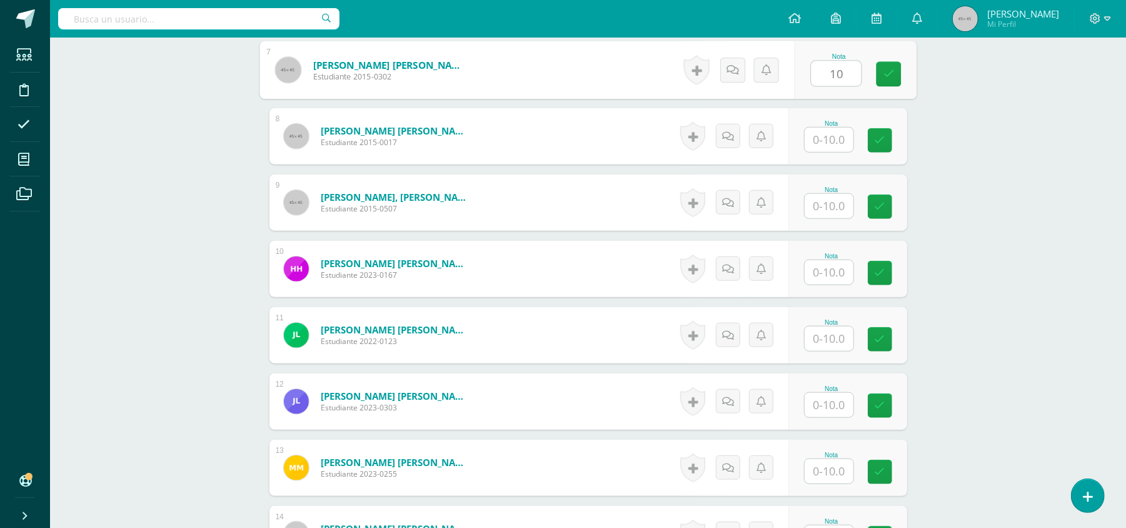
type input "10"
type input "7"
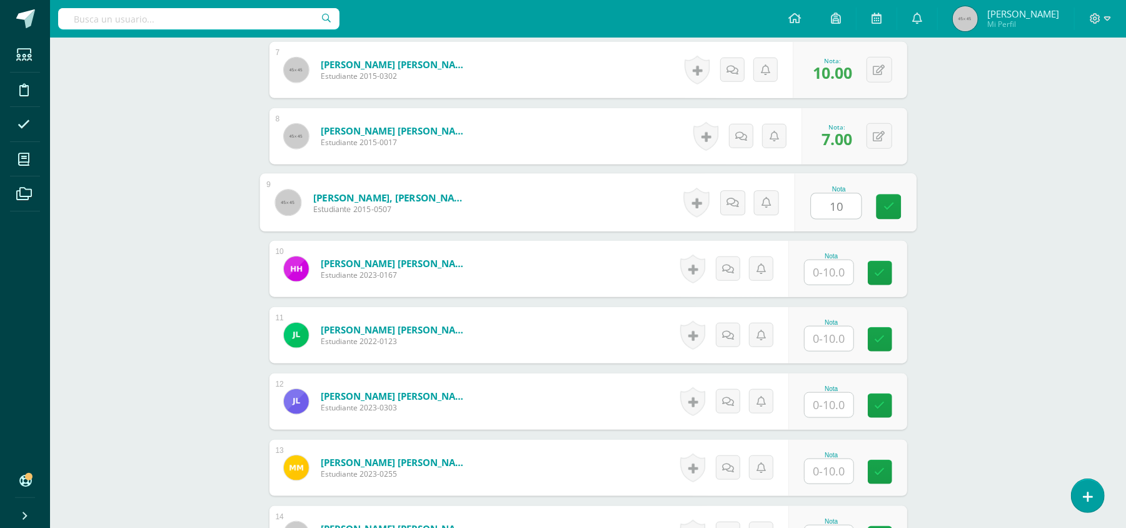
type input "10"
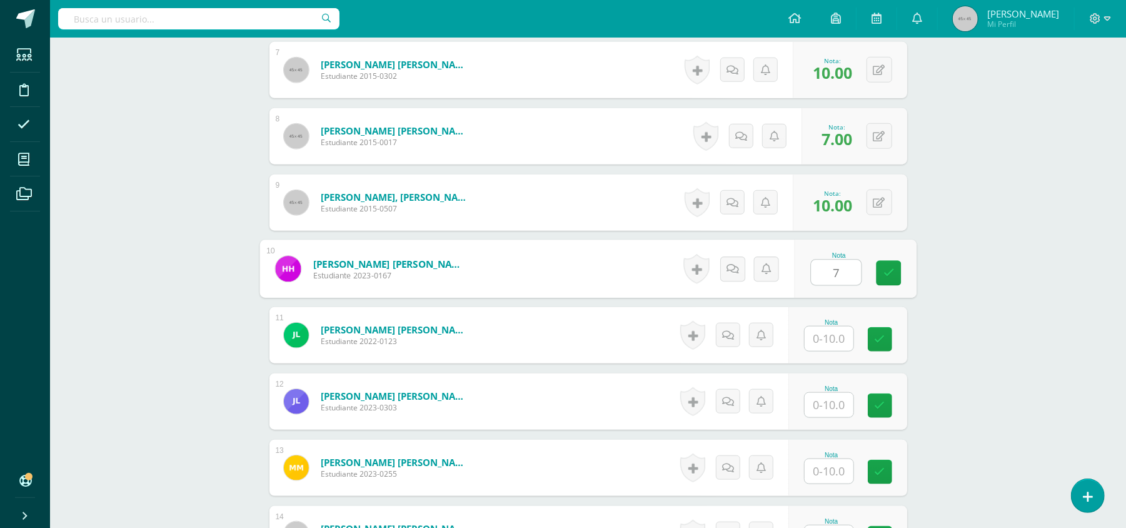
type input "7"
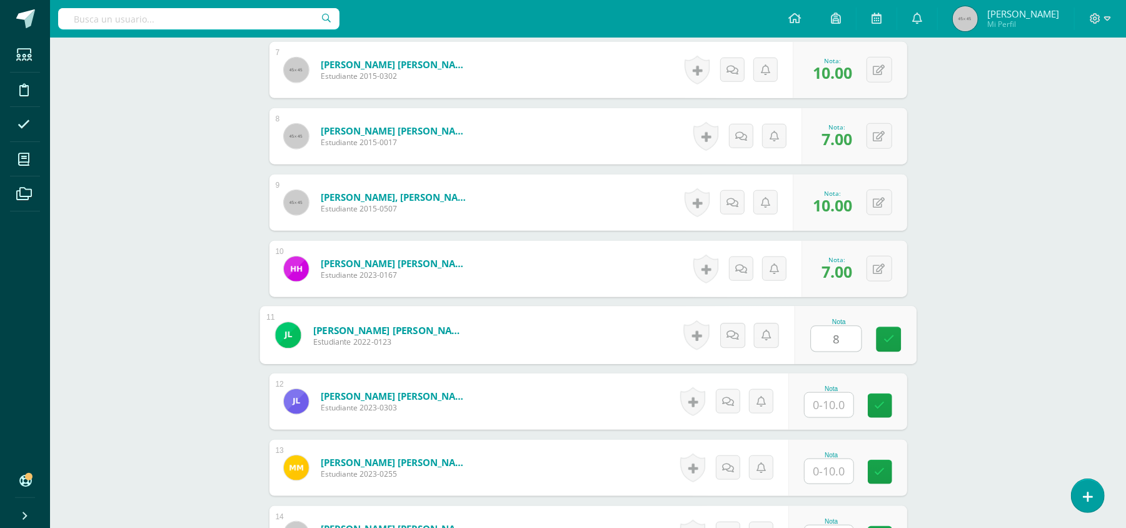
type input "8"
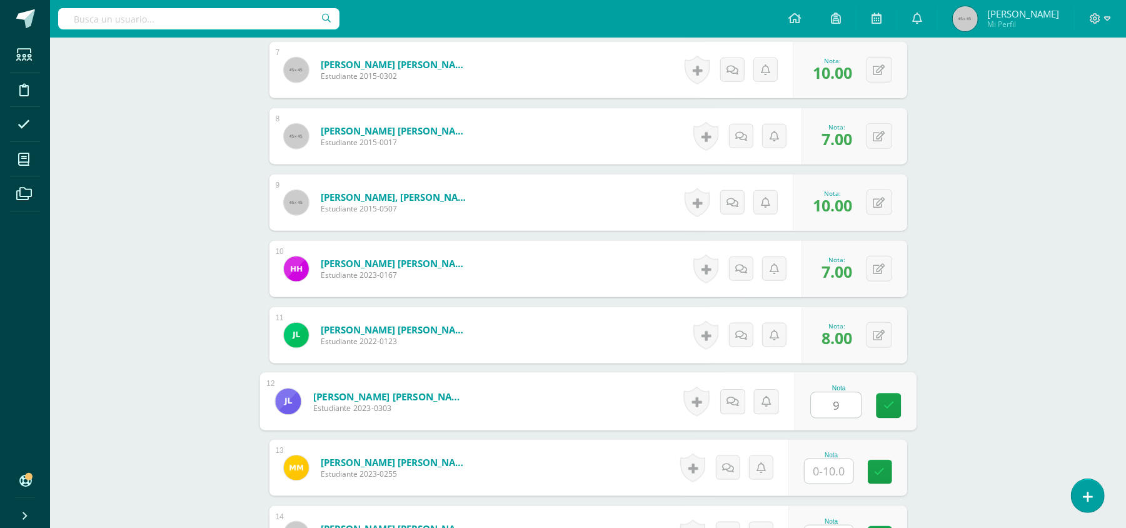
type input "9"
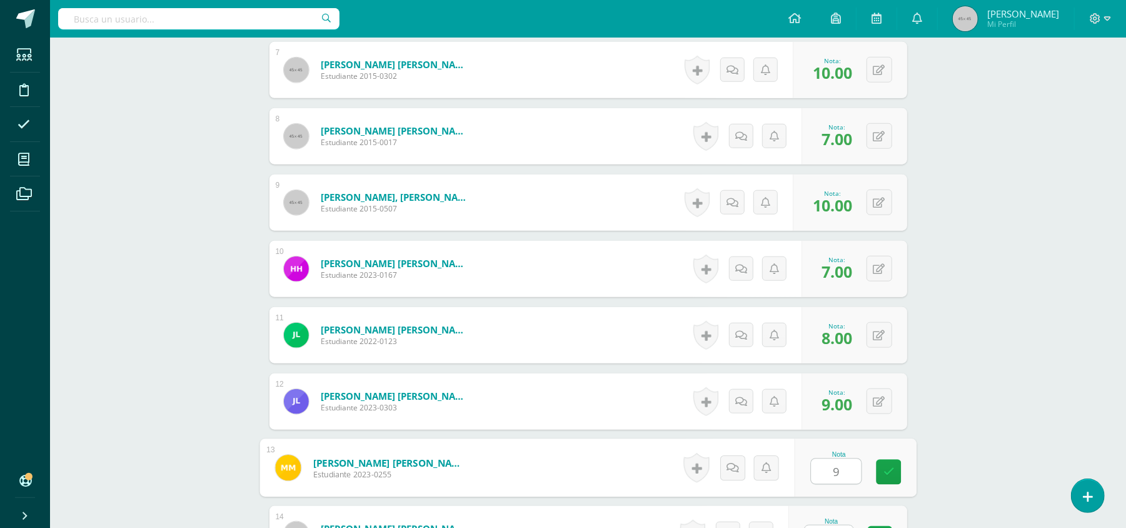
type input "9"
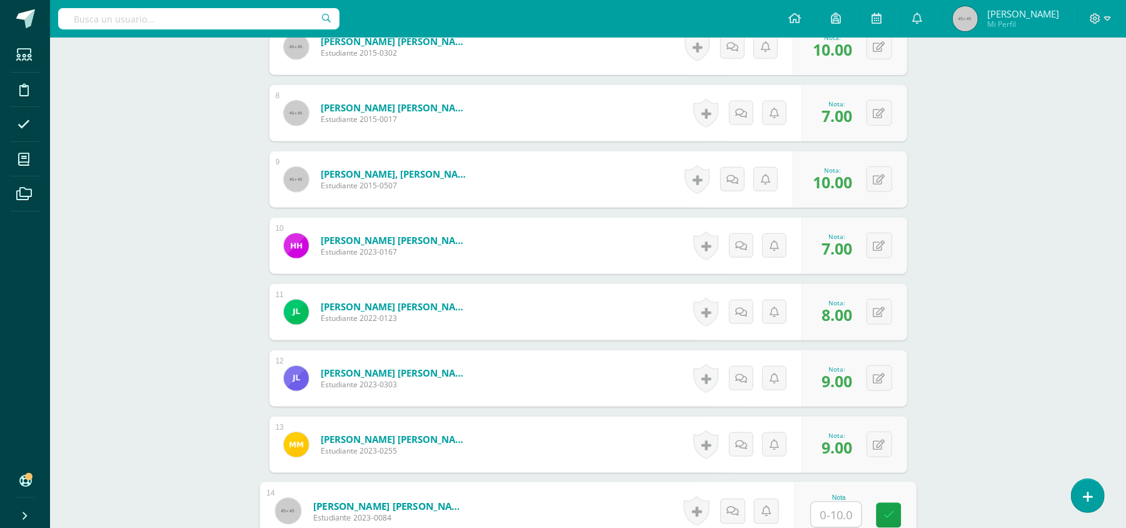
type input "9"
type input "7"
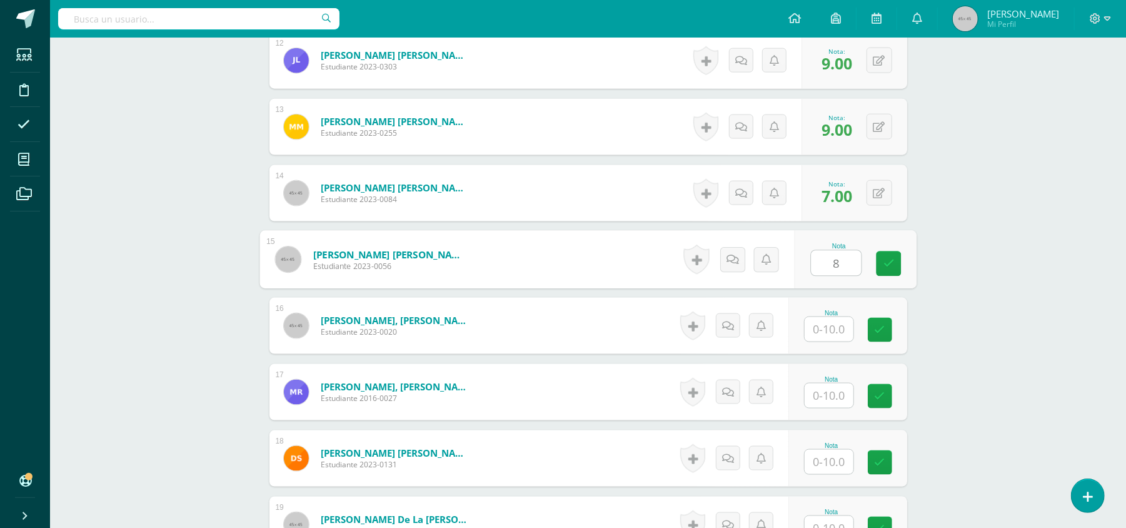
type input "8"
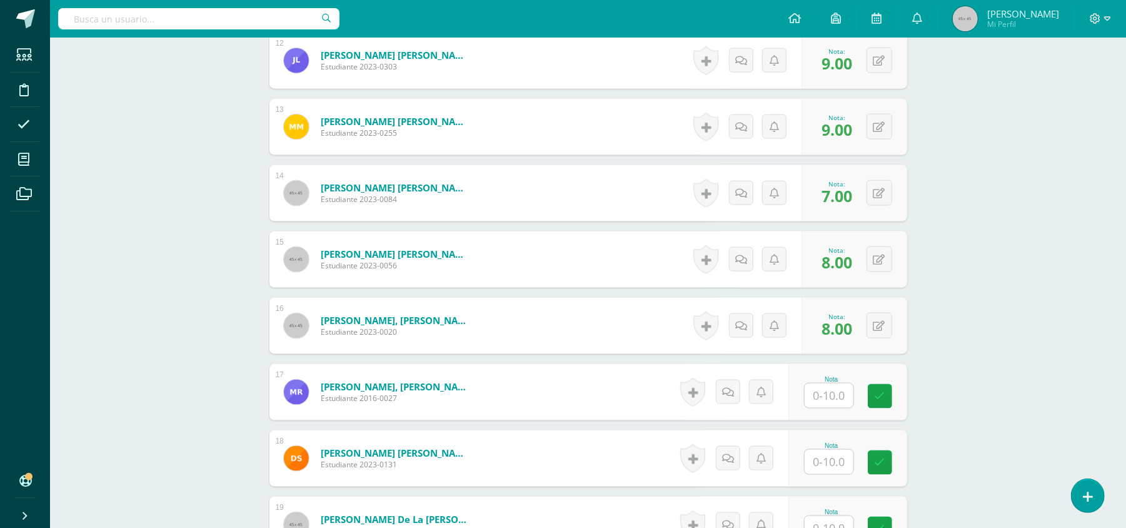
click at [880, 351] on div "0 Logros Logros obtenidos Aún no hay logros agregados Nota: 8.00" at bounding box center [855, 326] width 106 height 56
click at [882, 325] on icon at bounding box center [880, 326] width 12 height 11
type input "9"
type input "10"
type input "1"
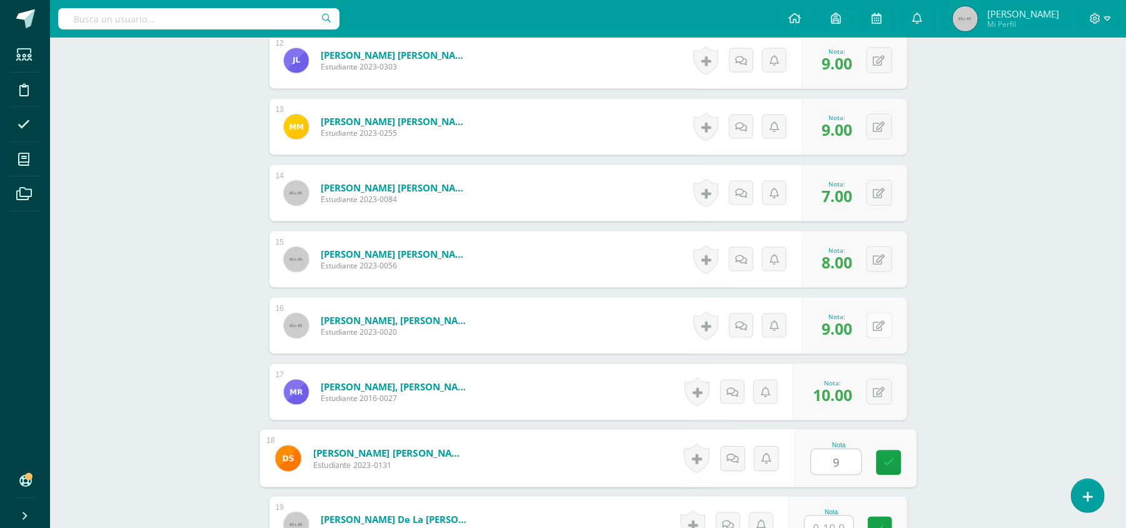
type input "9"
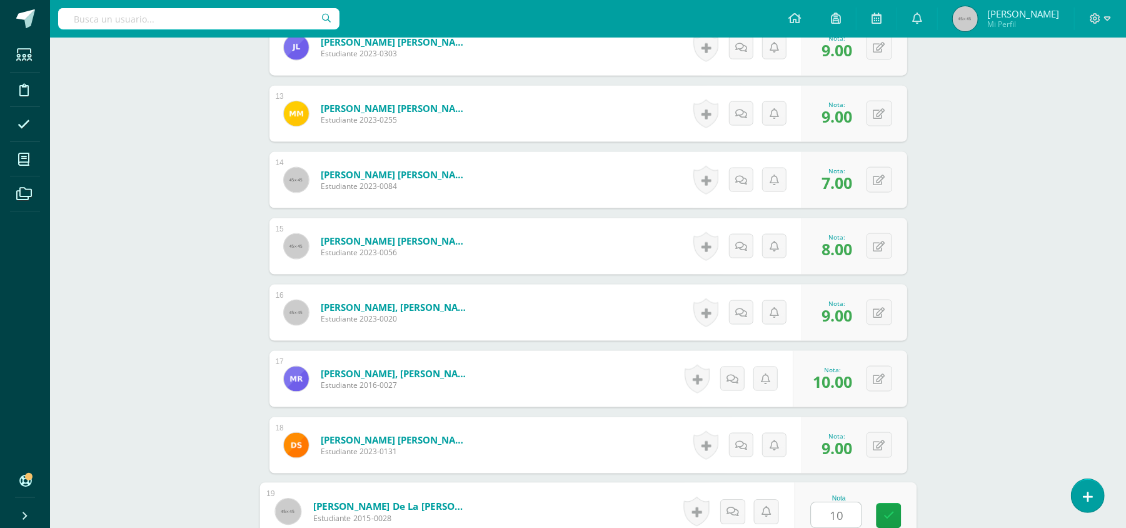
scroll to position [1299, 0]
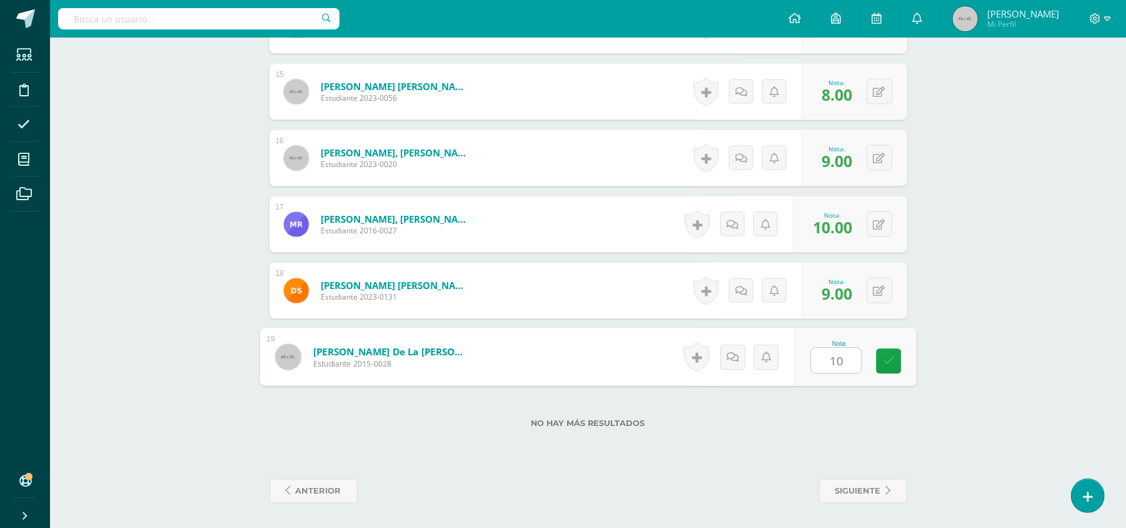
type input "10"
click at [873, 363] on div "Nota 10" at bounding box center [848, 357] width 119 height 56
click at [883, 487] on link "siguiente" at bounding box center [863, 491] width 88 height 24
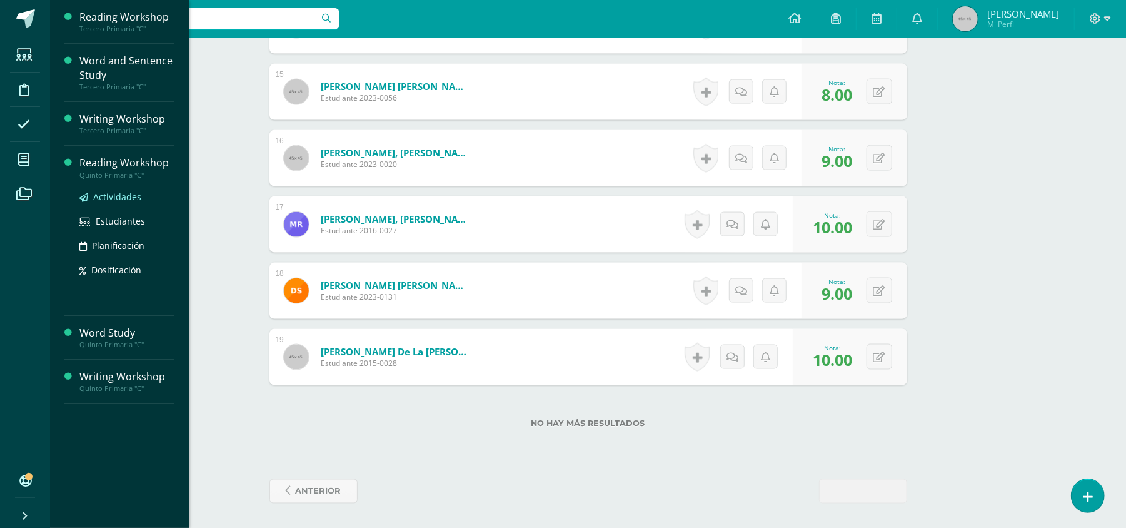
click at [108, 195] on span "Actividades" at bounding box center [117, 197] width 48 height 12
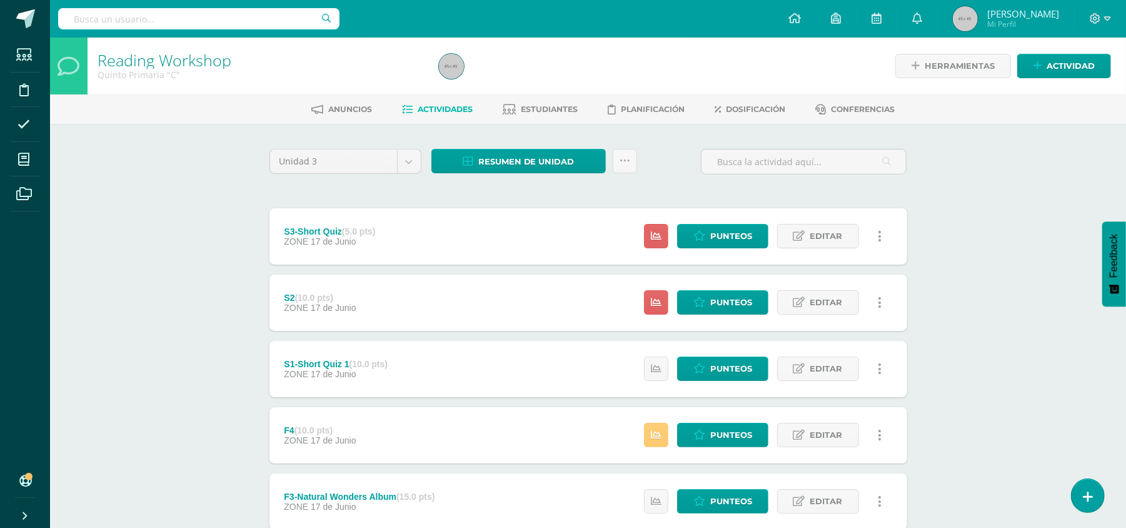
click at [108, 195] on div "Reading Workshop Quinto Primaria "C" Herramientas Detalle de asistencias Activi…" at bounding box center [588, 392] width 1076 height 708
click at [508, 175] on div "Resumen de unidad Descargar como HTML Descargar como PDF Descargar como XLS Sub…" at bounding box center [534, 167] width 216 height 36
click at [508, 168] on span "Resumen de unidad" at bounding box center [526, 161] width 96 height 23
click at [515, 99] on link "Descargar como PDF" at bounding box center [519, 97] width 133 height 19
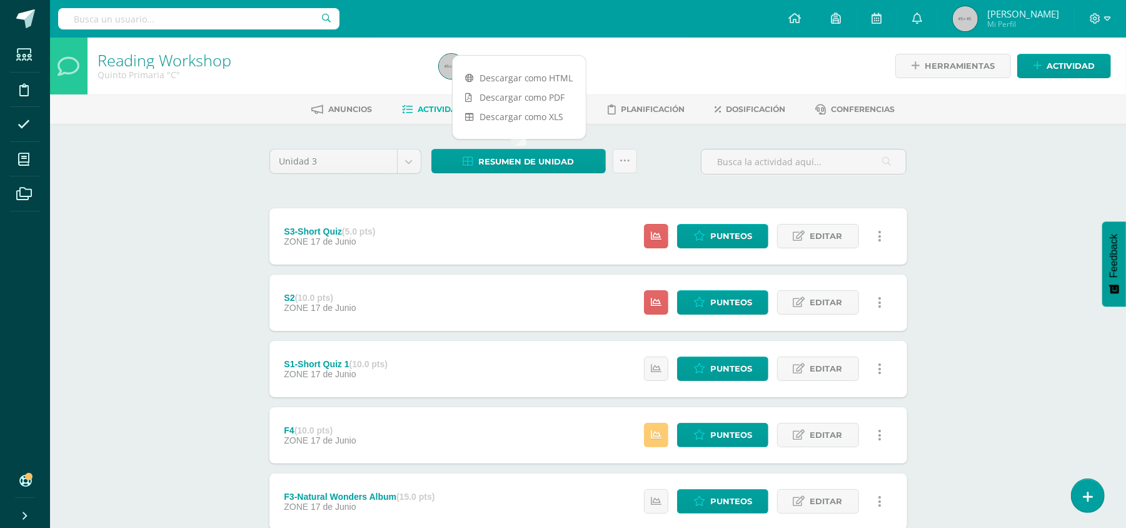
click at [194, 158] on div "Reading Workshop Quinto Primaria "C" Herramientas Detalle de asistencias Activi…" at bounding box center [588, 392] width 1076 height 708
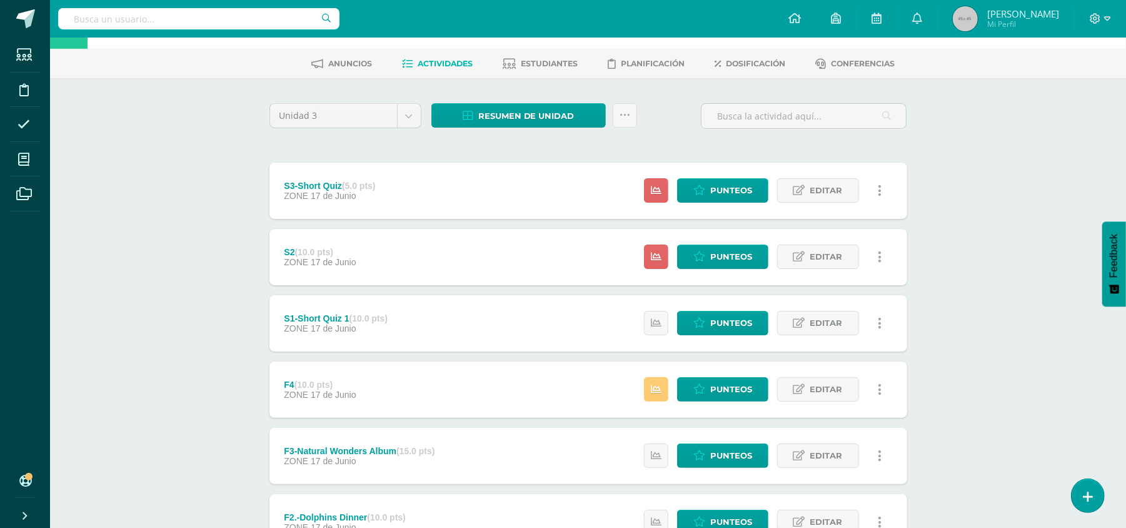
scroll to position [50, 0]
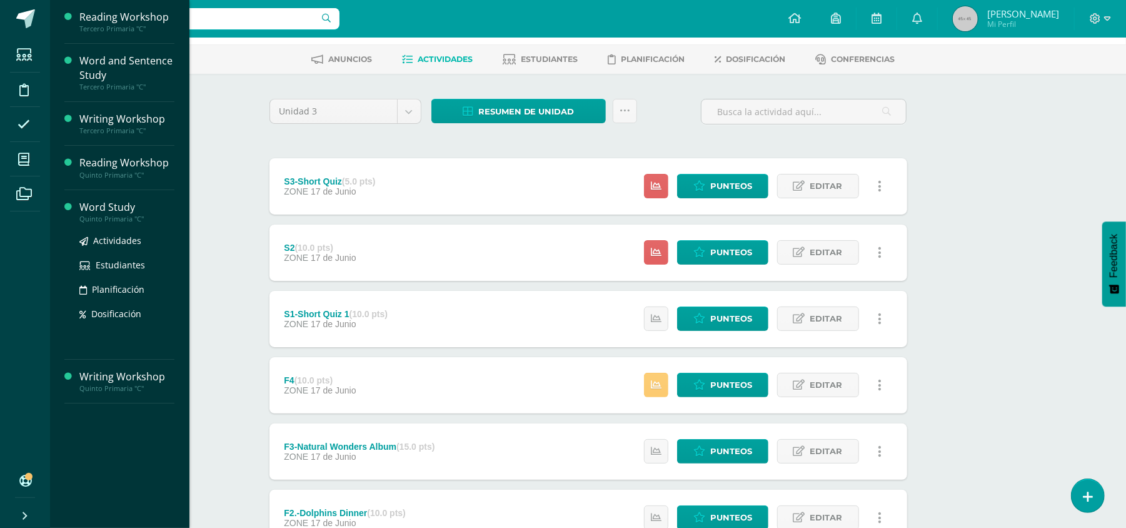
click at [100, 231] on div "Actividades Estudiantes Planificación Dosificación" at bounding box center [126, 286] width 95 height 126
click at [104, 239] on span "Actividades" at bounding box center [117, 241] width 48 height 12
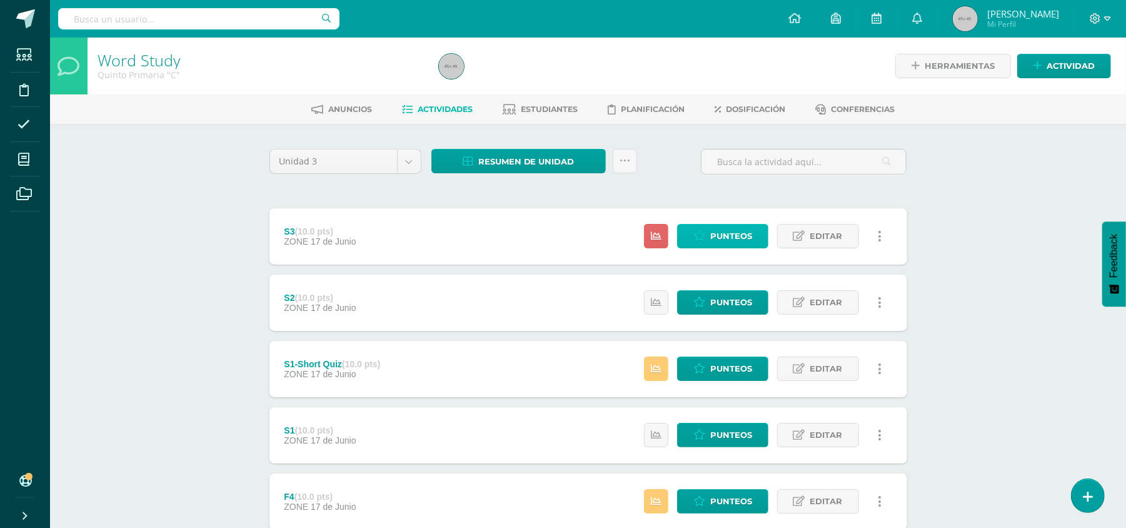
click at [729, 228] on span "Punteos" at bounding box center [731, 235] width 42 height 23
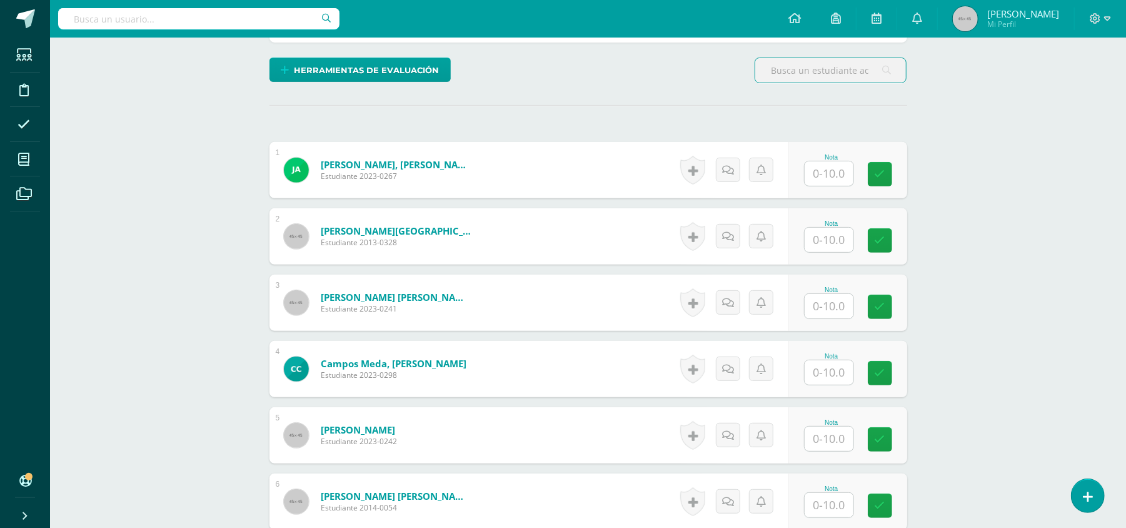
scroll to position [293, 0]
click at [829, 181] on input "text" at bounding box center [829, 173] width 49 height 24
type input "8"
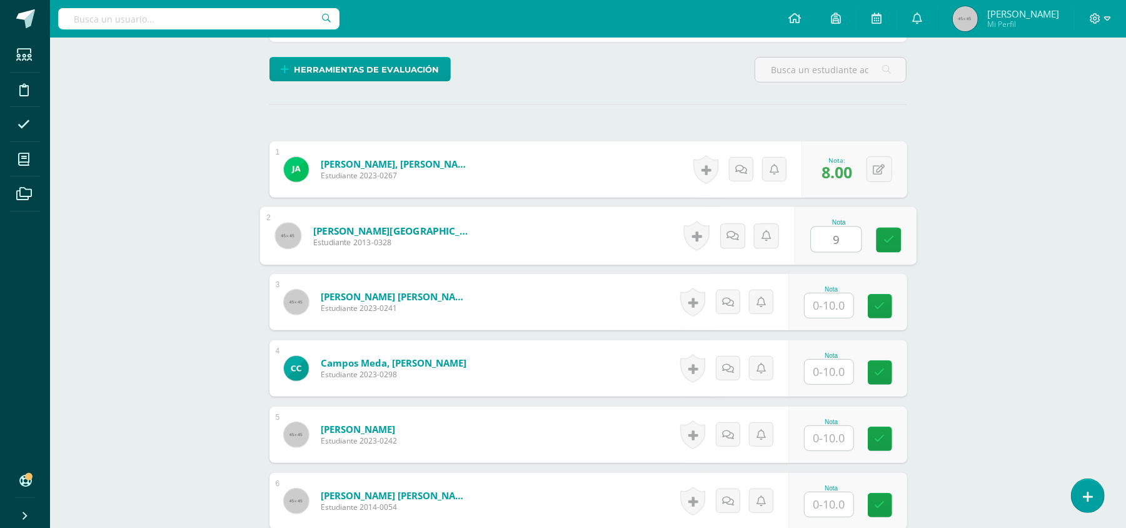
type input "9"
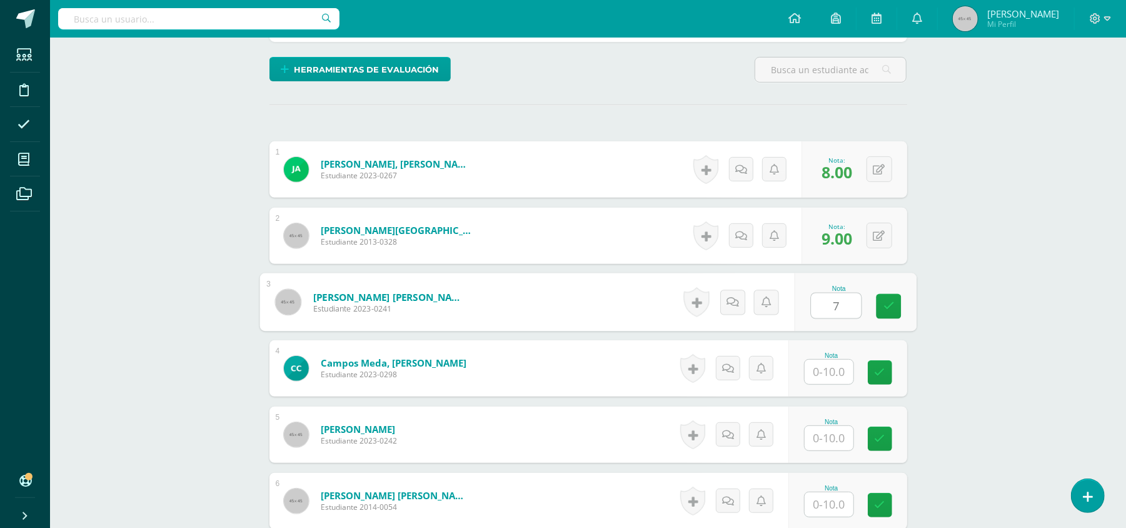
type input "7"
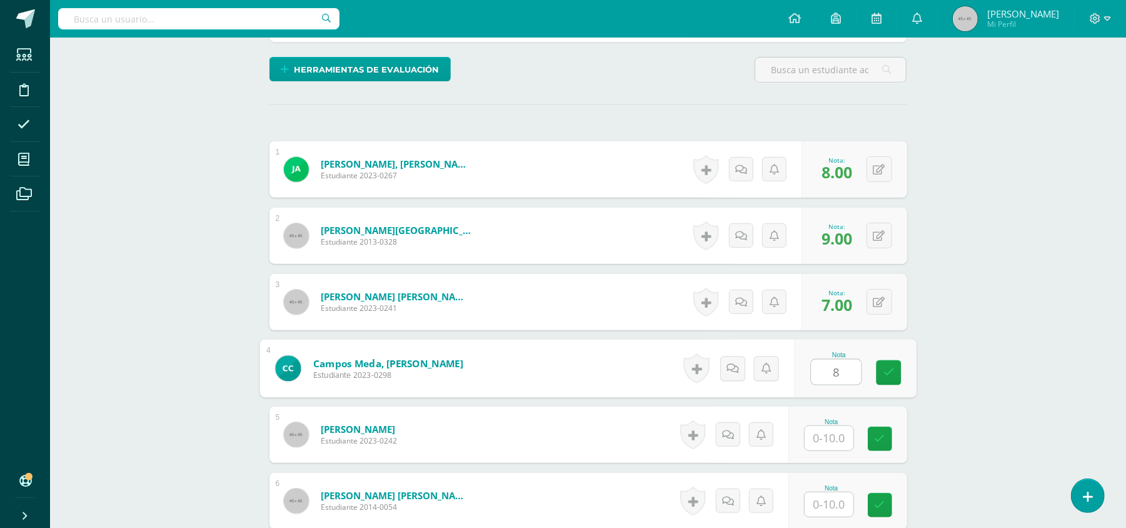
type input "8"
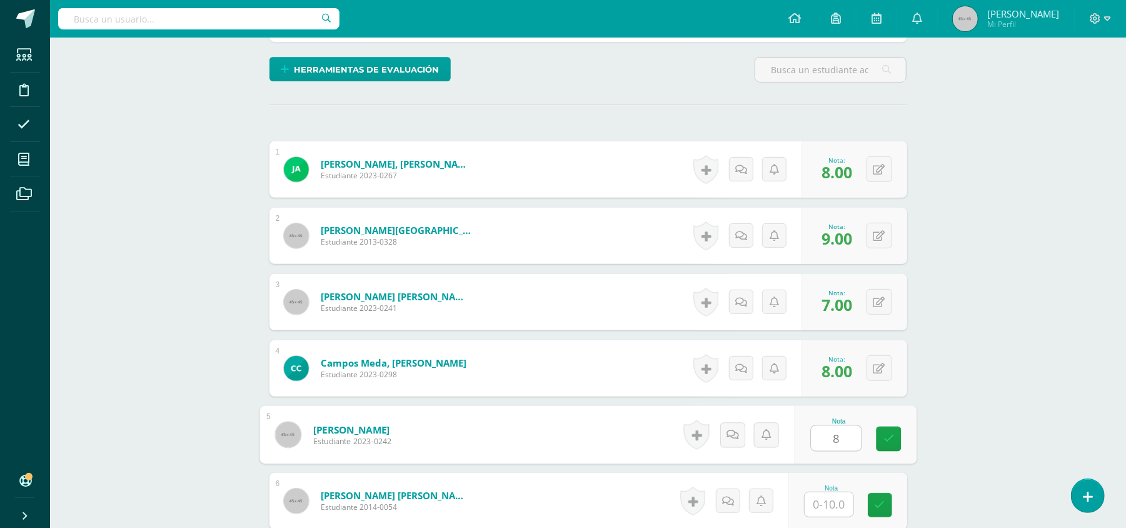
type input "8"
type input "9"
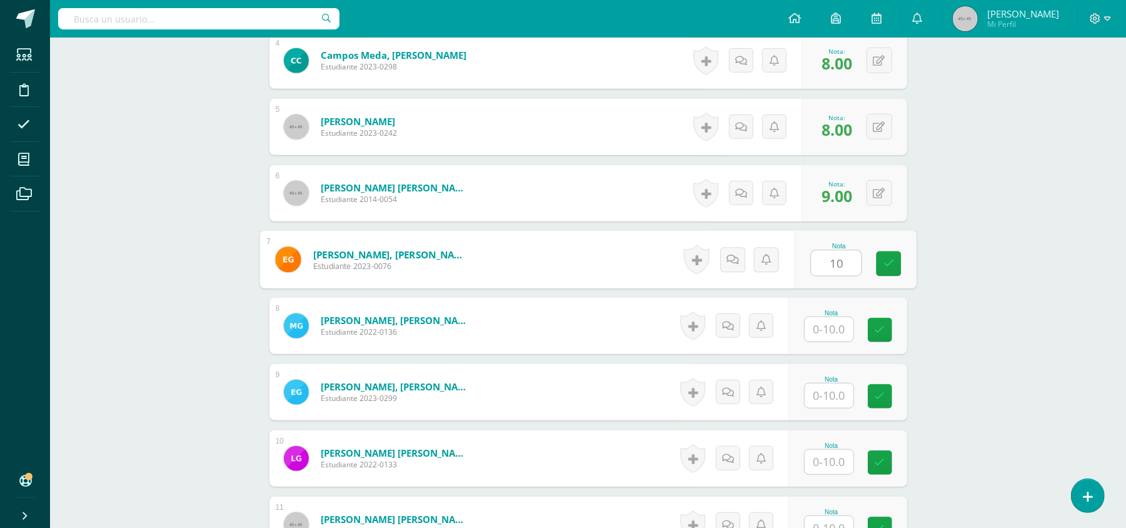
type input "10"
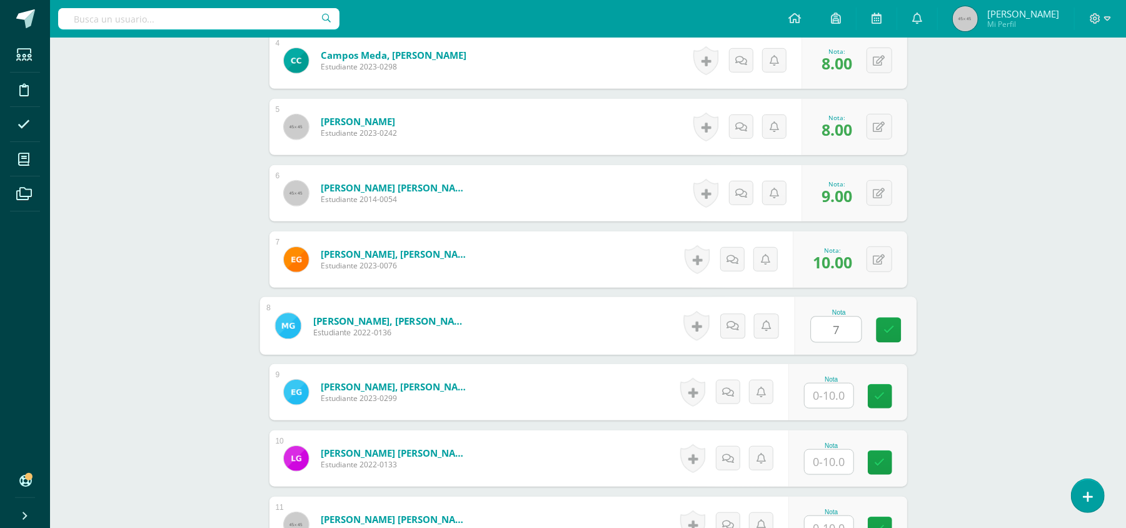
type input "7"
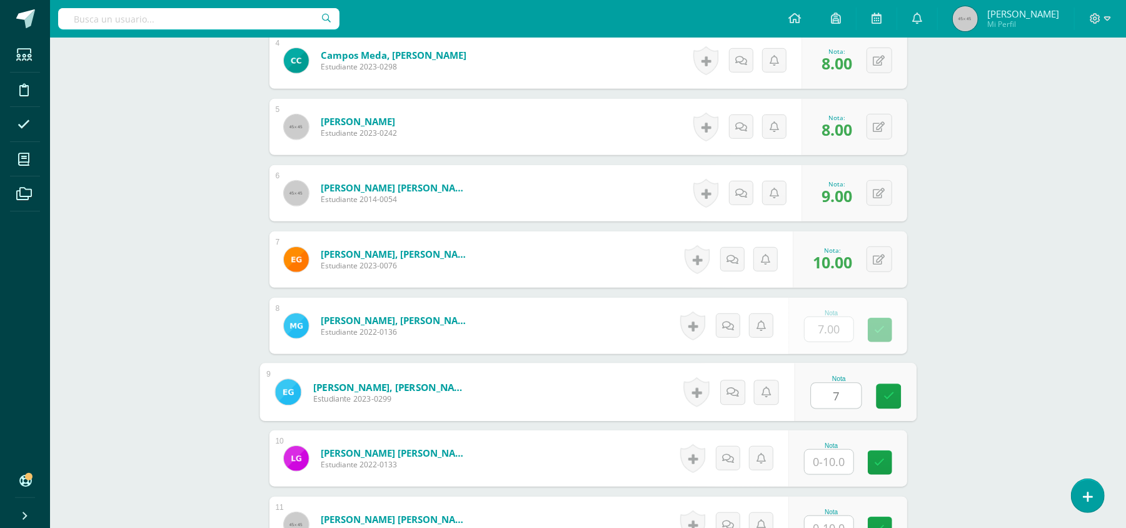
type input "7"
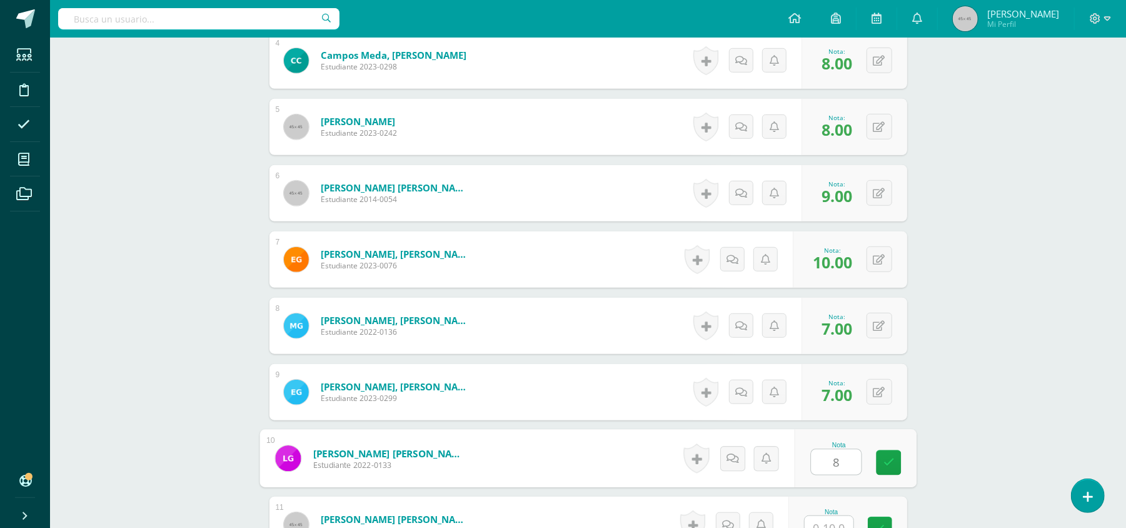
type input "8"
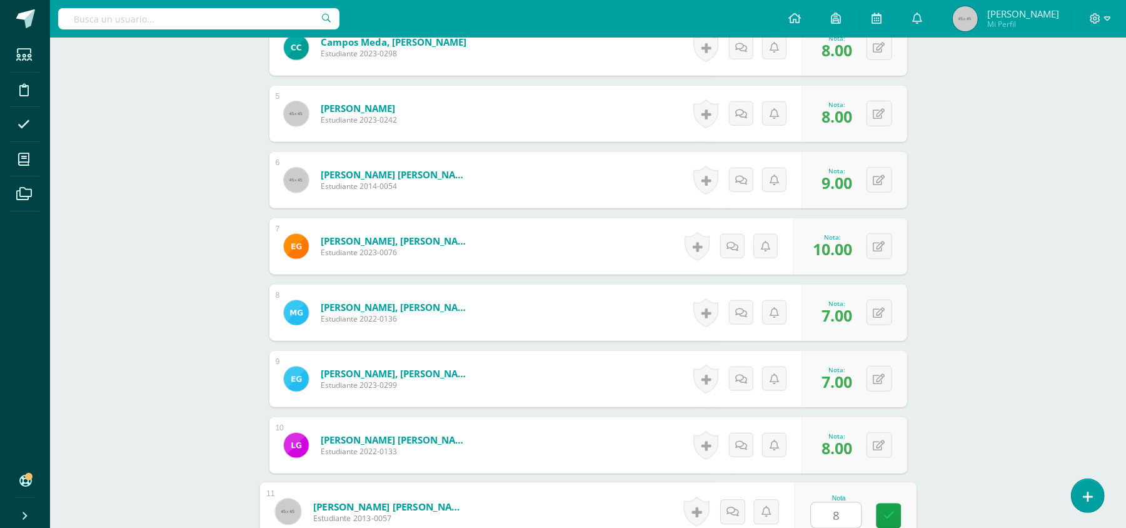
type input "8"
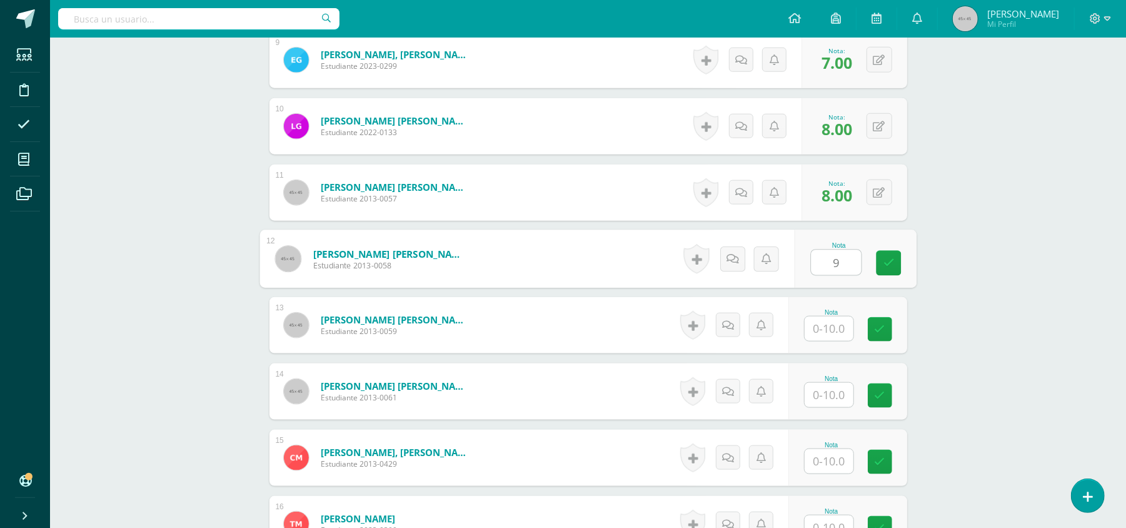
type input "9"
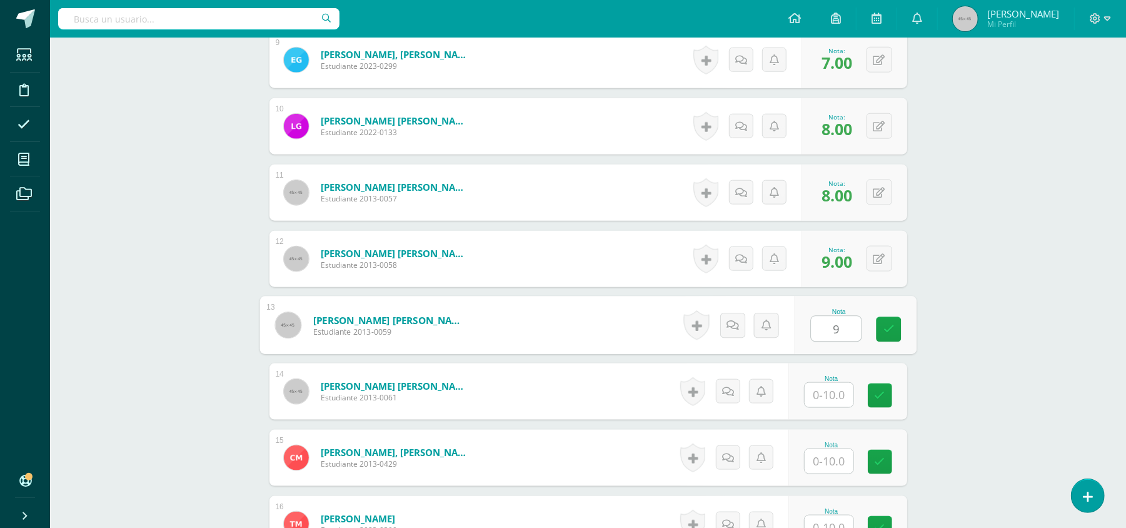
type input "9"
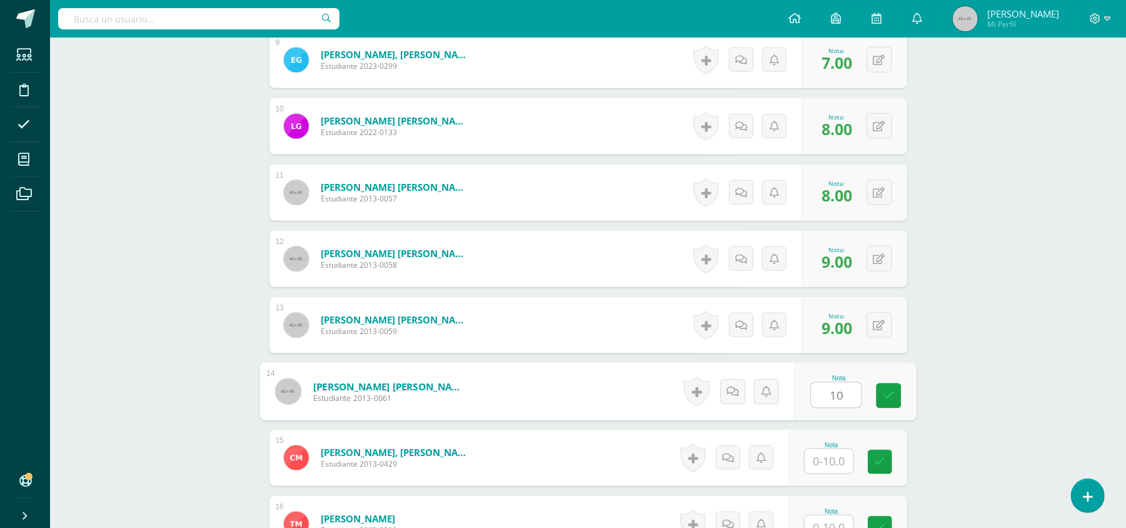
type input "10"
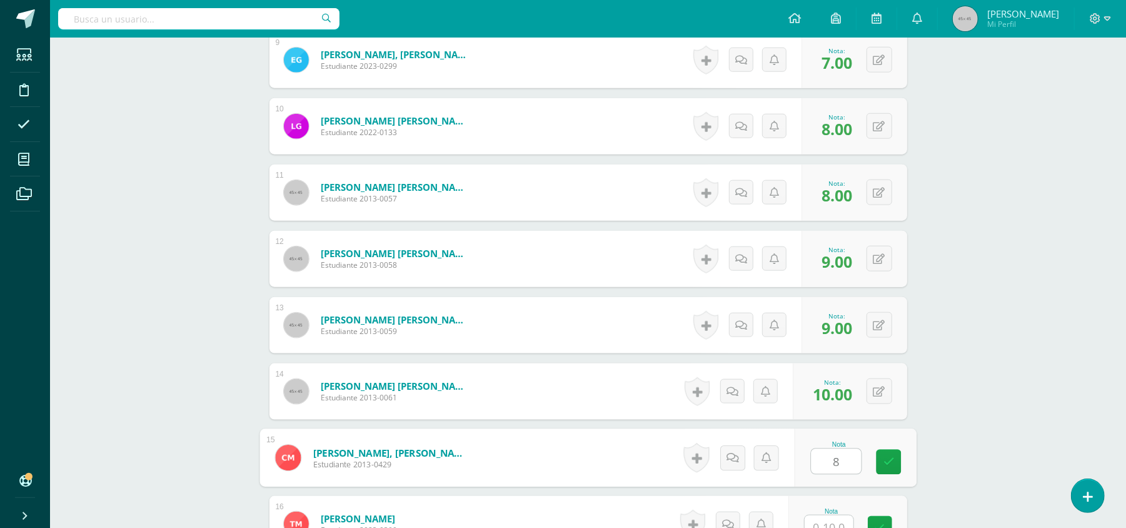
type input "8"
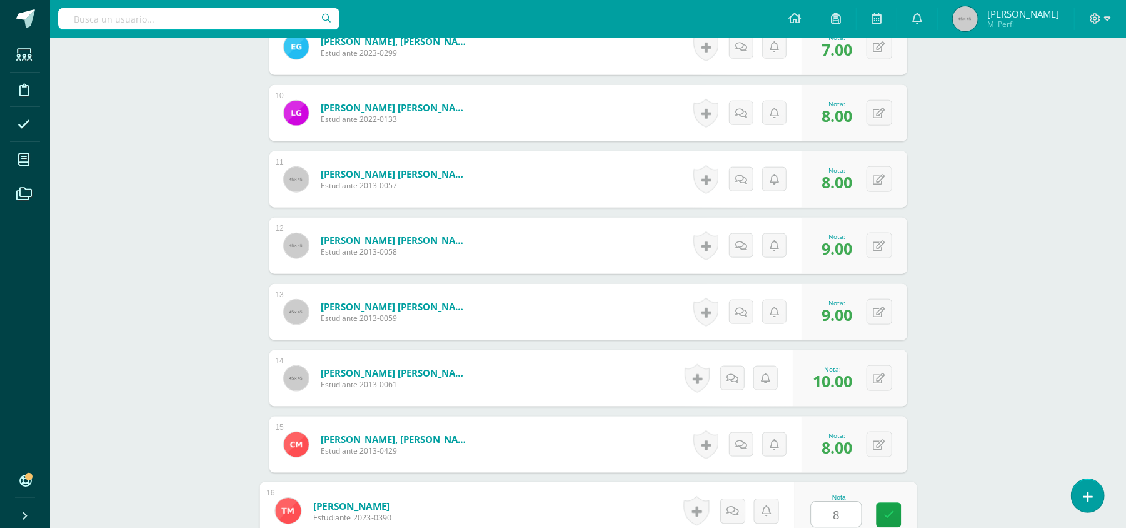
type input "8"
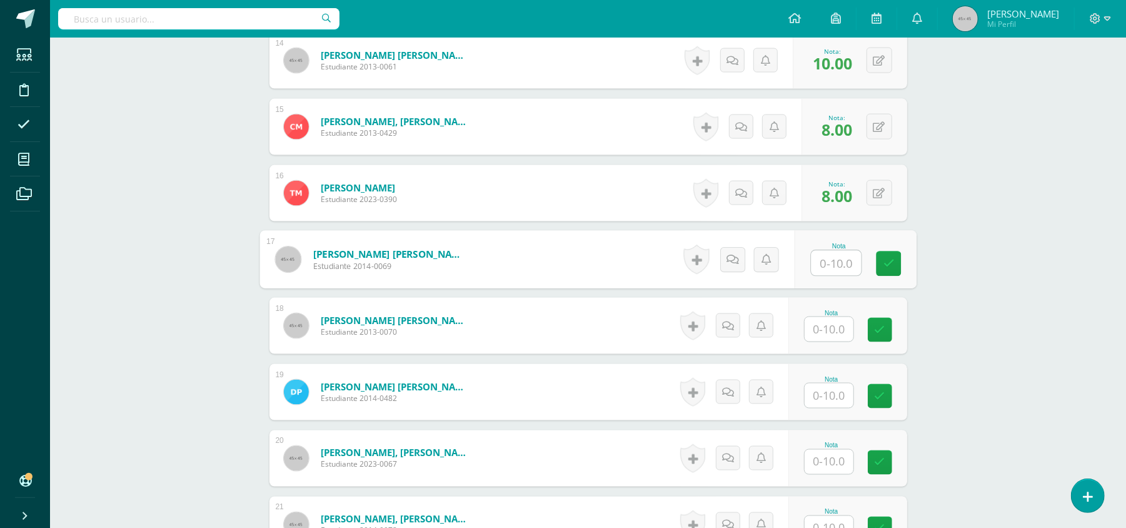
type input "9"
type input "10"
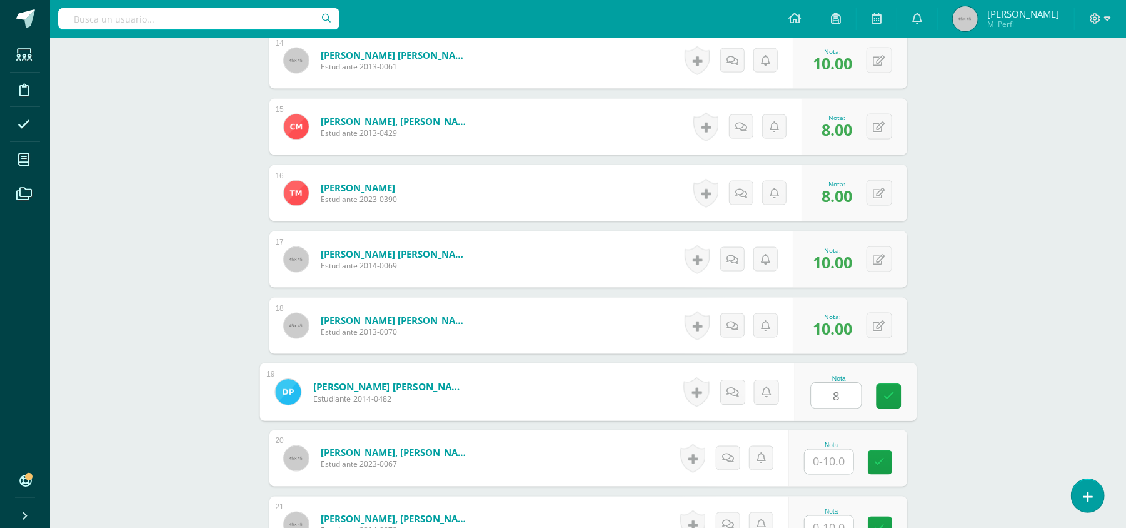
type input "8"
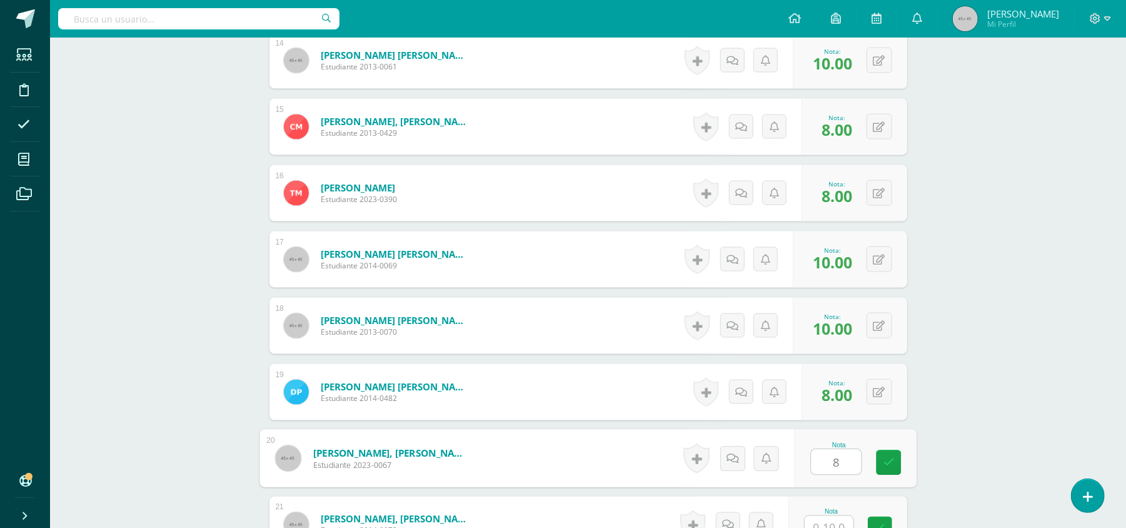
type input "8"
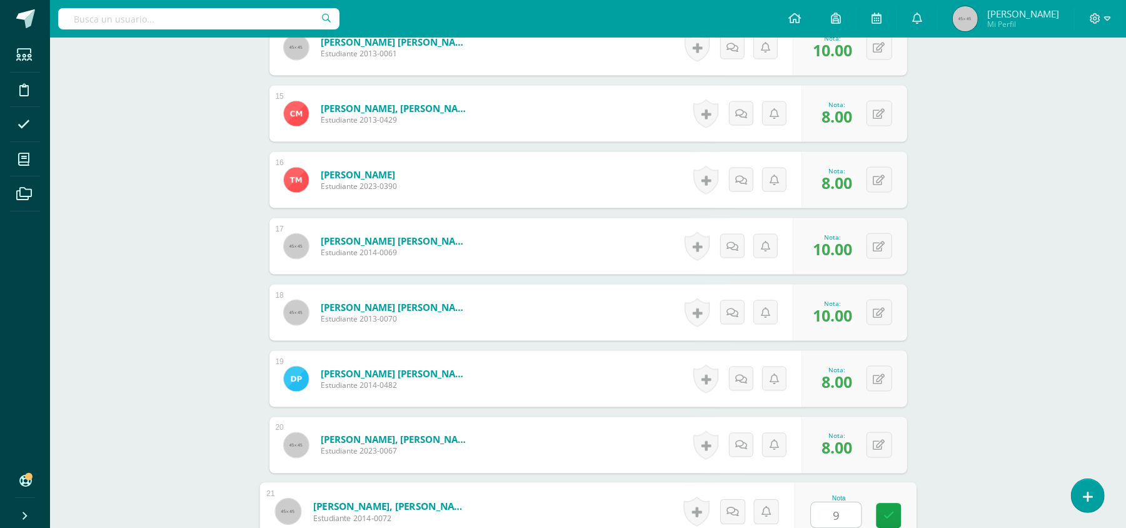
type input "9"
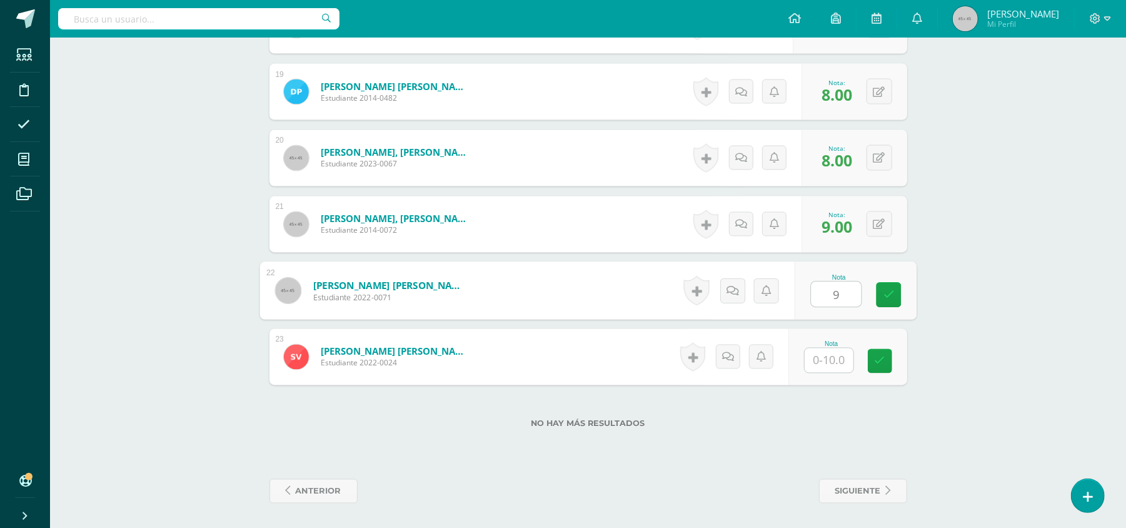
type input "9"
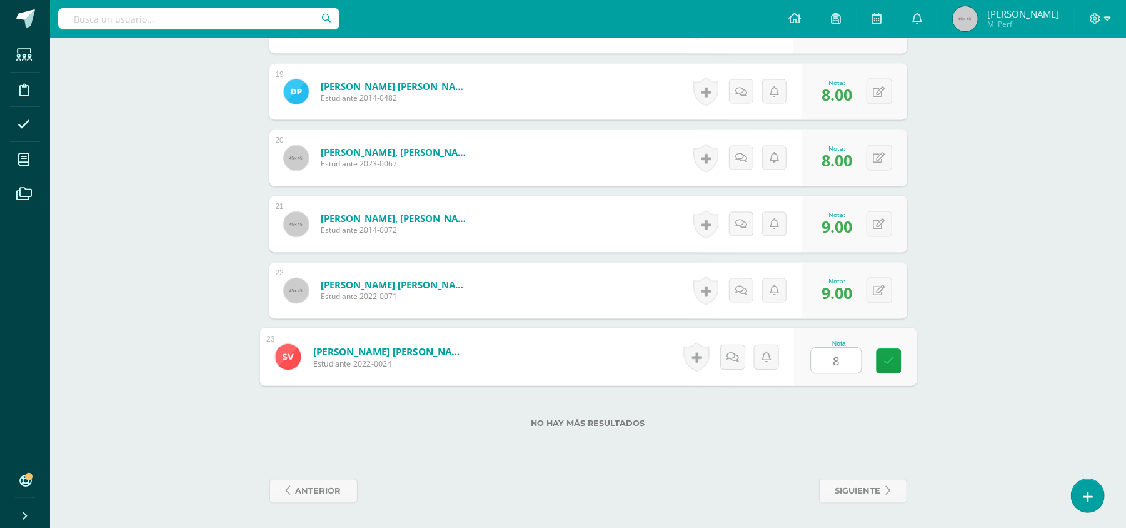
type input "8"
click at [874, 370] on div "Nota 8" at bounding box center [848, 357] width 119 height 56
click at [855, 493] on span "siguiente" at bounding box center [858, 491] width 46 height 23
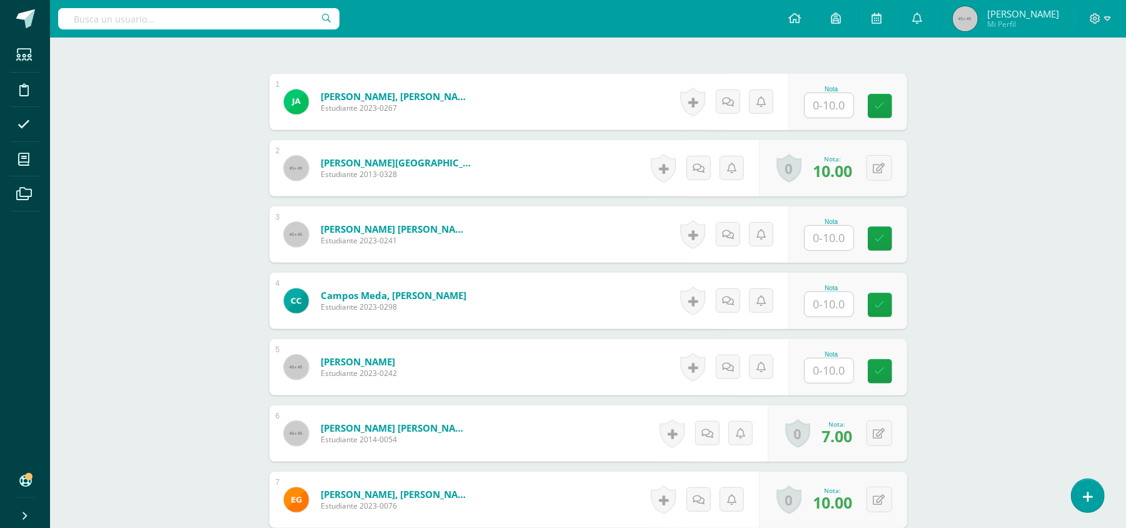
scroll to position [371, 0]
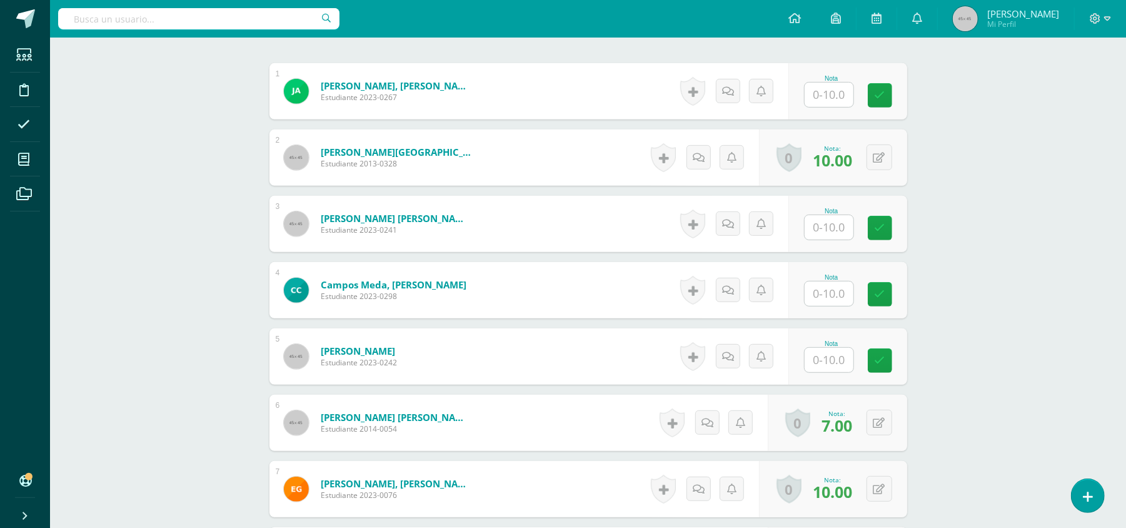
click at [826, 110] on div "Nota" at bounding box center [848, 91] width 119 height 56
click at [827, 89] on input "text" at bounding box center [829, 95] width 49 height 24
type input "9"
click at [841, 230] on input "text" at bounding box center [829, 227] width 49 height 24
type input "7"
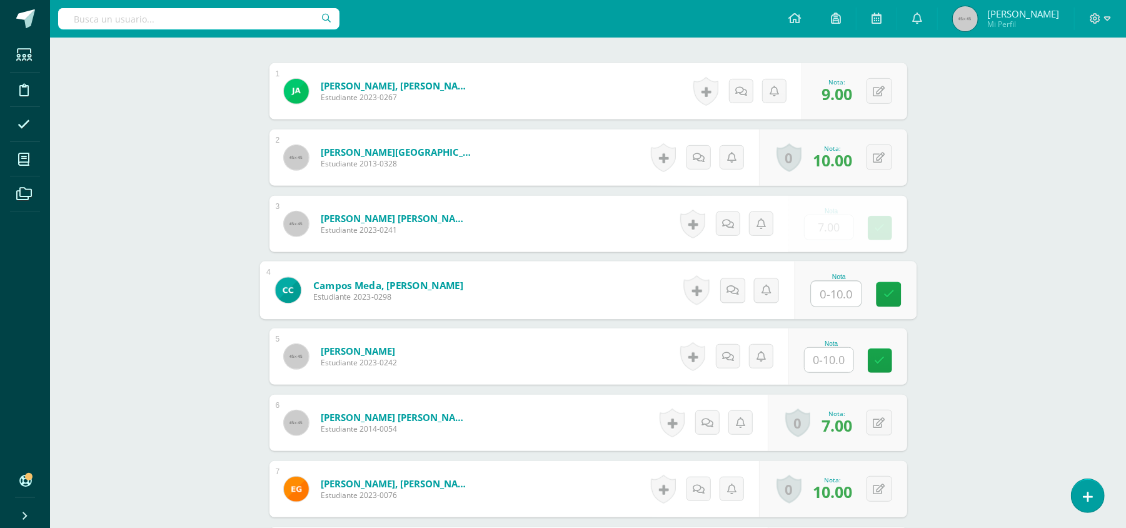
type input "8"
type input "7"
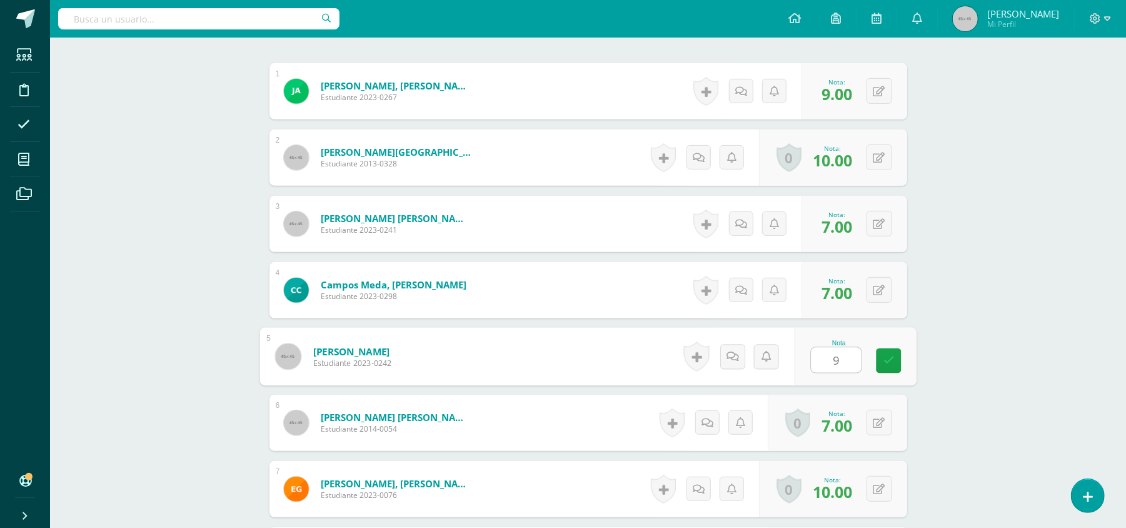
type input "9"
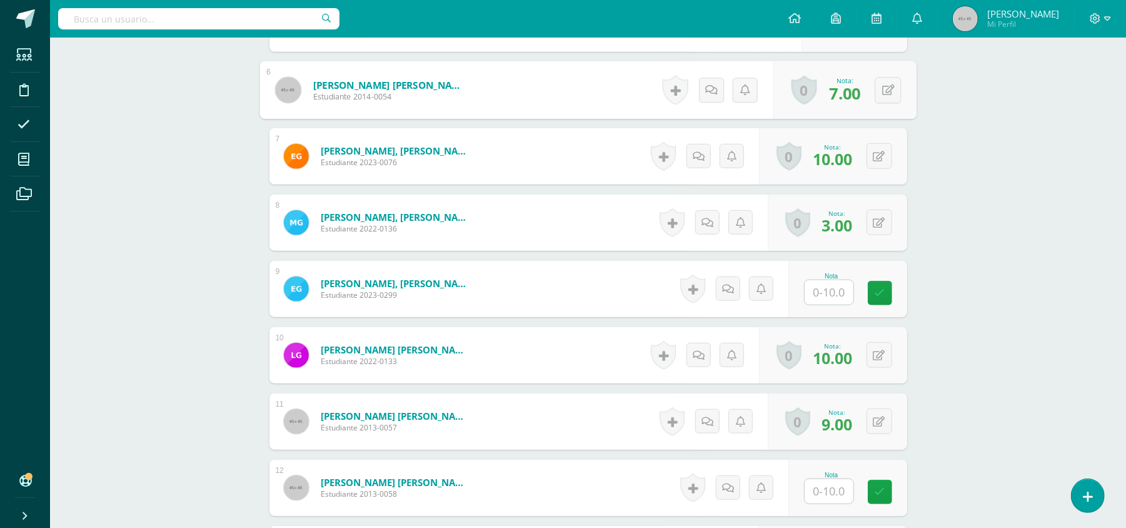
scroll to position [722, 0]
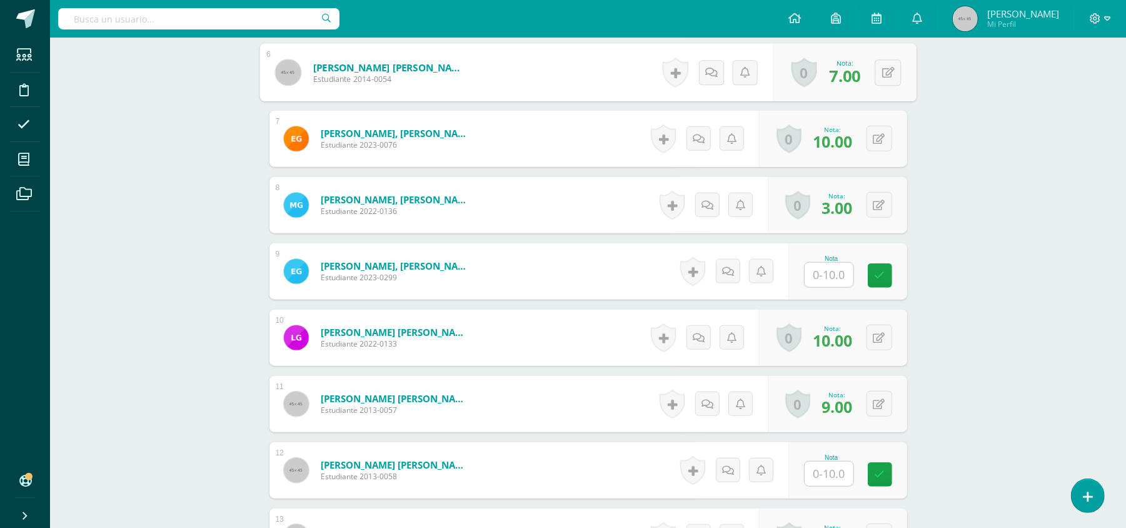
click at [838, 276] on input "text" at bounding box center [829, 275] width 49 height 24
type input "8"
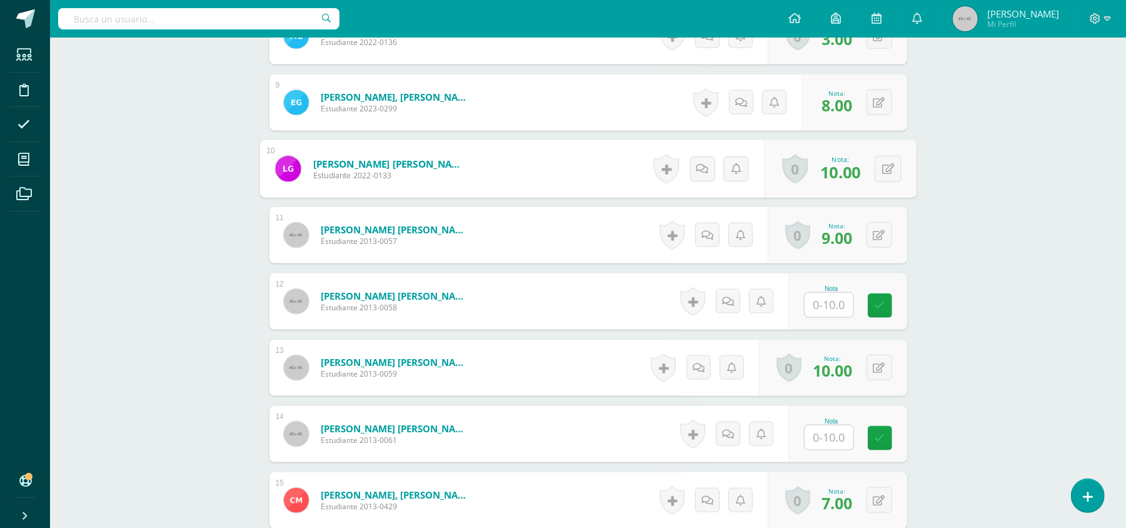
scroll to position [898, 0]
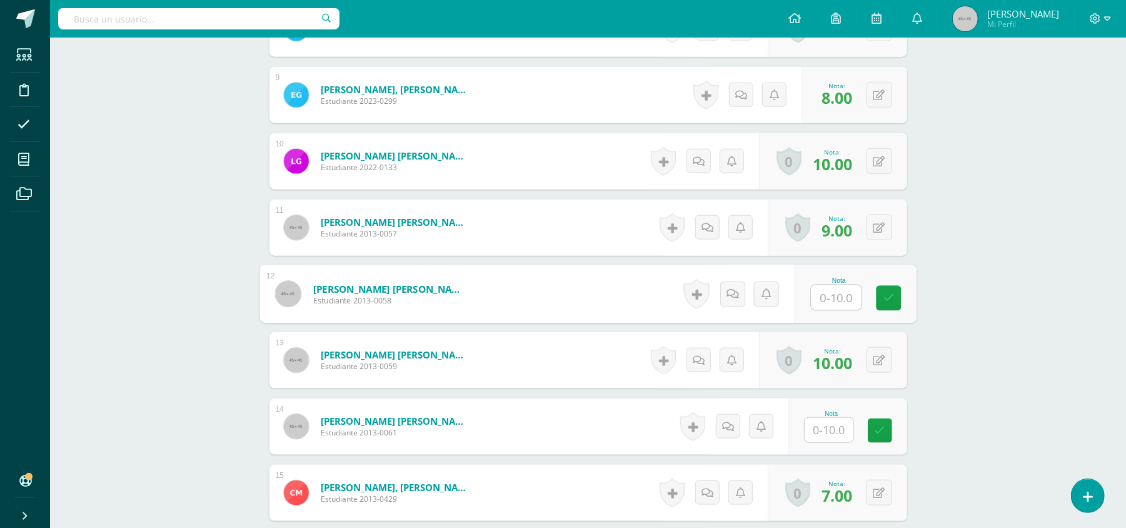
click at [825, 293] on input "text" at bounding box center [836, 297] width 50 height 25
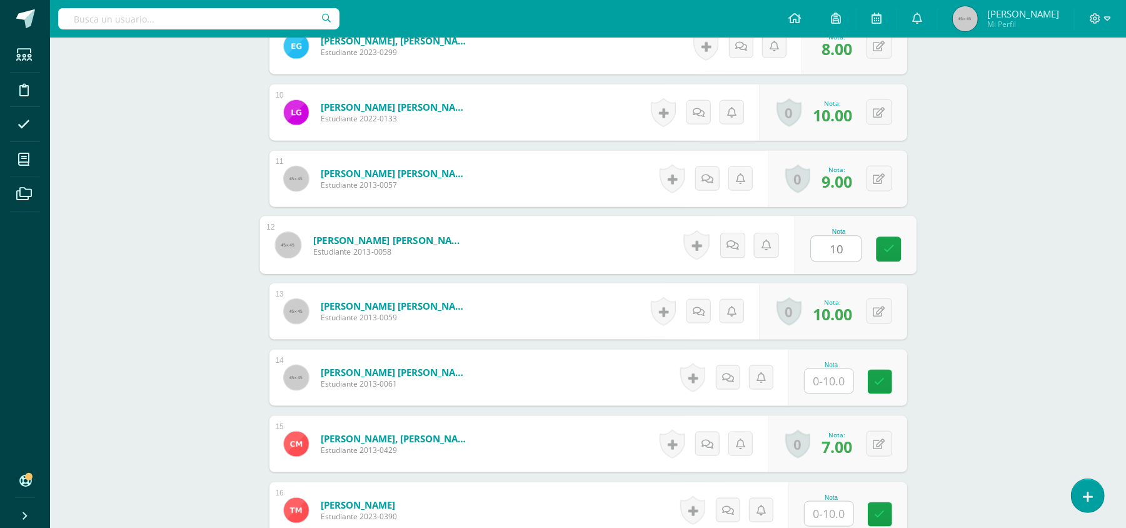
scroll to position [951, 0]
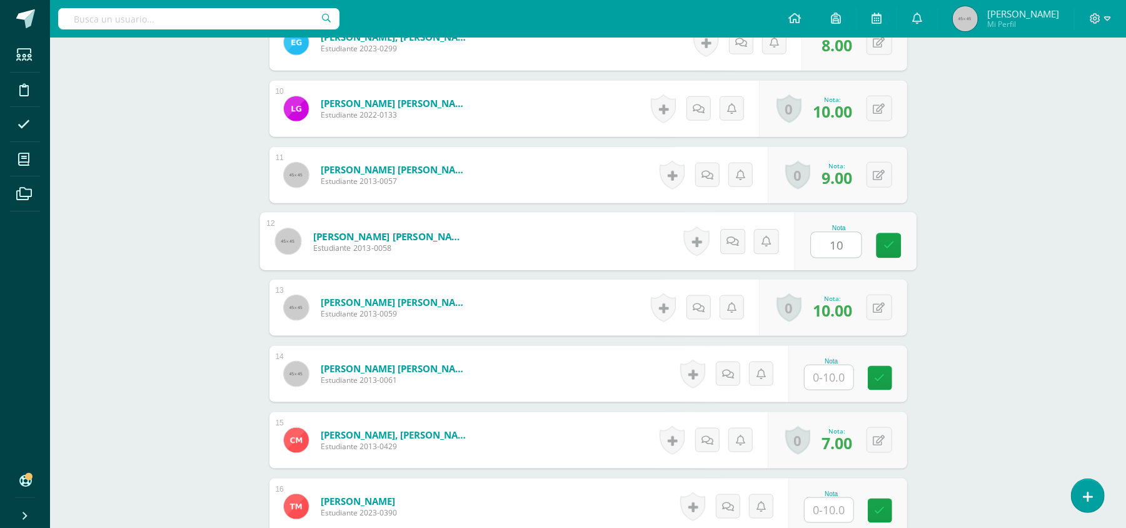
type input "10"
click at [824, 380] on input "text" at bounding box center [829, 377] width 49 height 24
type input "10"
click at [881, 378] on link at bounding box center [888, 378] width 25 height 25
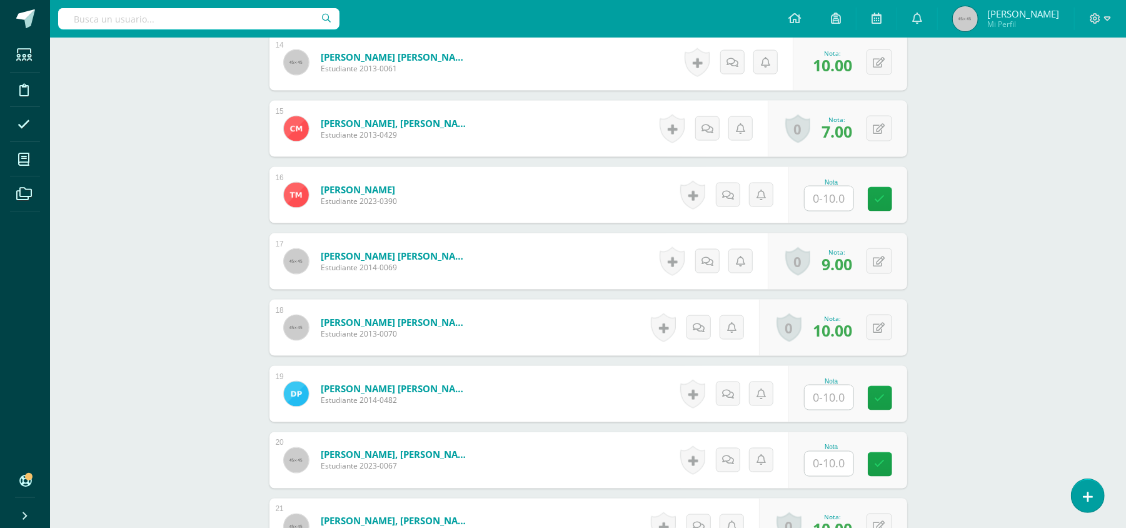
scroll to position [1269, 0]
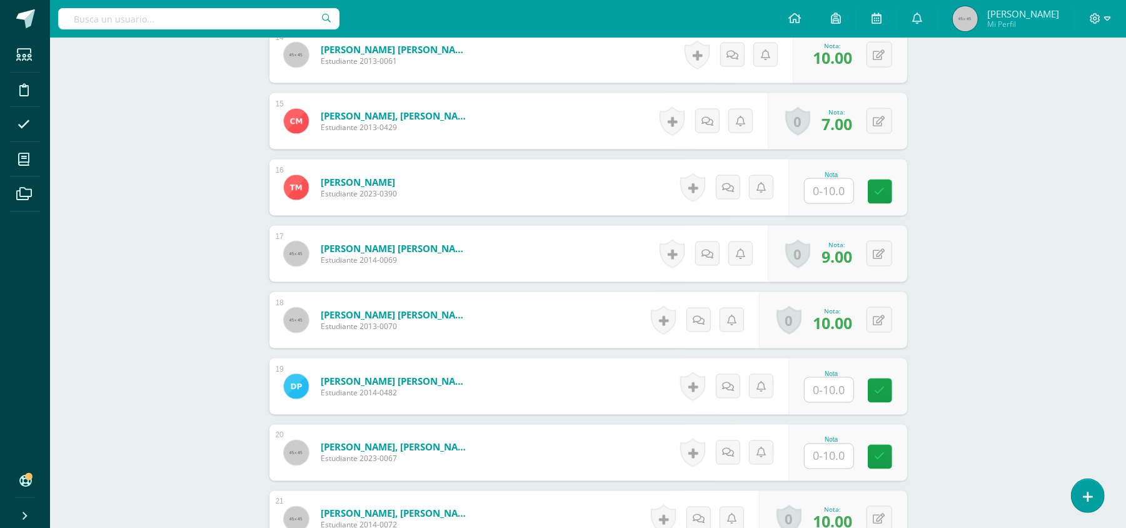
click at [839, 194] on input "text" at bounding box center [829, 191] width 49 height 24
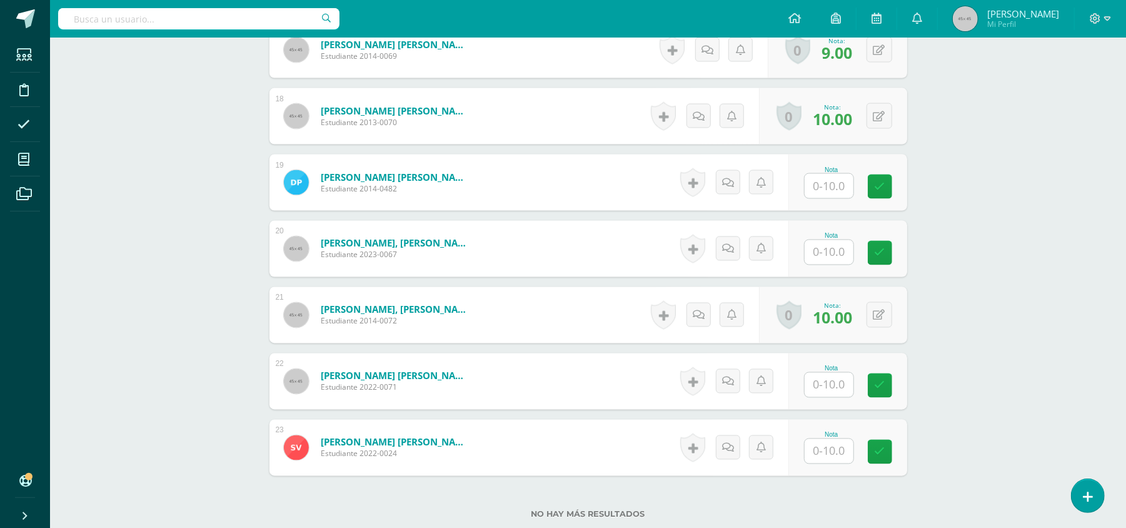
scroll to position [1504, 0]
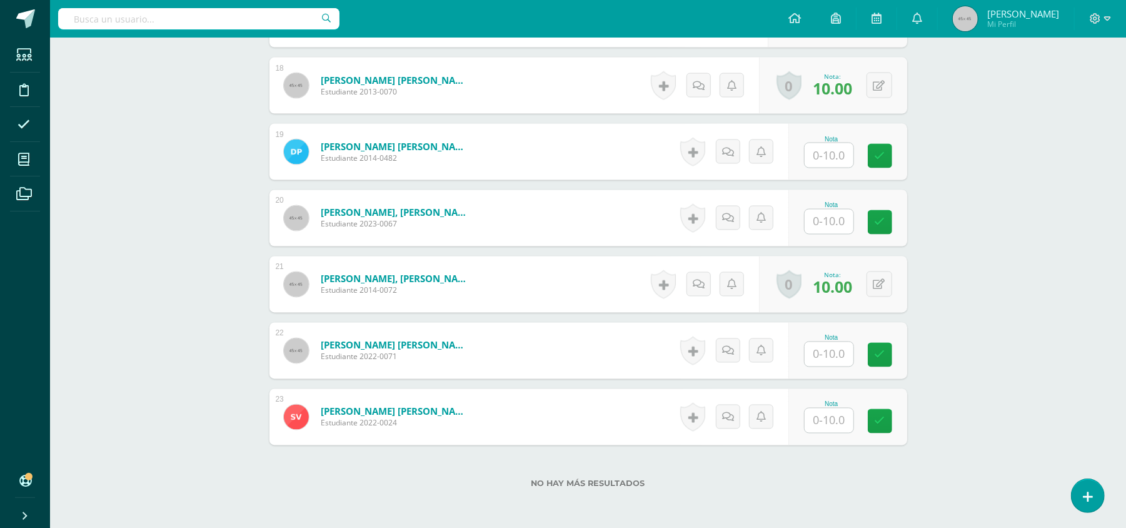
type input "8"
click at [834, 154] on input "text" at bounding box center [829, 155] width 49 height 24
click at [884, 291] on button at bounding box center [880, 284] width 26 height 26
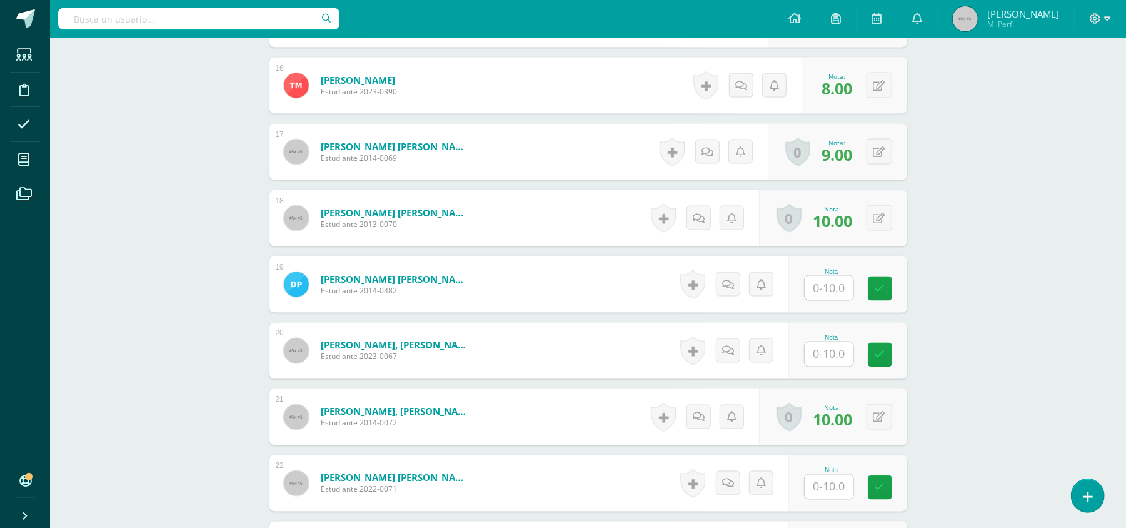
scroll to position [1403, 0]
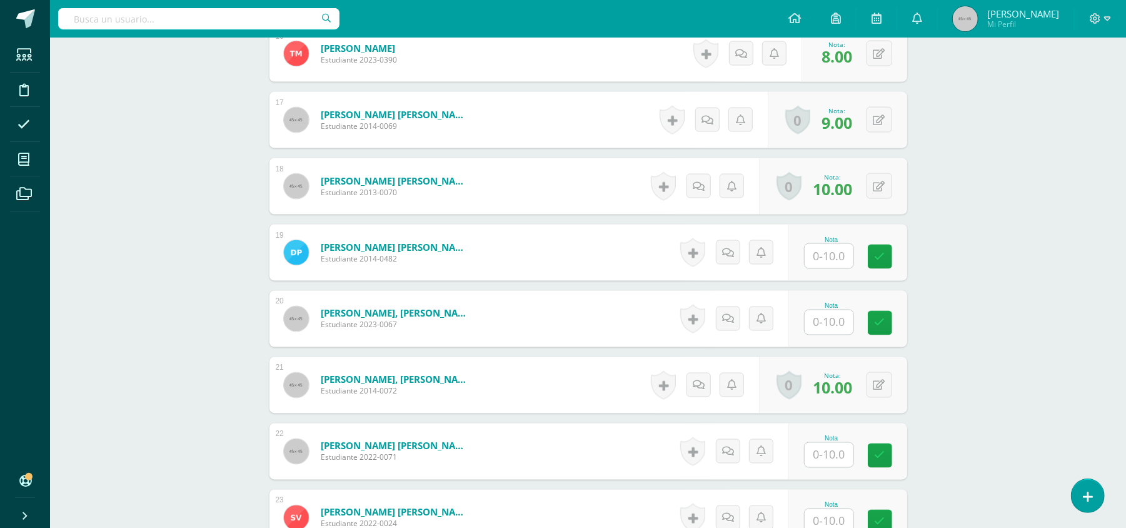
click at [819, 263] on input "text" at bounding box center [829, 256] width 49 height 24
type input "8"
click at [841, 319] on input "text" at bounding box center [829, 322] width 49 height 24
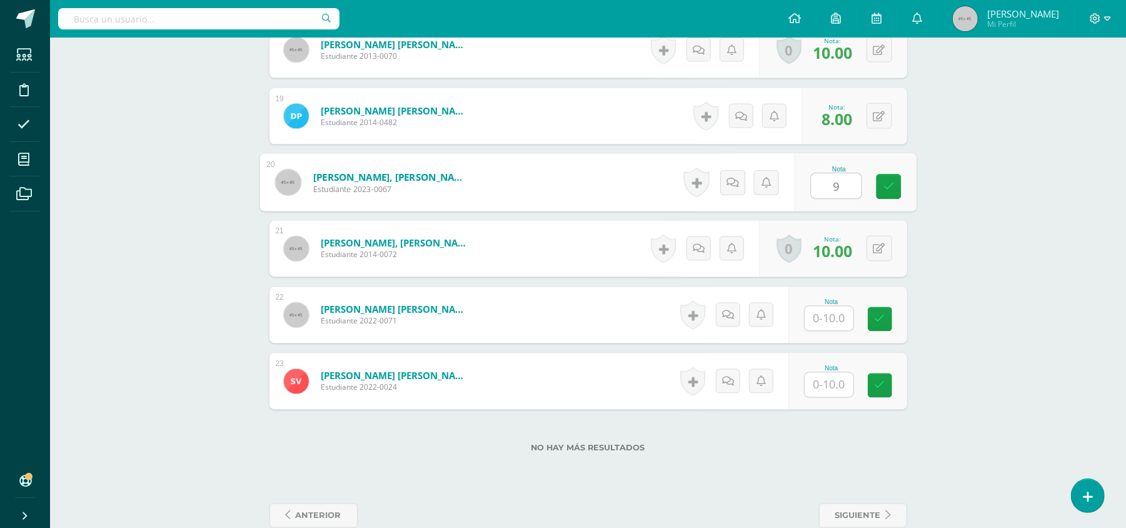
scroll to position [1564, 0]
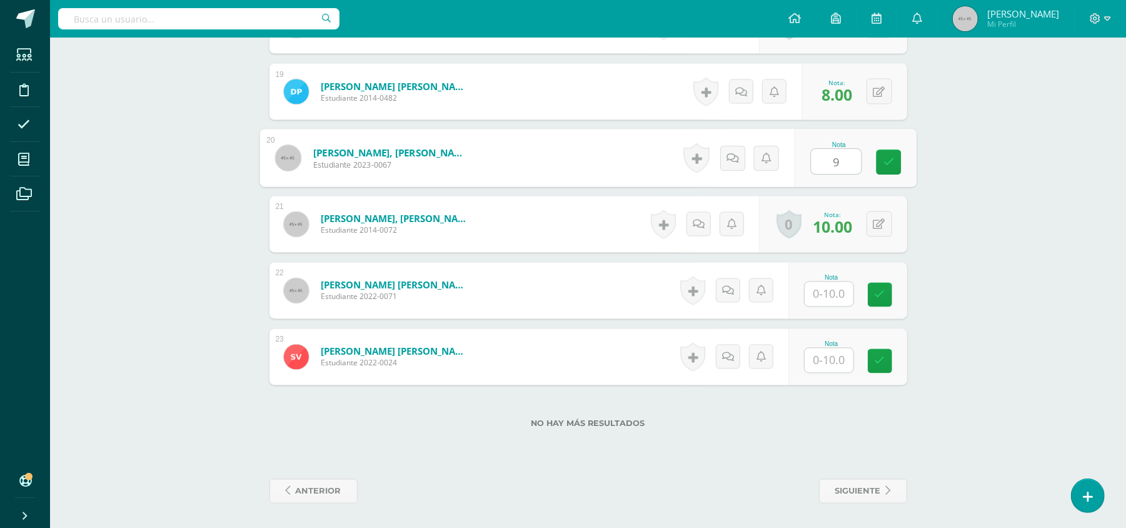
type input "9"
click at [829, 294] on input "text" at bounding box center [836, 294] width 50 height 25
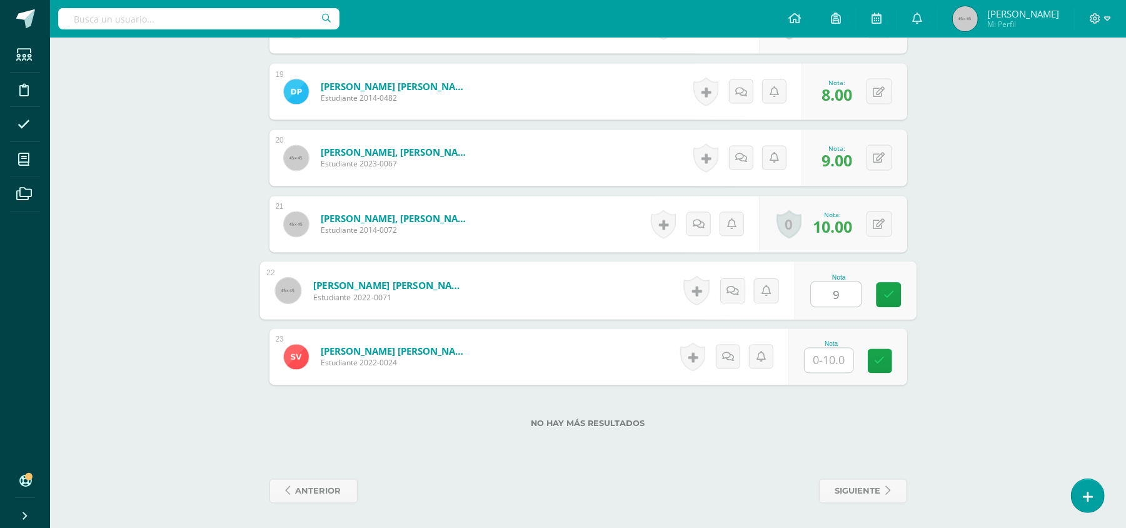
type input "9"
click at [832, 361] on input "text" at bounding box center [829, 360] width 49 height 24
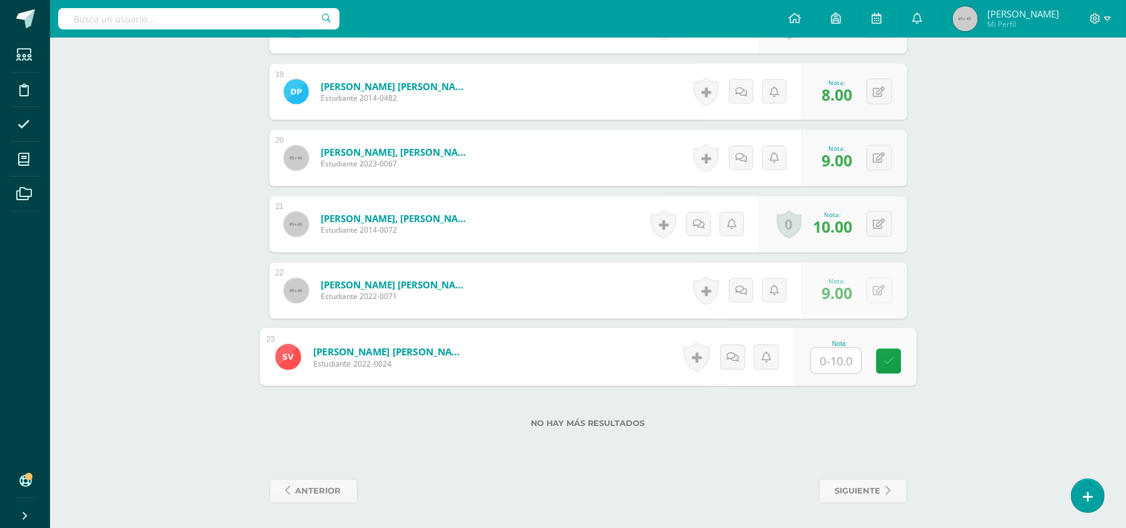
type input "9"
click at [885, 364] on icon at bounding box center [888, 361] width 11 height 11
click at [881, 503] on link "siguiente" at bounding box center [863, 491] width 88 height 24
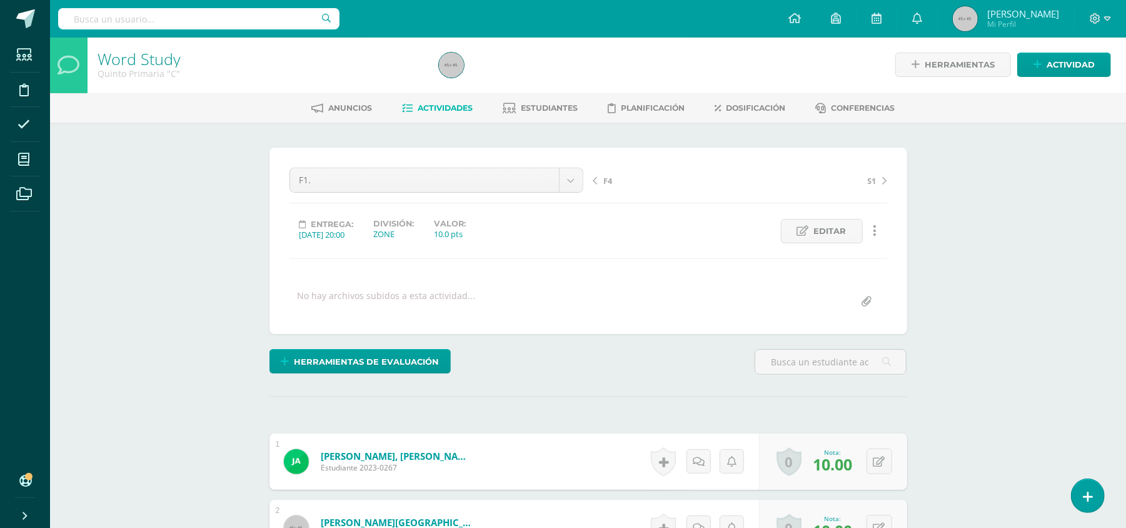
scroll to position [3, 0]
